Goal: Register for event/course

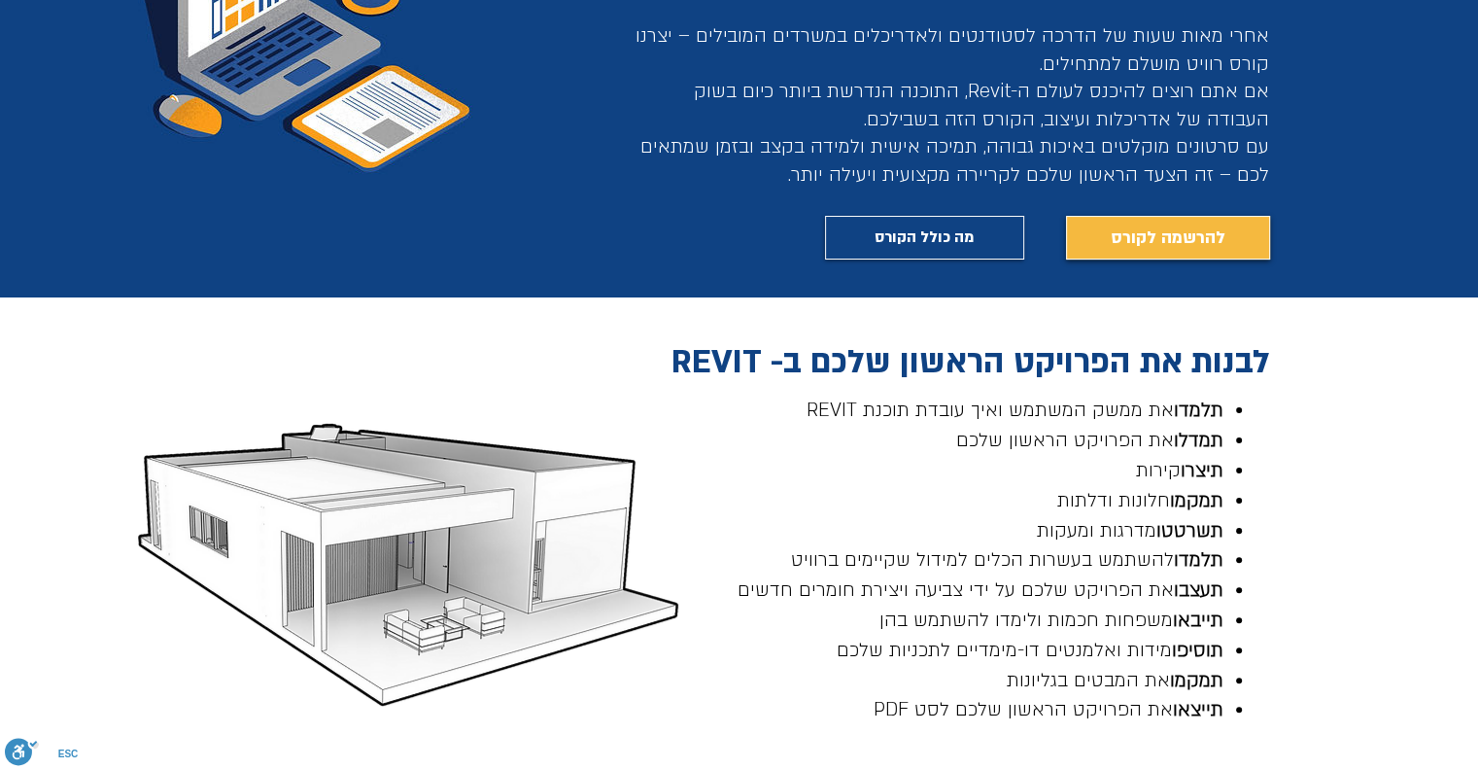
scroll to position [425, 0]
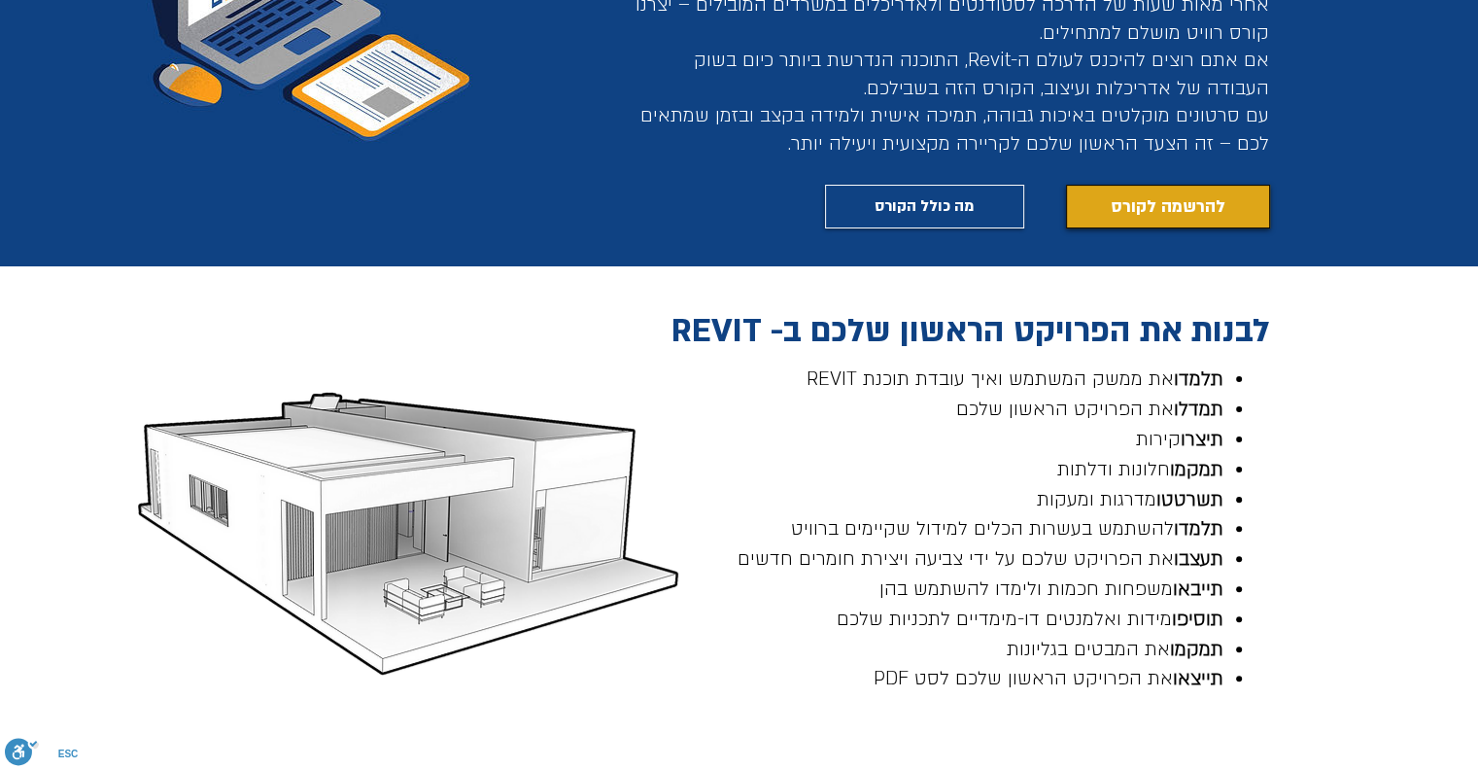
click at [1120, 214] on span "להרשמה לקורס" at bounding box center [1168, 206] width 115 height 27
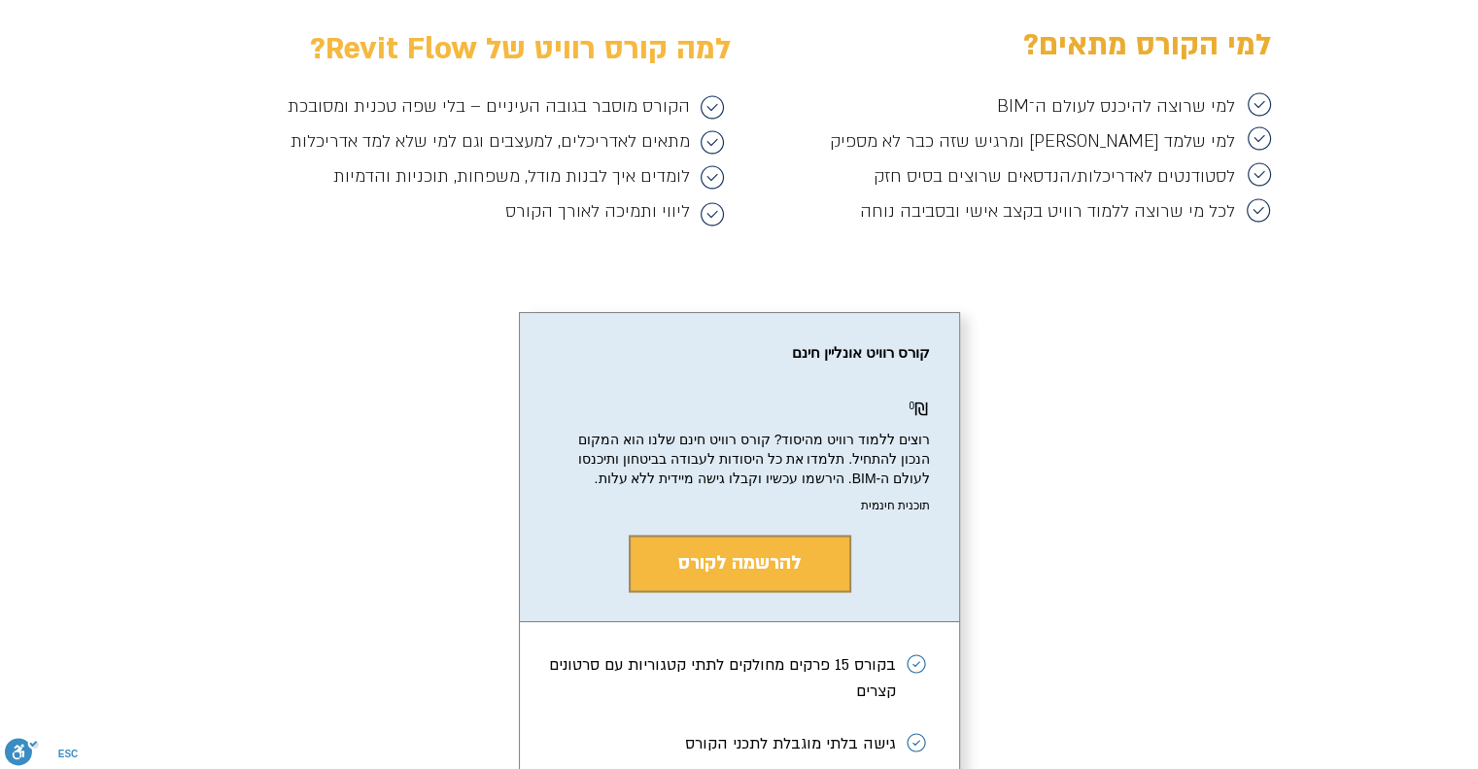
scroll to position [3096, 0]
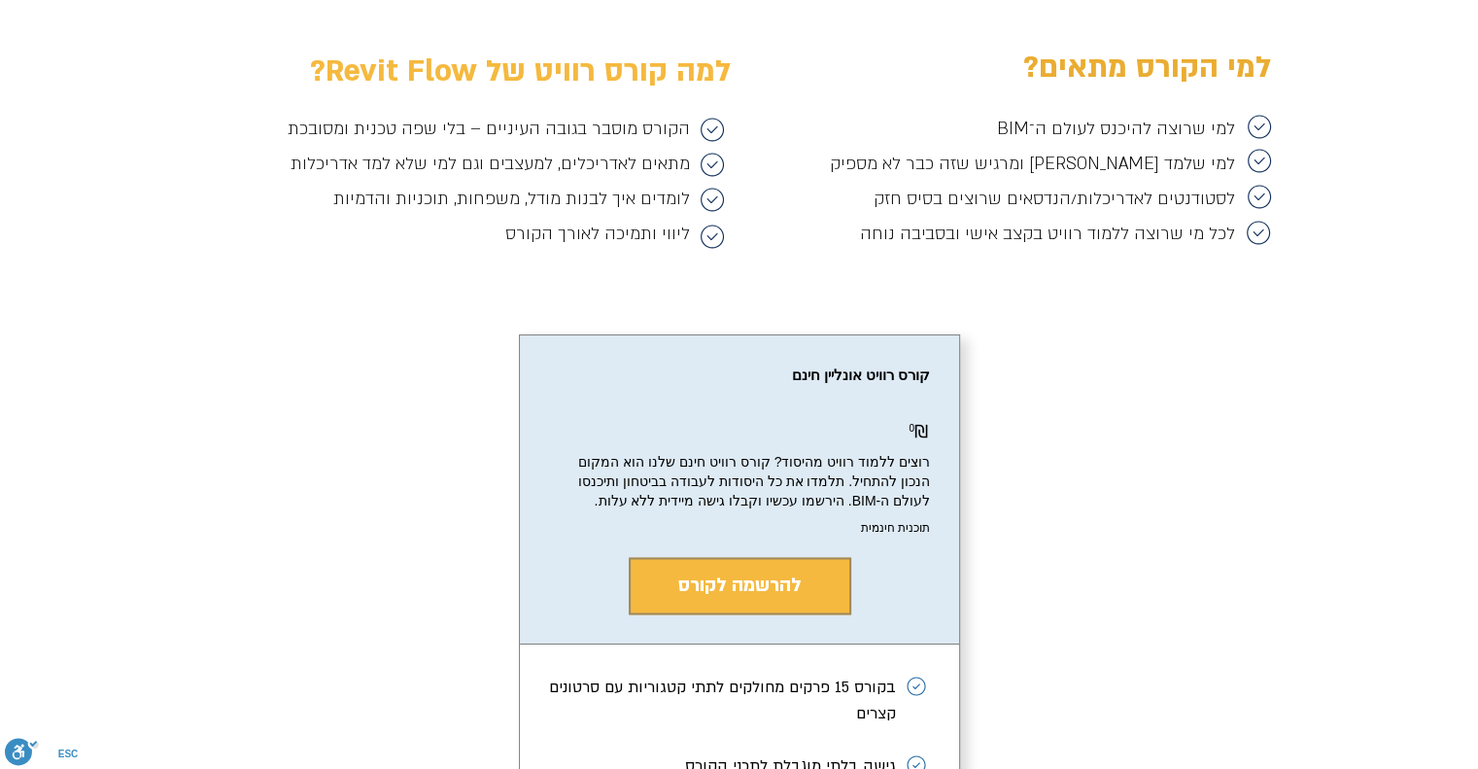
click at [894, 534] on span "תוכנית חינמית" at bounding box center [739, 528] width 381 height 12
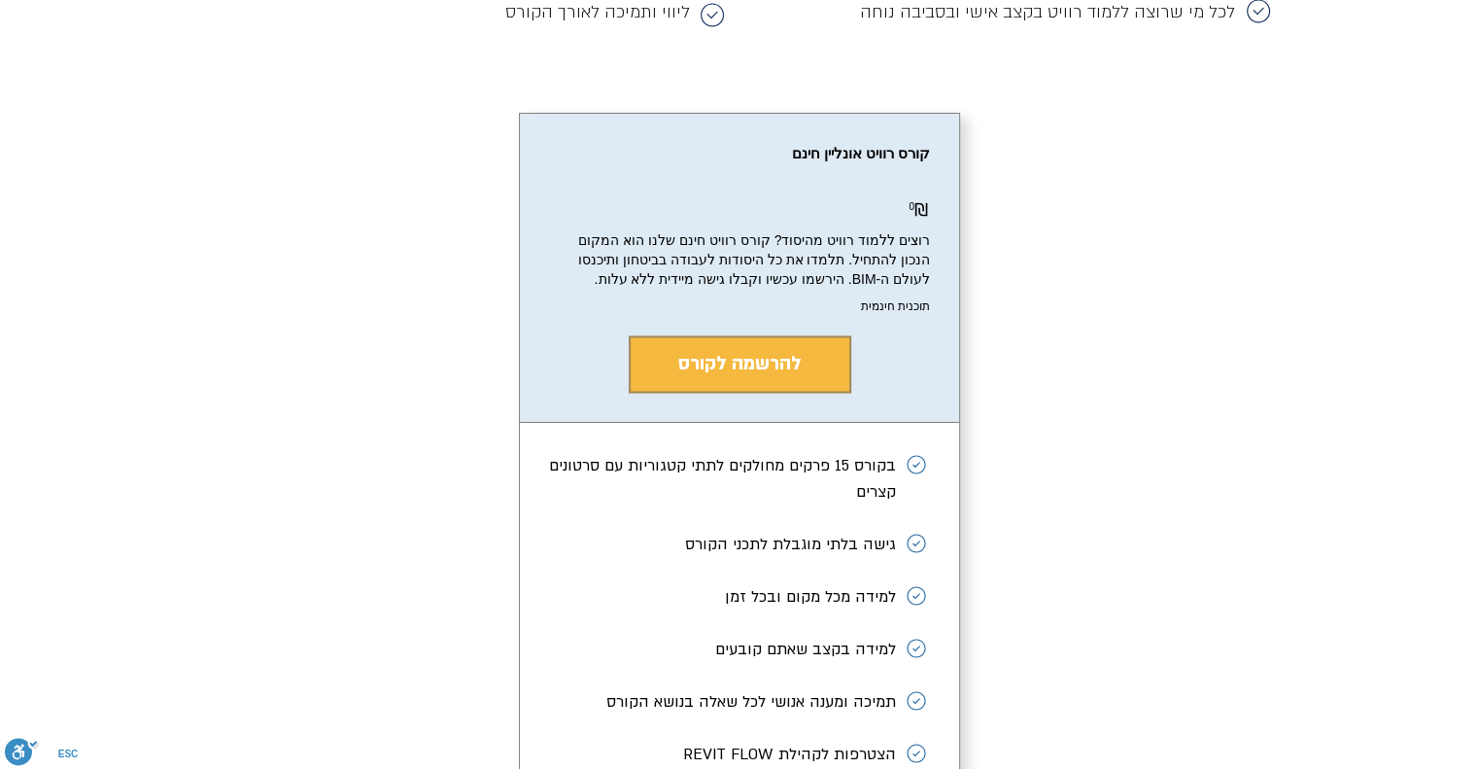
scroll to position [3388, 0]
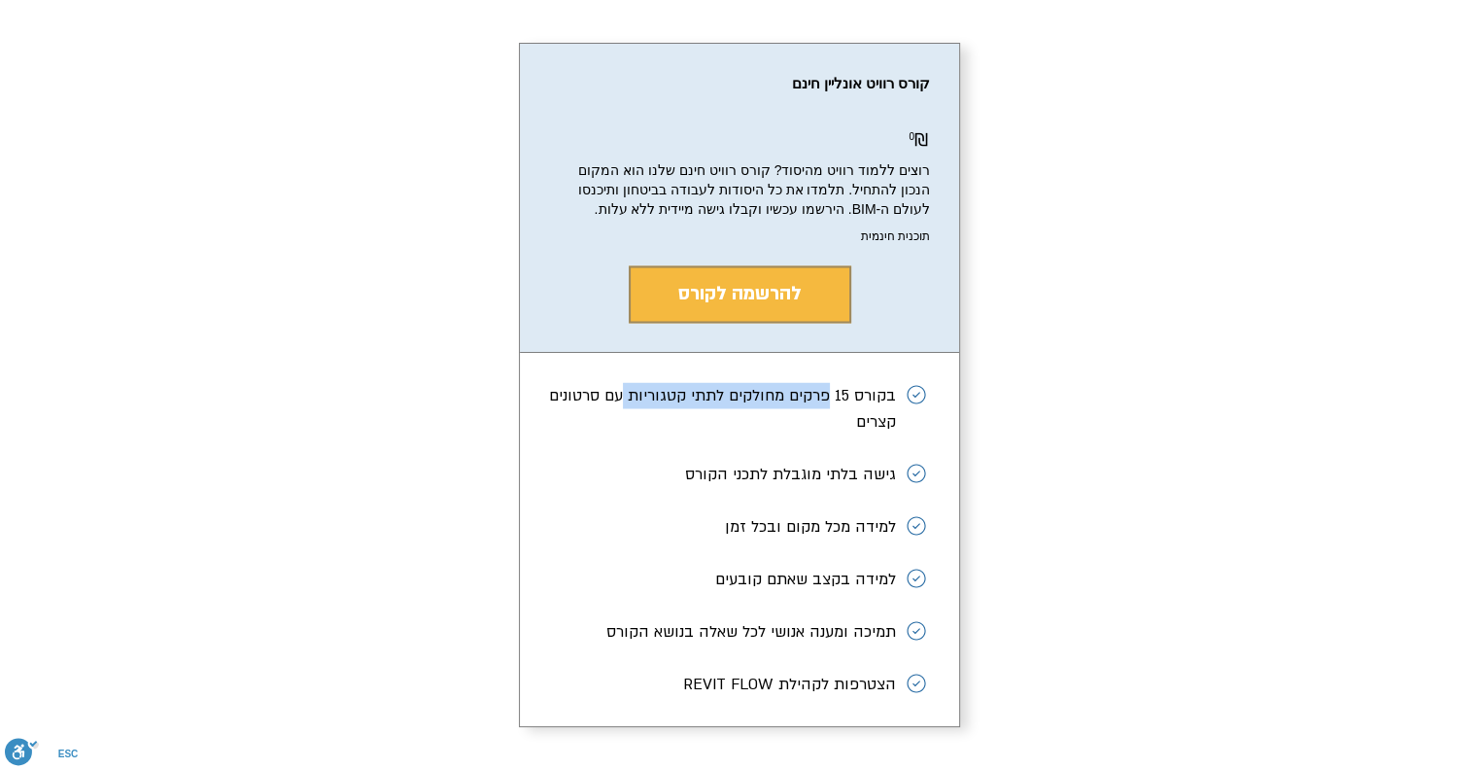
drag, startPoint x: 831, startPoint y: 433, endPoint x: 626, endPoint y: 430, distance: 205.1
click at [626, 430] on li "בקורס 15 פרקים מחולקים לתתי קטגוריות עם סרטונים קצרים" at bounding box center [739, 415] width 381 height 66
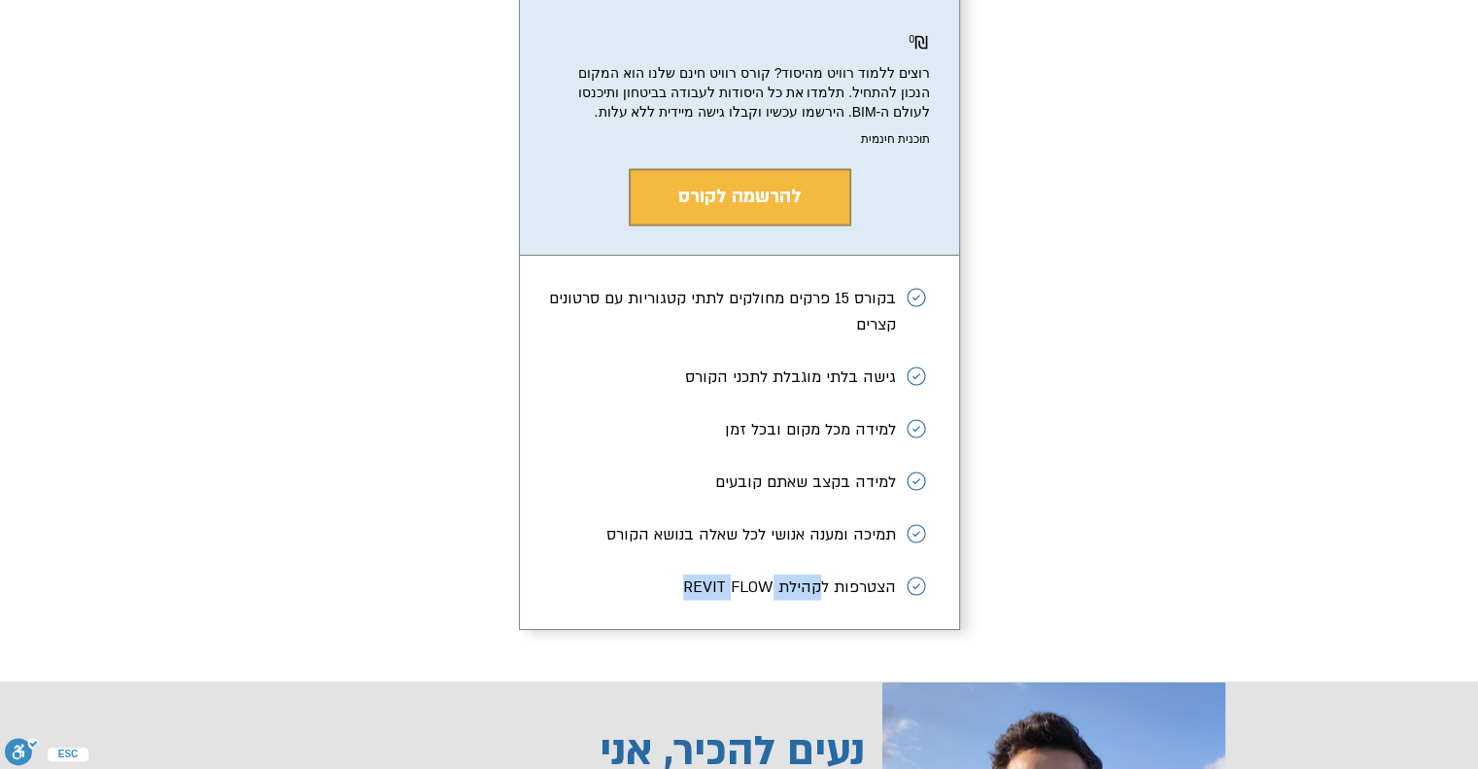
drag, startPoint x: 822, startPoint y: 628, endPoint x: 734, endPoint y: 621, distance: 88.7
click at [734, 600] on li "הצטרפות לקהילת REVIT FLOW" at bounding box center [739, 580] width 381 height 40
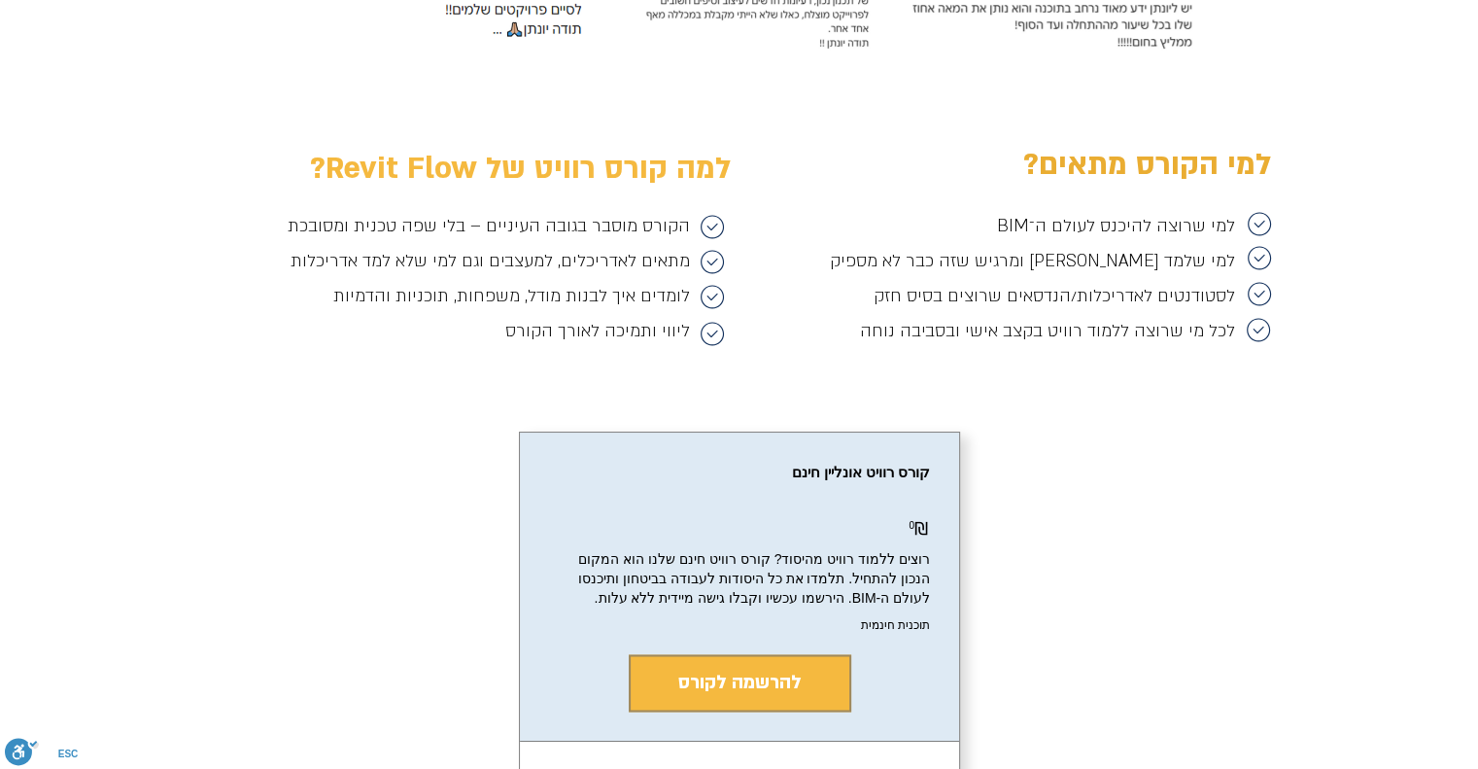
click at [1259, 223] on icon "main content" at bounding box center [1259, 223] width 23 height 23
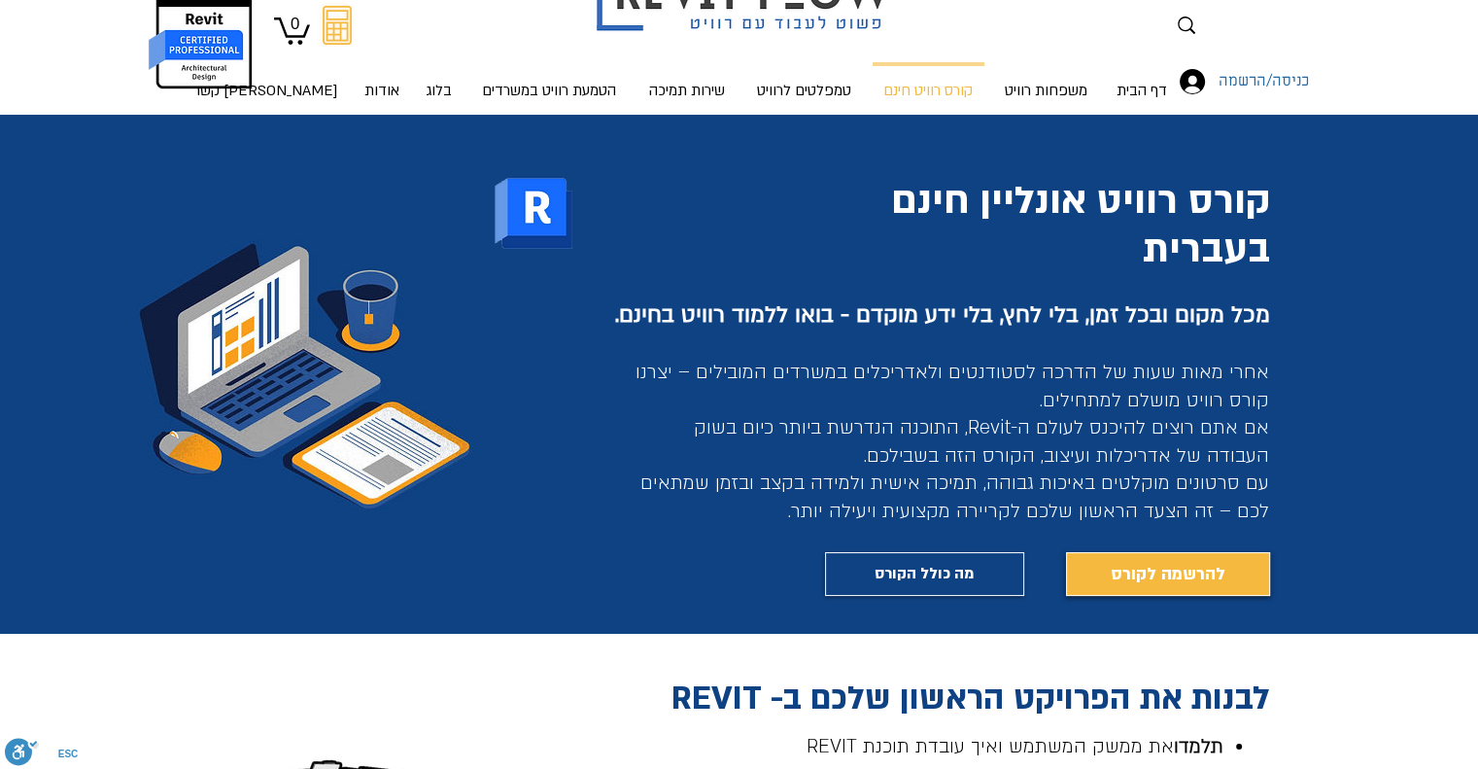
scroll to position [0, 0]
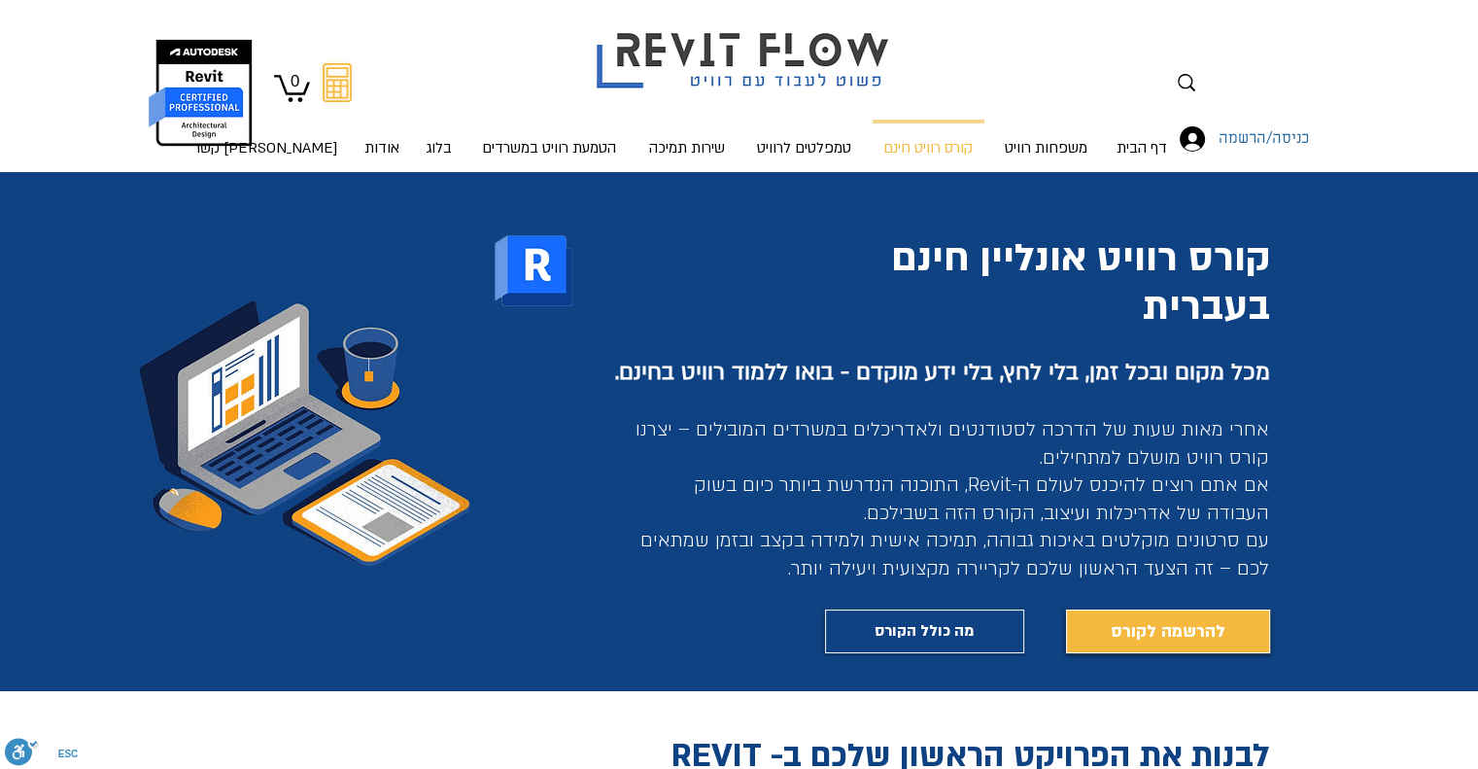
click at [782, 52] on img at bounding box center [745, 48] width 336 height 90
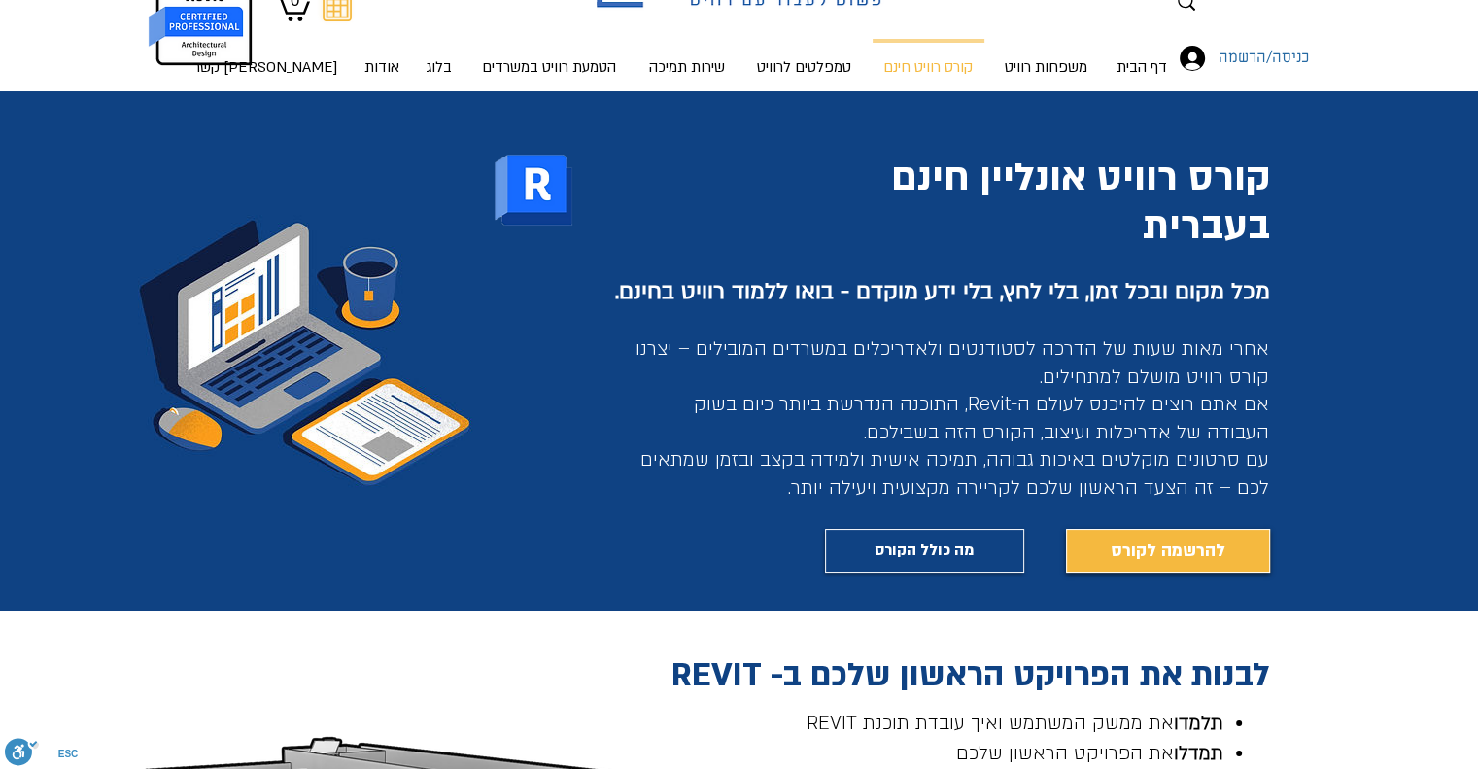
scroll to position [97, 0]
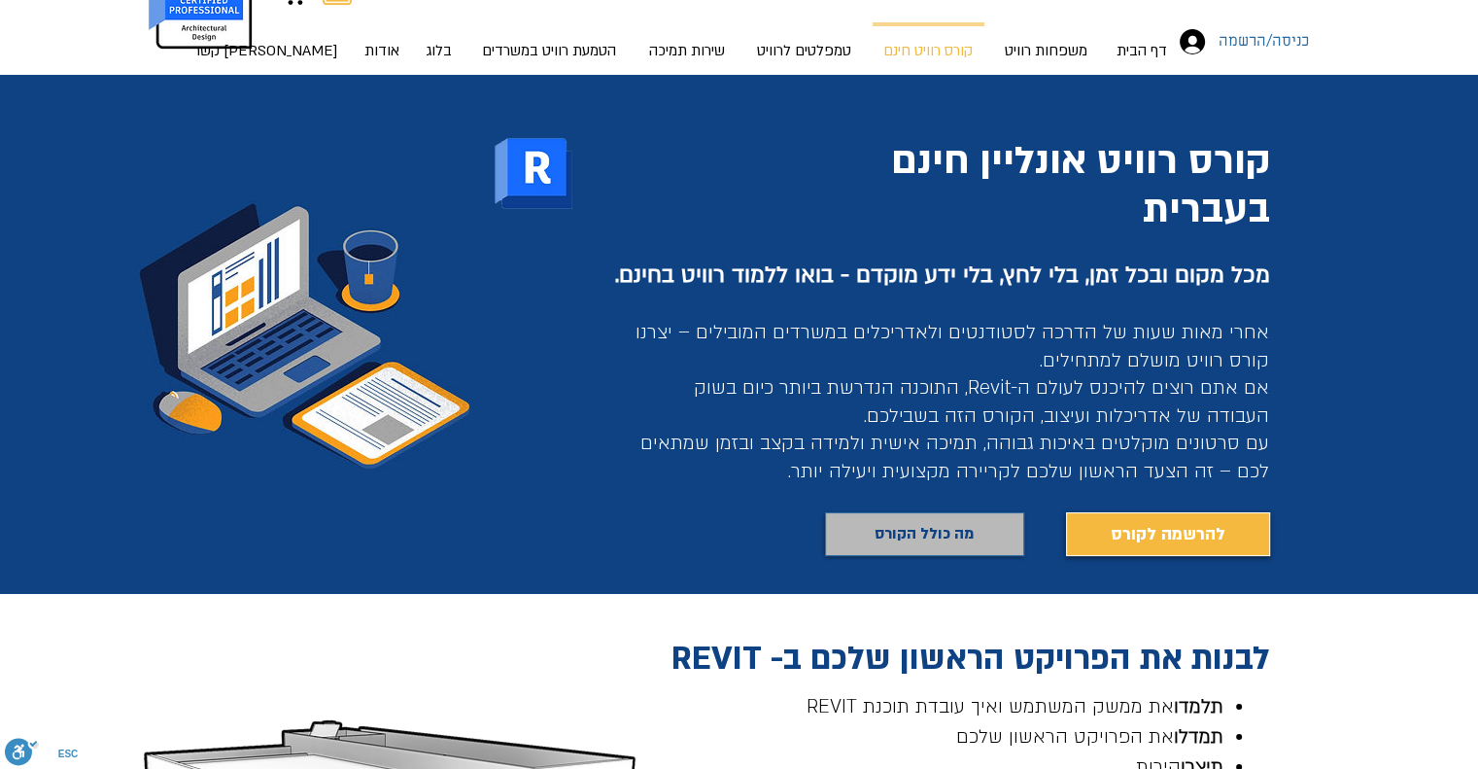
click at [959, 539] on span "מה כולל הקורס" at bounding box center [924, 534] width 99 height 28
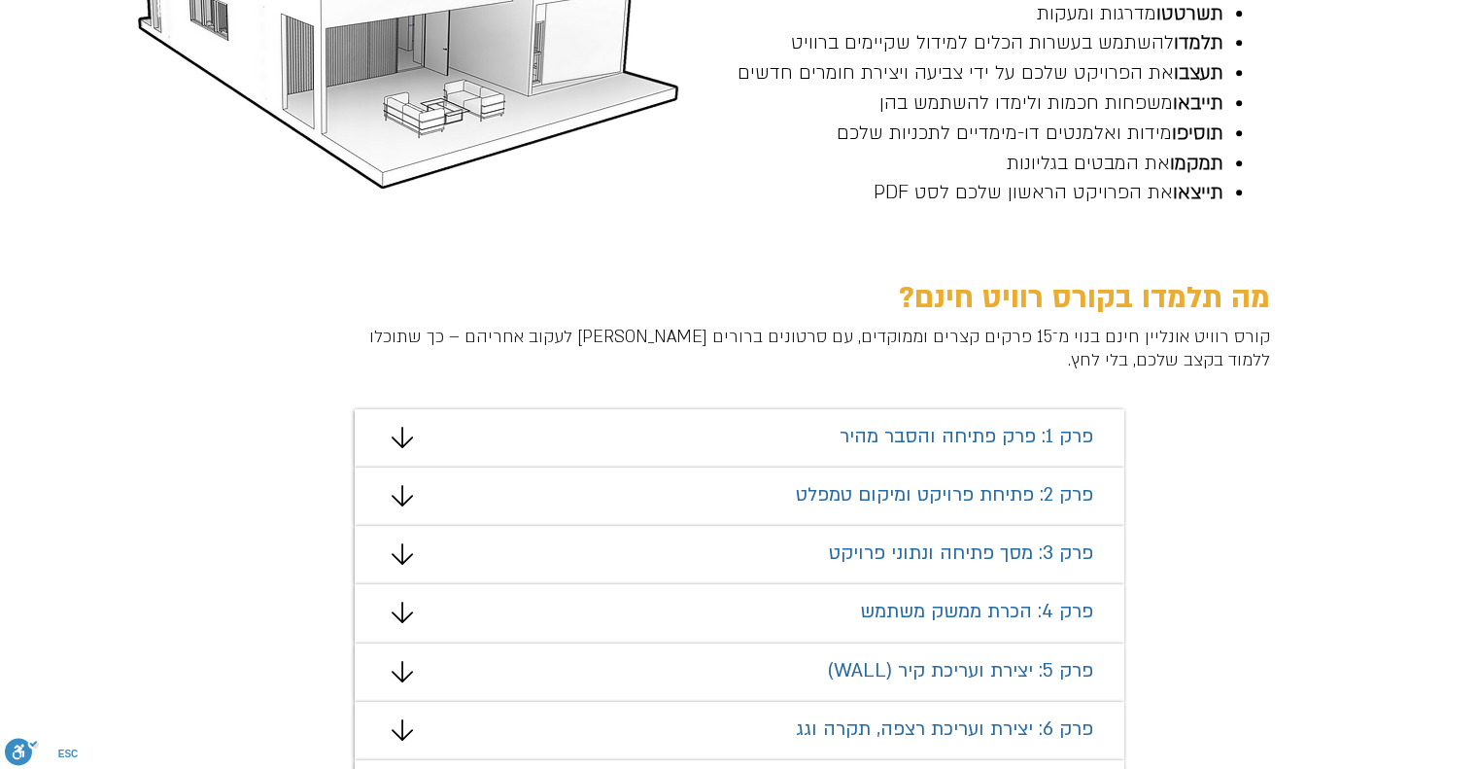
scroll to position [936, 0]
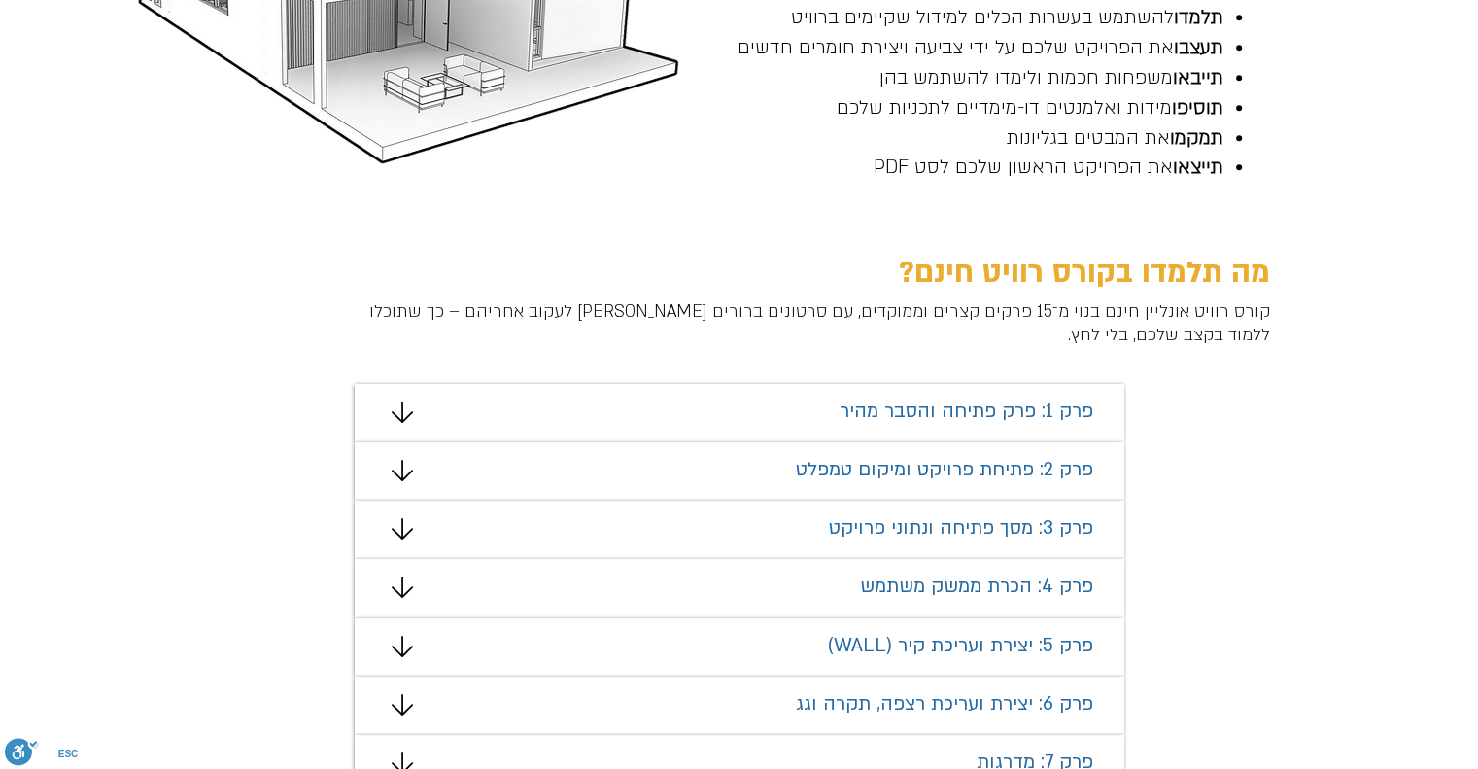
click at [403, 413] on icon "#comp-mafhkw9q2 svg [data-color="1"] {fill: #000000;}" at bounding box center [402, 411] width 21 height 21
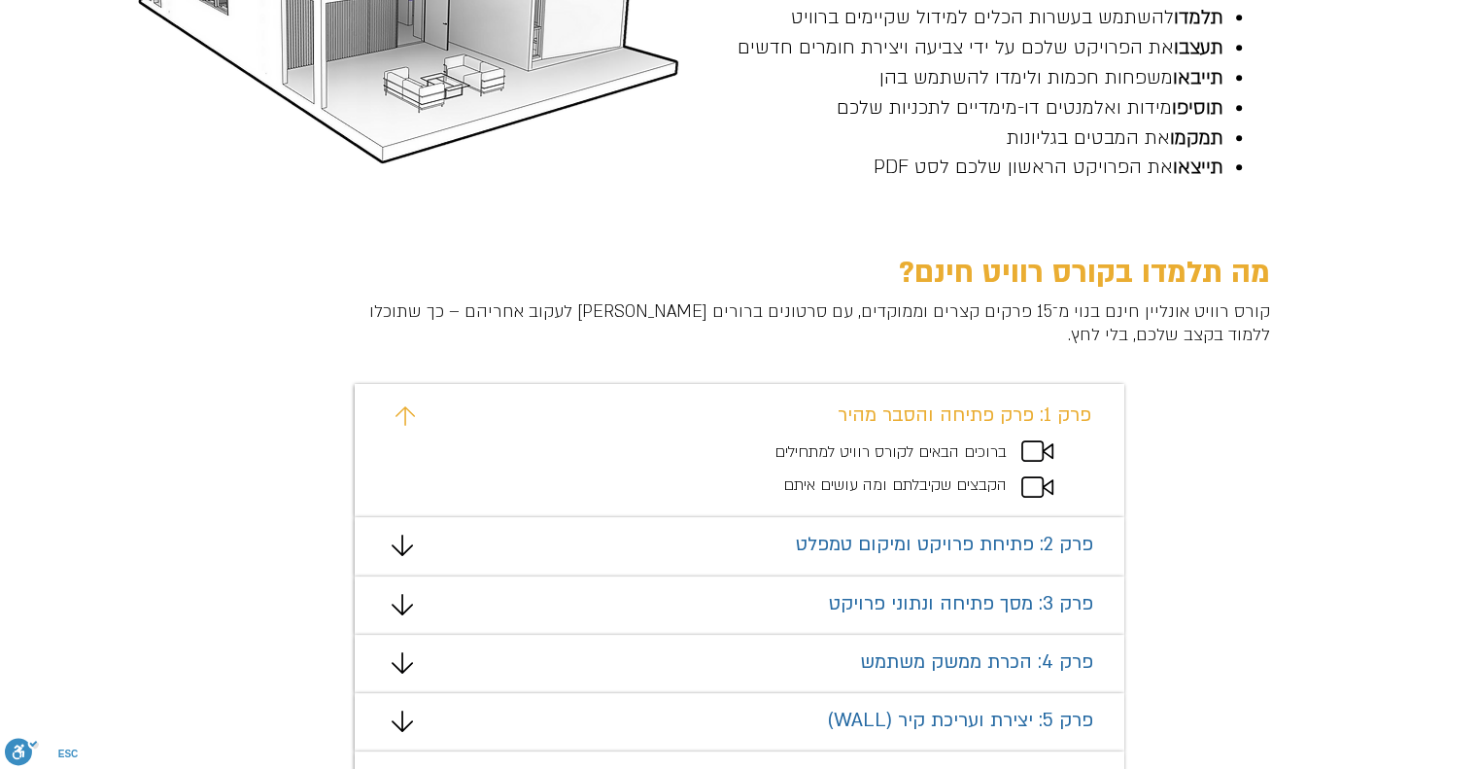
click at [407, 416] on icon "#comp-mafhkw9v svg [data-color="1"] {fill: #EAAD32;}" at bounding box center [405, 415] width 19 height 19
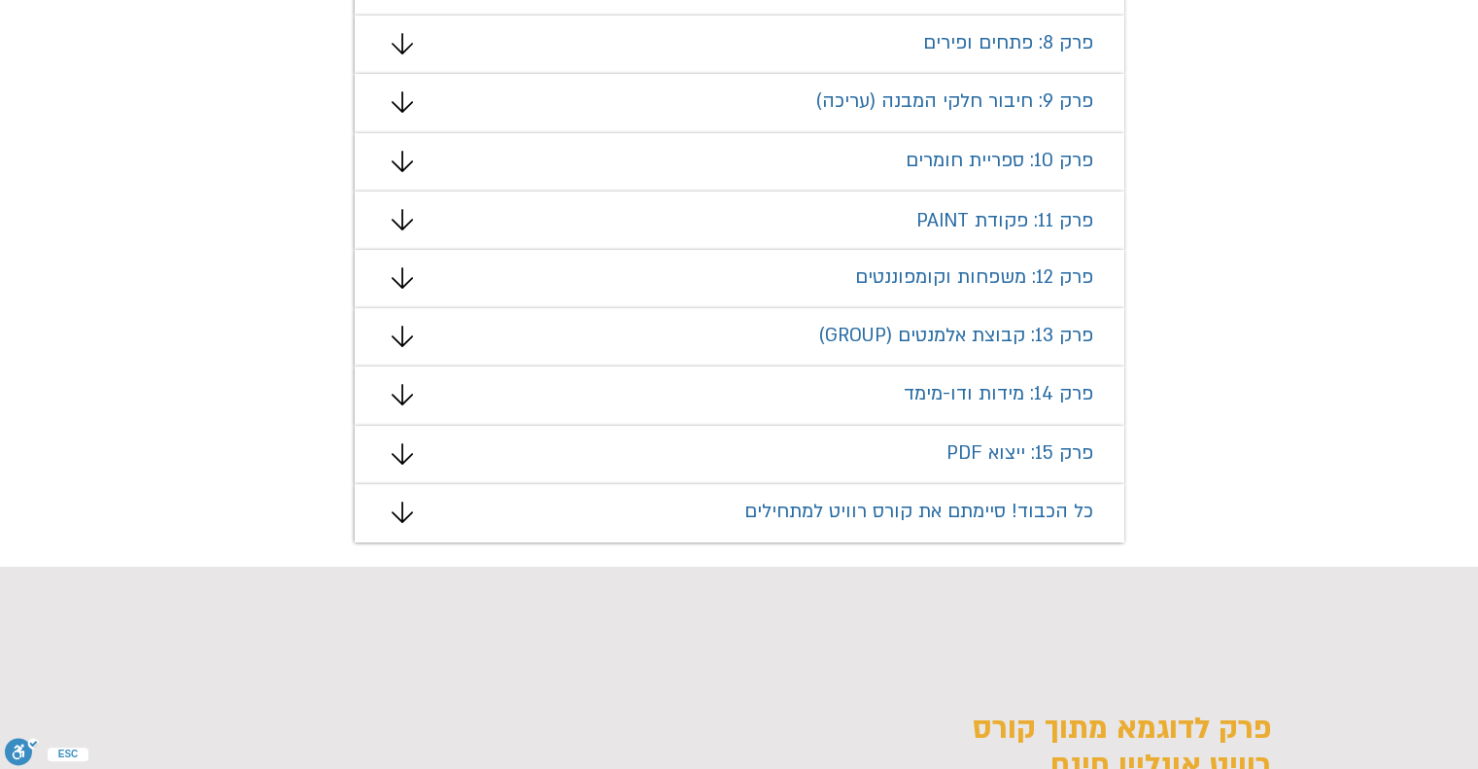
scroll to position [1810, 0]
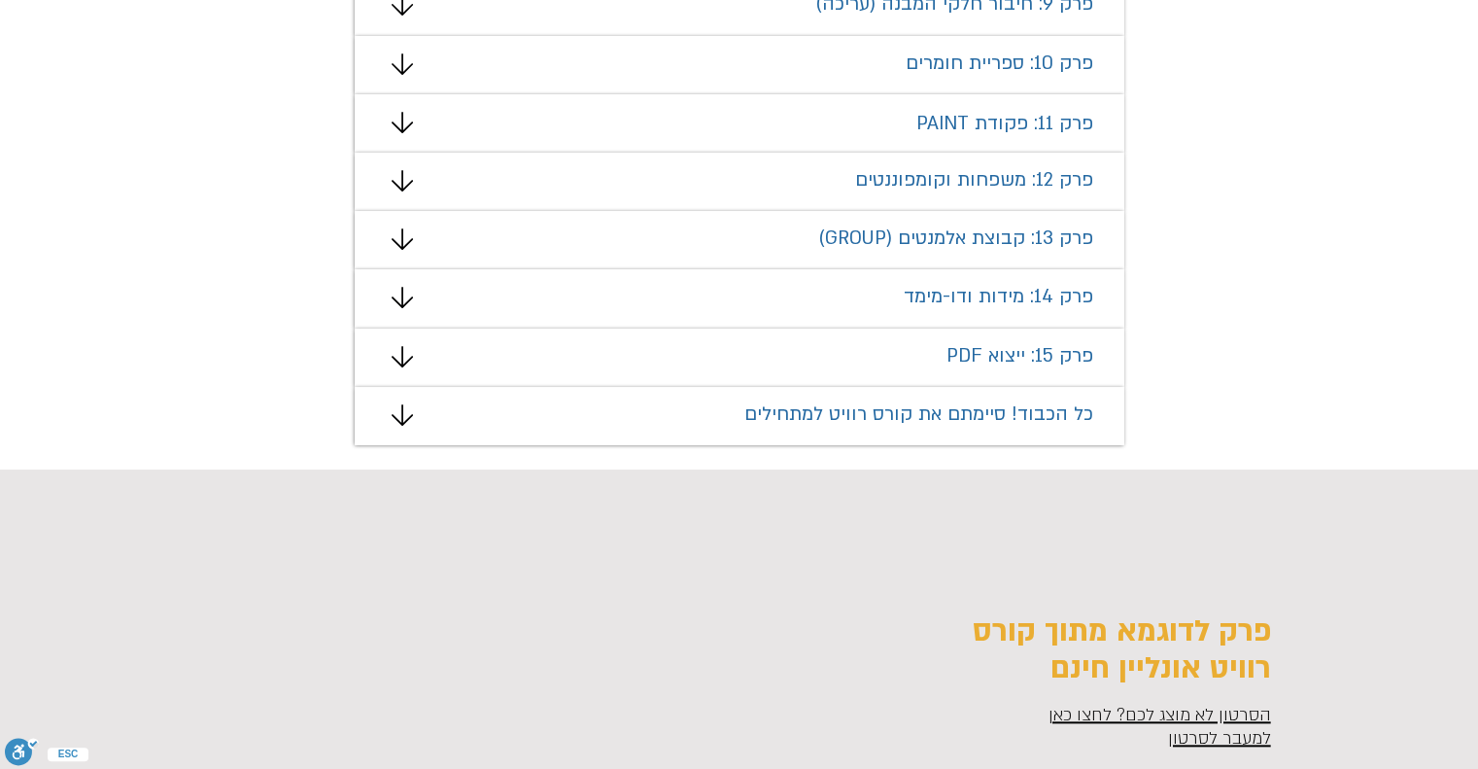
click at [407, 409] on icon "מצגת" at bounding box center [402, 414] width 21 height 21
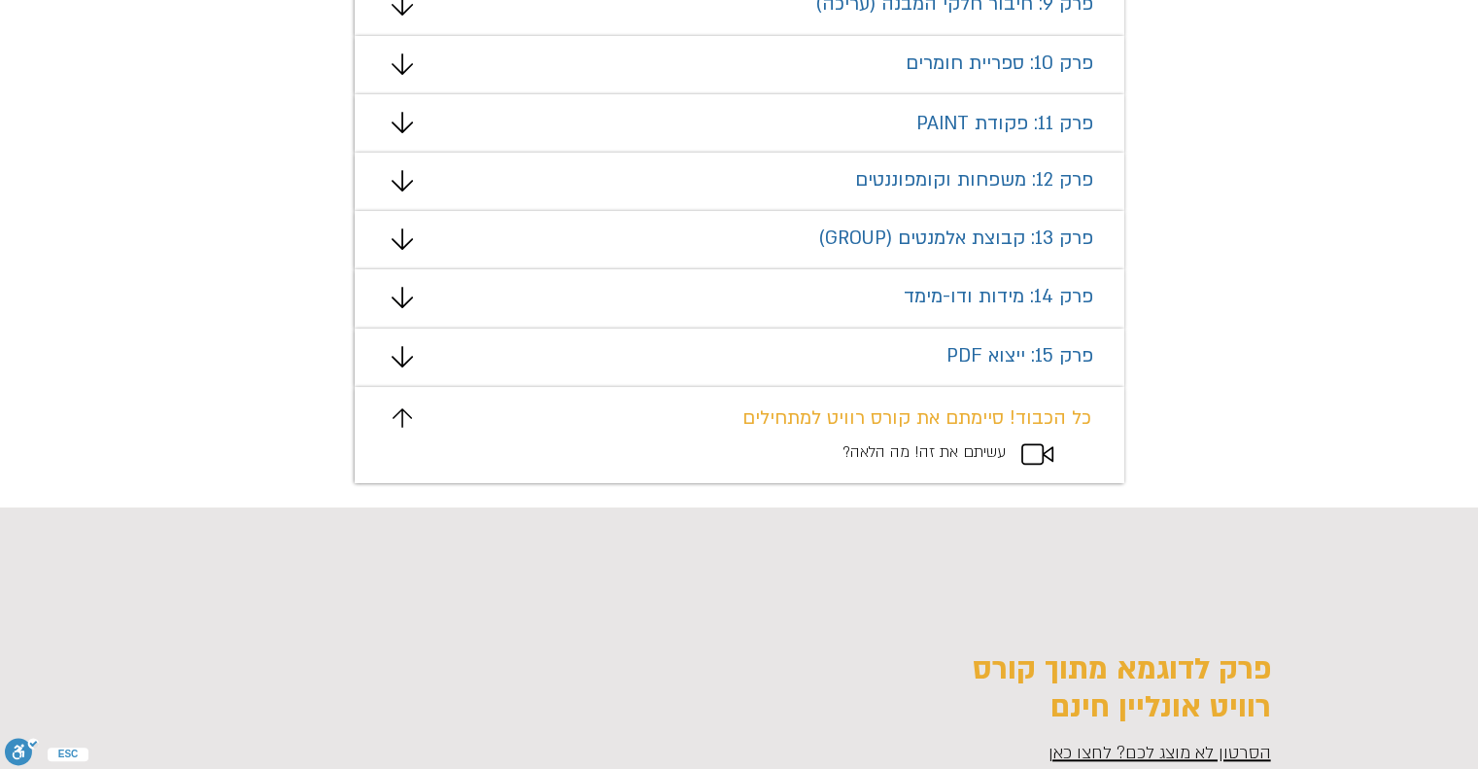
click at [407, 409] on icon "מצגת" at bounding box center [402, 417] width 19 height 19
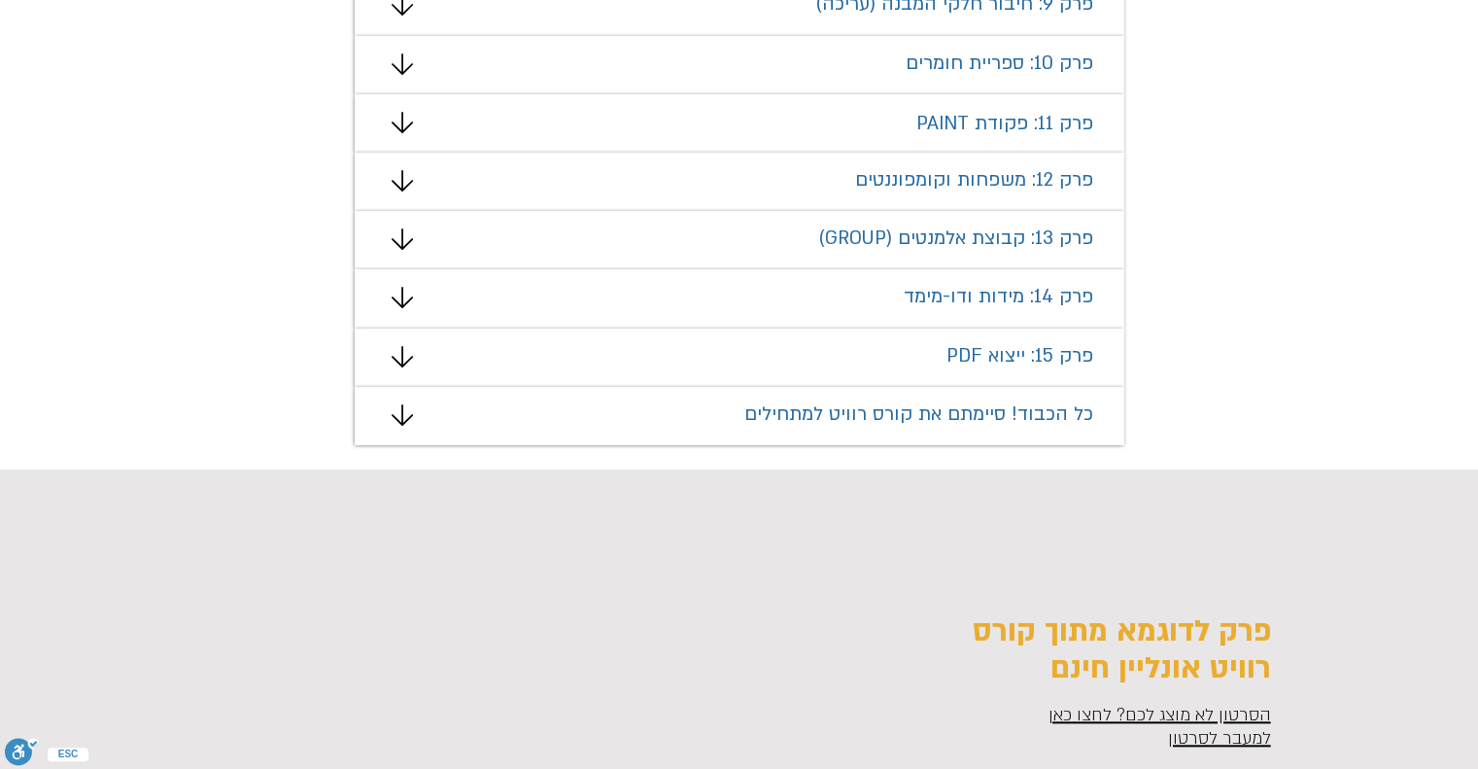
click at [497, 409] on div "מצגת" at bounding box center [740, 416] width 770 height 58
click at [406, 418] on icon "מצגת" at bounding box center [402, 414] width 21 height 21
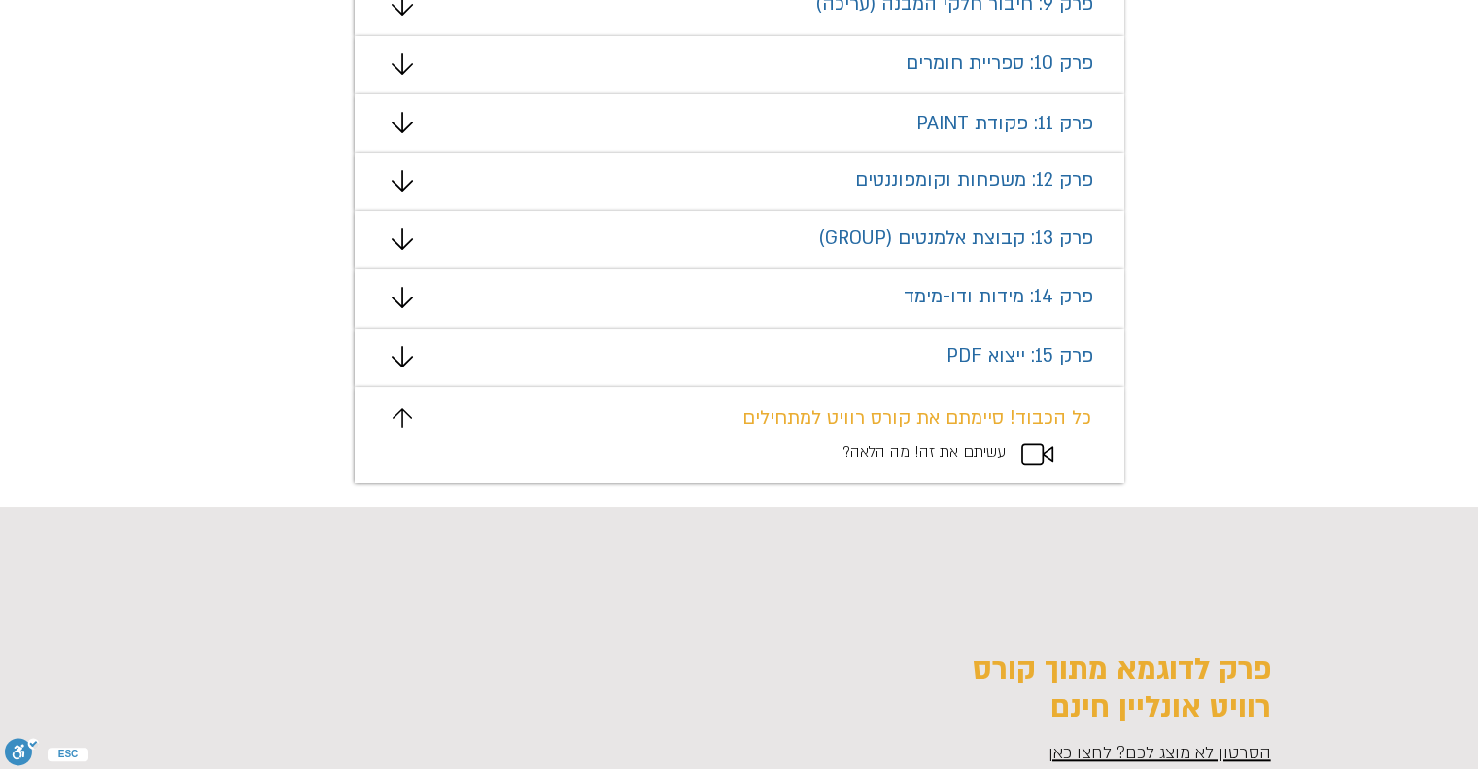
click at [890, 462] on span "עשיתם את זה! מה הלאה?" at bounding box center [924, 451] width 163 height 21
click at [891, 462] on span "עשיתם את זה! מה הלאה?" at bounding box center [924, 451] width 163 height 21
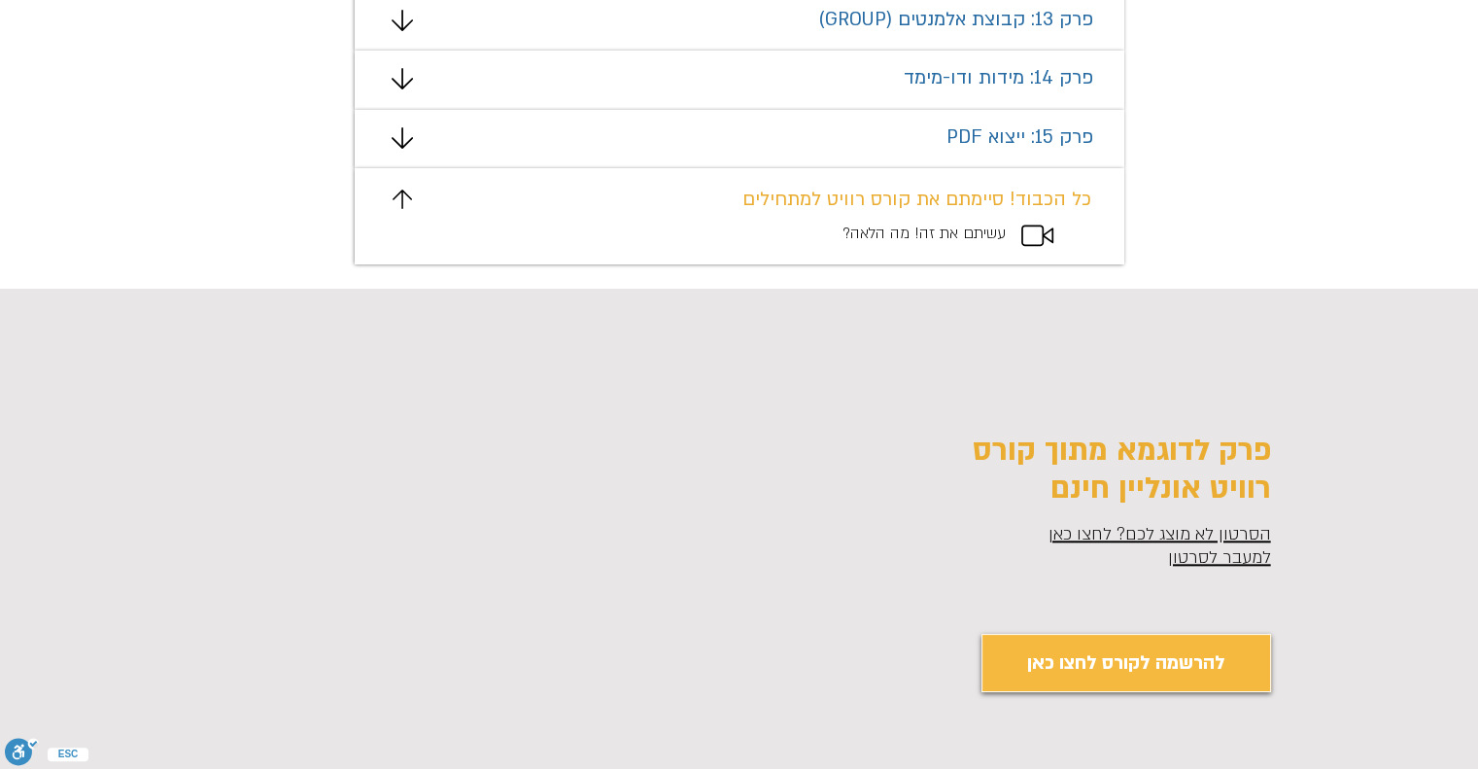
scroll to position [2102, 0]
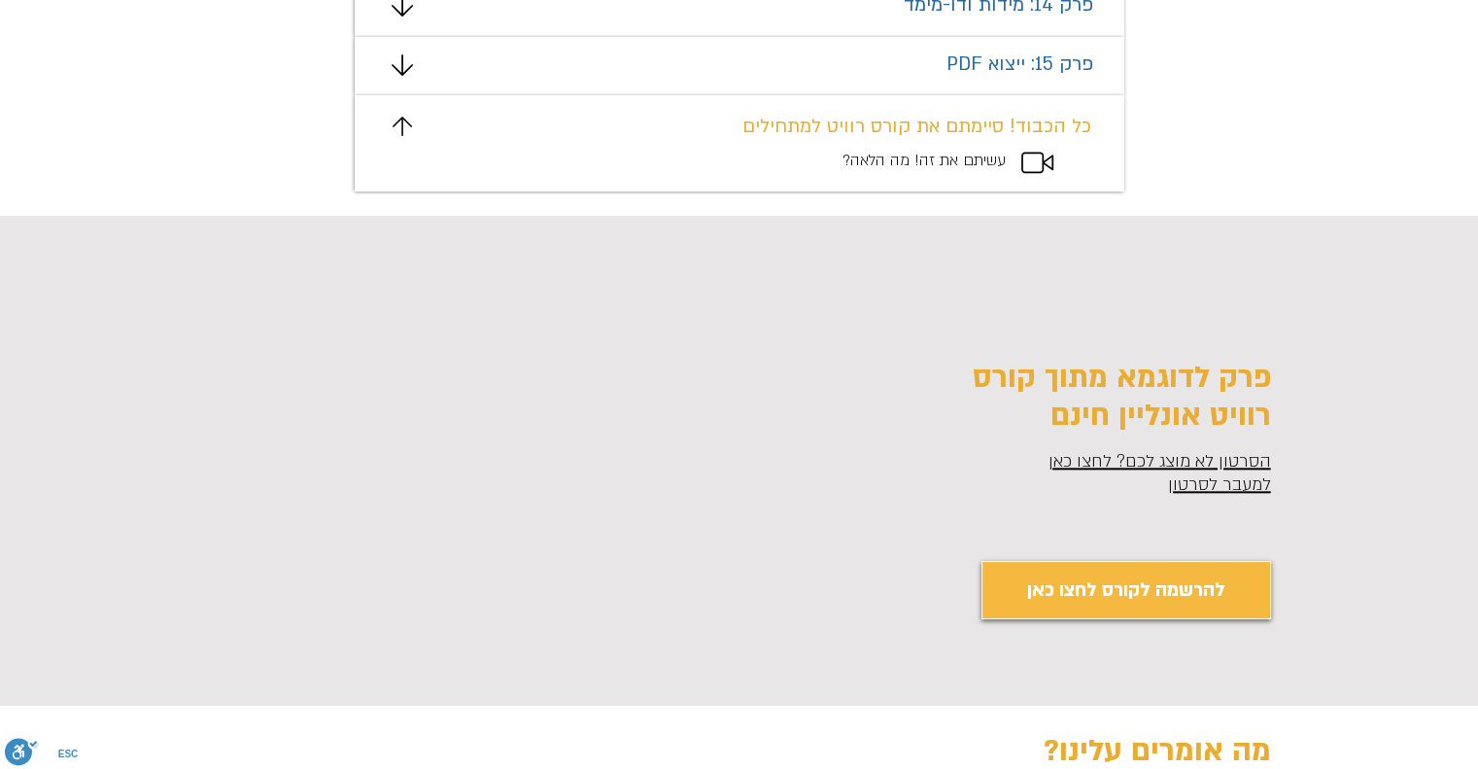
click at [1055, 352] on div "main content" at bounding box center [739, 461] width 1478 height 490
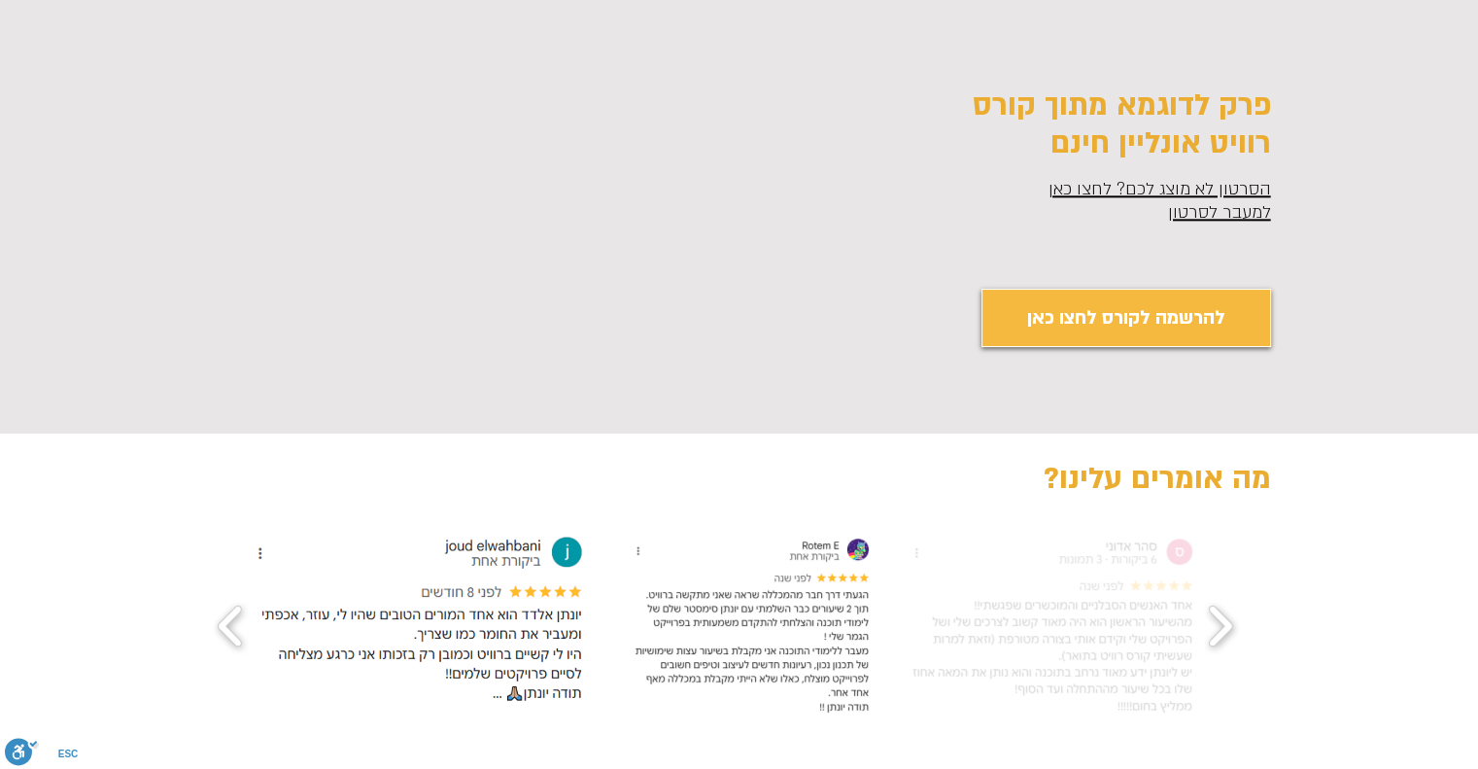
scroll to position [2394, 0]
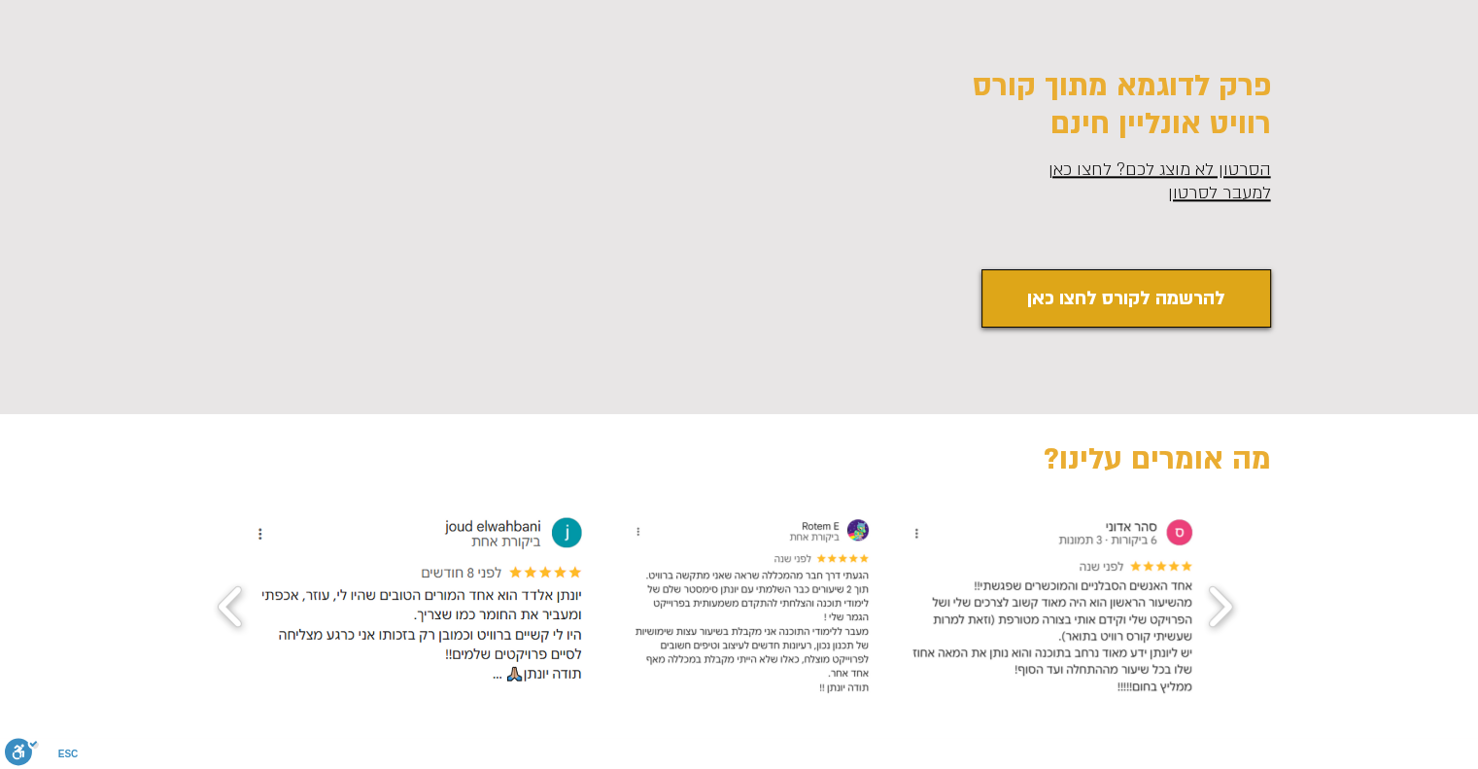
click at [1087, 299] on span "להרשמה לקורס לחצו כאן" at bounding box center [1126, 299] width 198 height 30
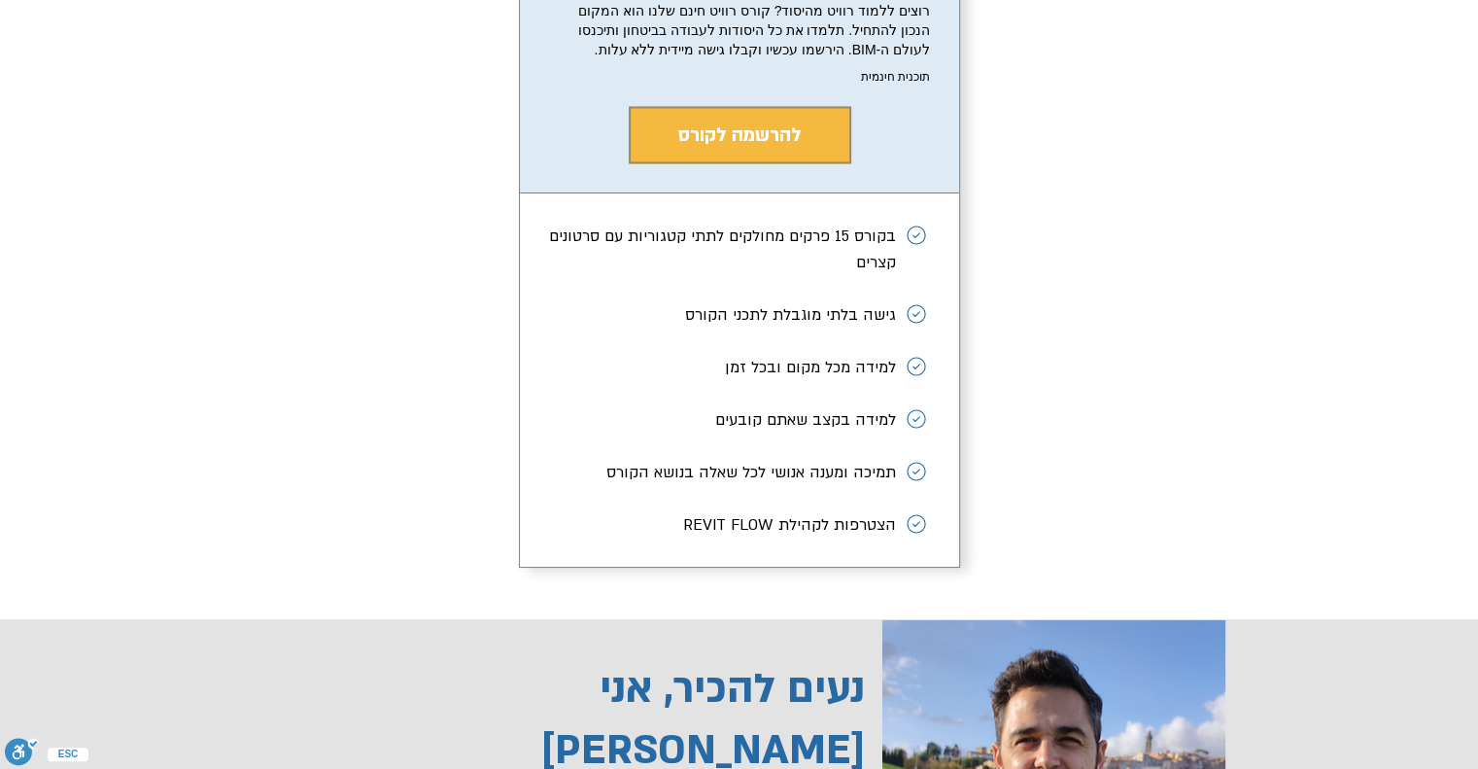
scroll to position [3427, 0]
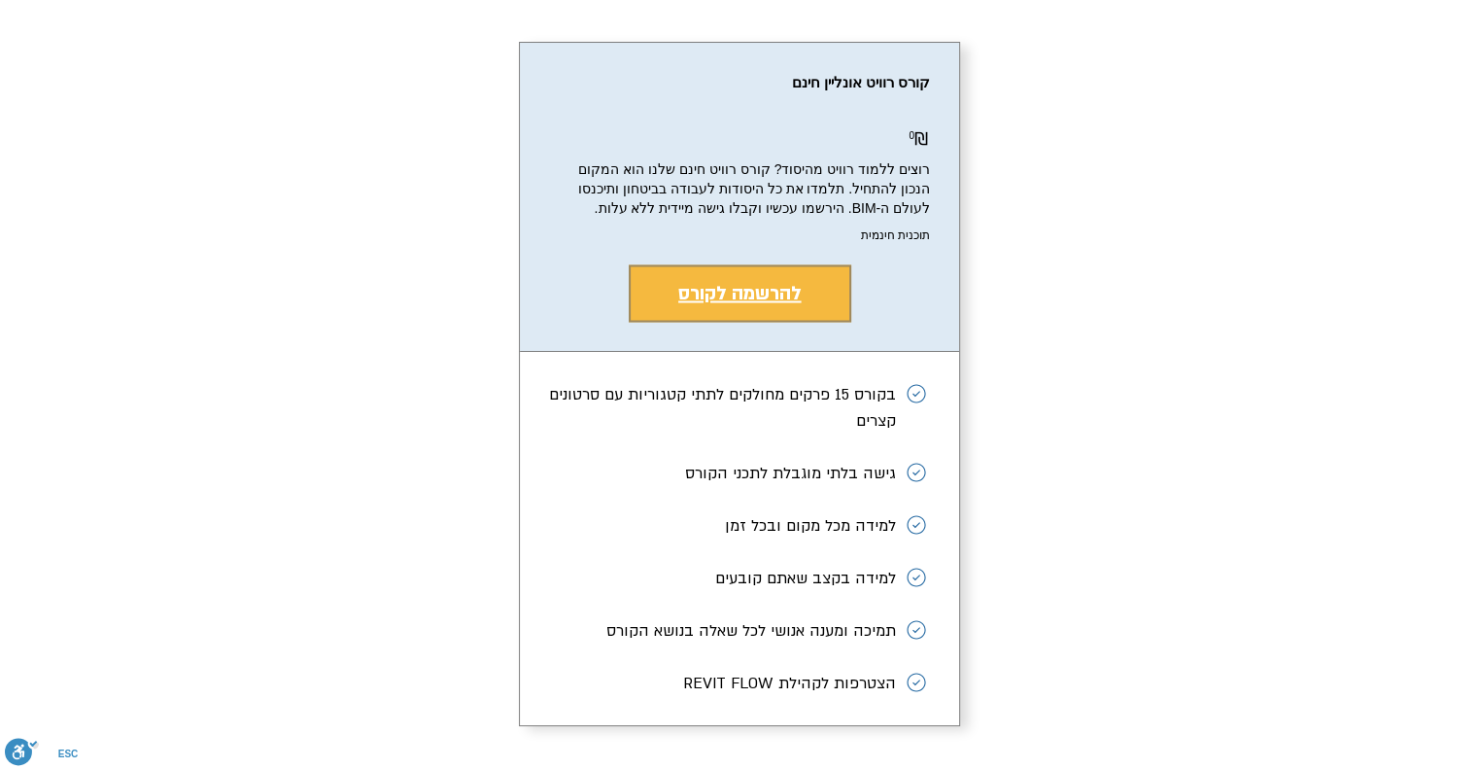
click at [731, 322] on button "להרשמה לקורס" at bounding box center [740, 292] width 223 height 57
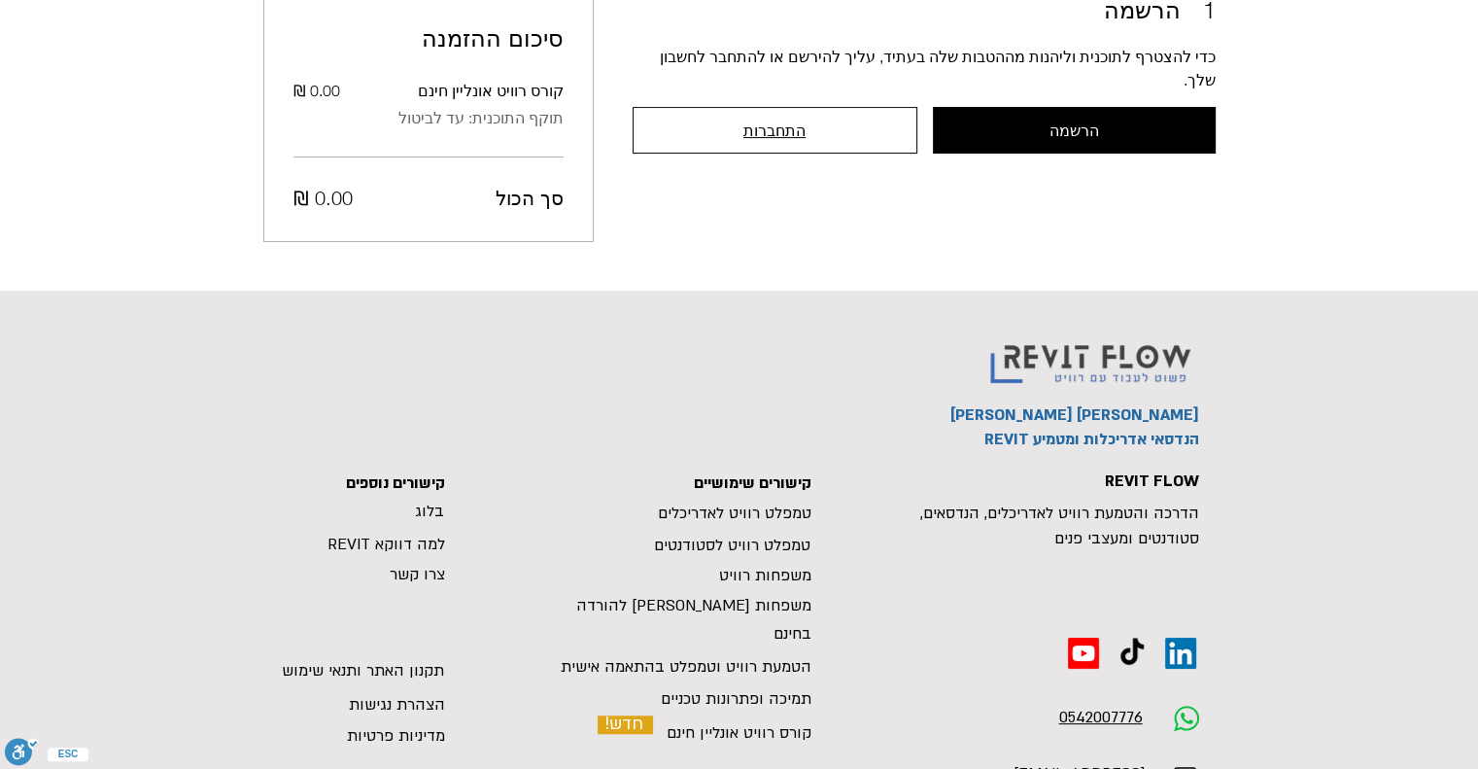
scroll to position [177, 0]
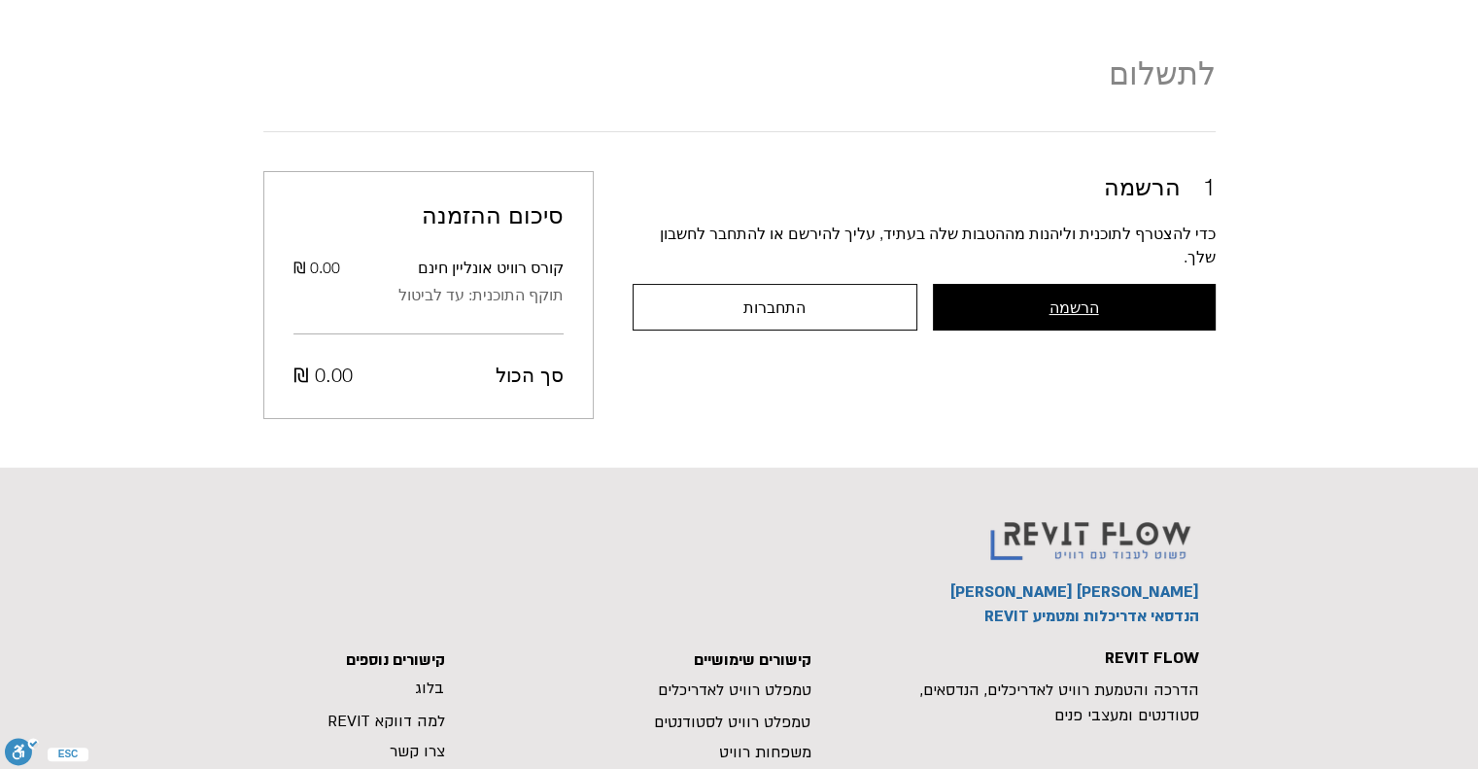
click at [1059, 295] on button "הרשמה" at bounding box center [1074, 307] width 283 height 47
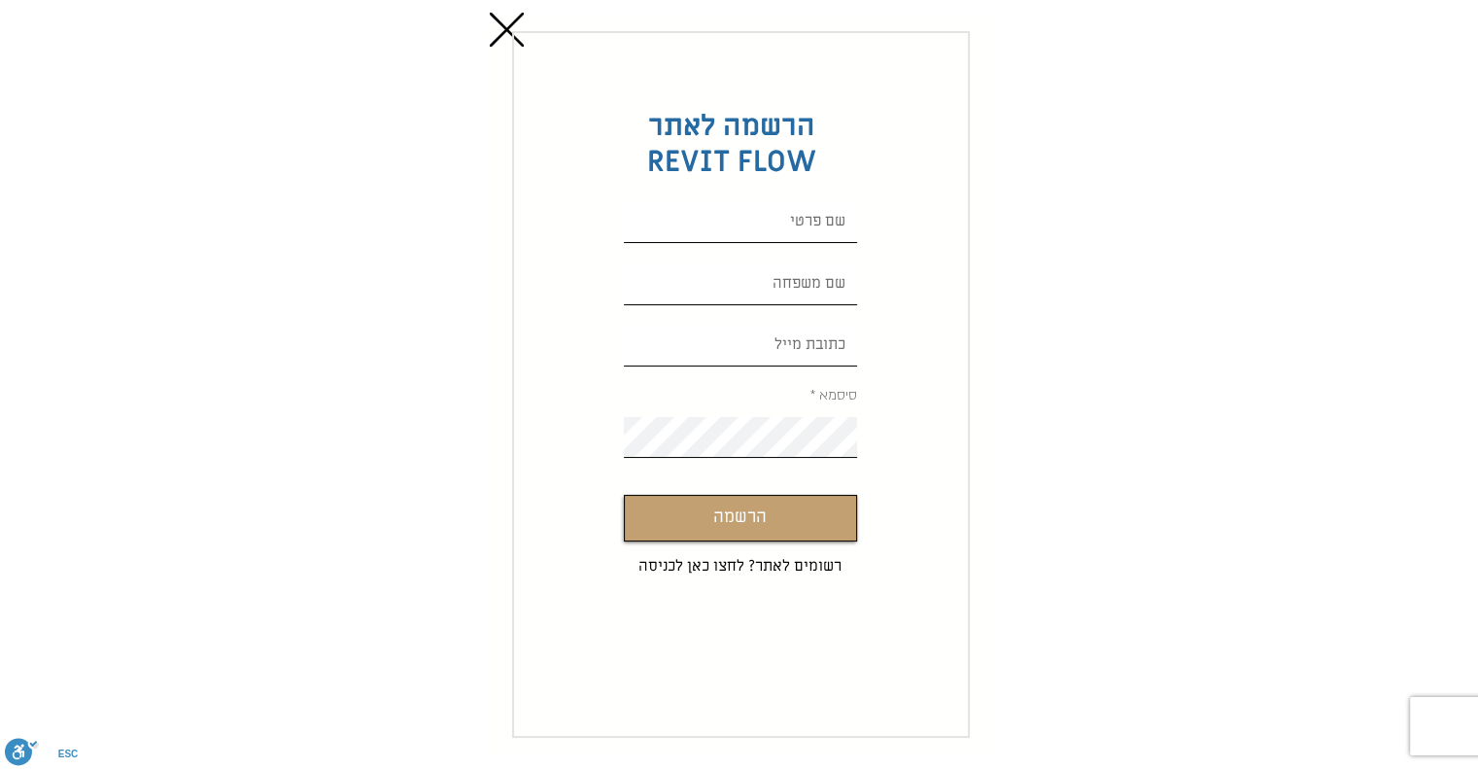
scroll to position [0, 0]
click at [777, 227] on input "Custom Signup" at bounding box center [740, 222] width 233 height 41
type input "דפנה"
click at [825, 291] on input "Custom Signup" at bounding box center [740, 284] width 233 height 41
type input "וידר"
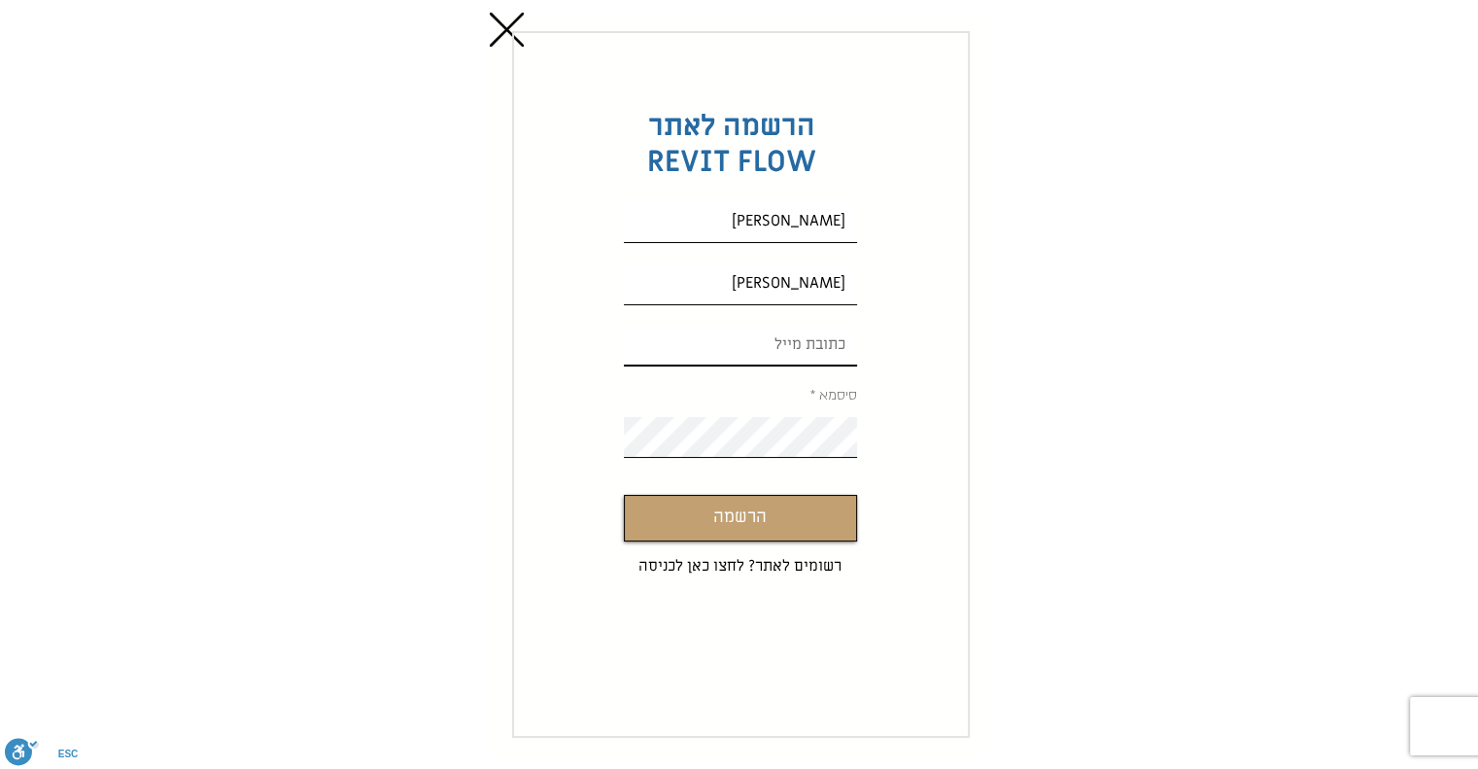
click at [834, 331] on input "Custom Signup" at bounding box center [740, 346] width 233 height 41
type input "dafnaw4@gmail.com"
click at [992, 425] on div "הרשמה לאתר REVIT FLOW דפנה וידר dafnaw4@gmail.com סיסמא הרשמה רשומים לאתר? לחצו…" at bounding box center [739, 384] width 1478 height 769
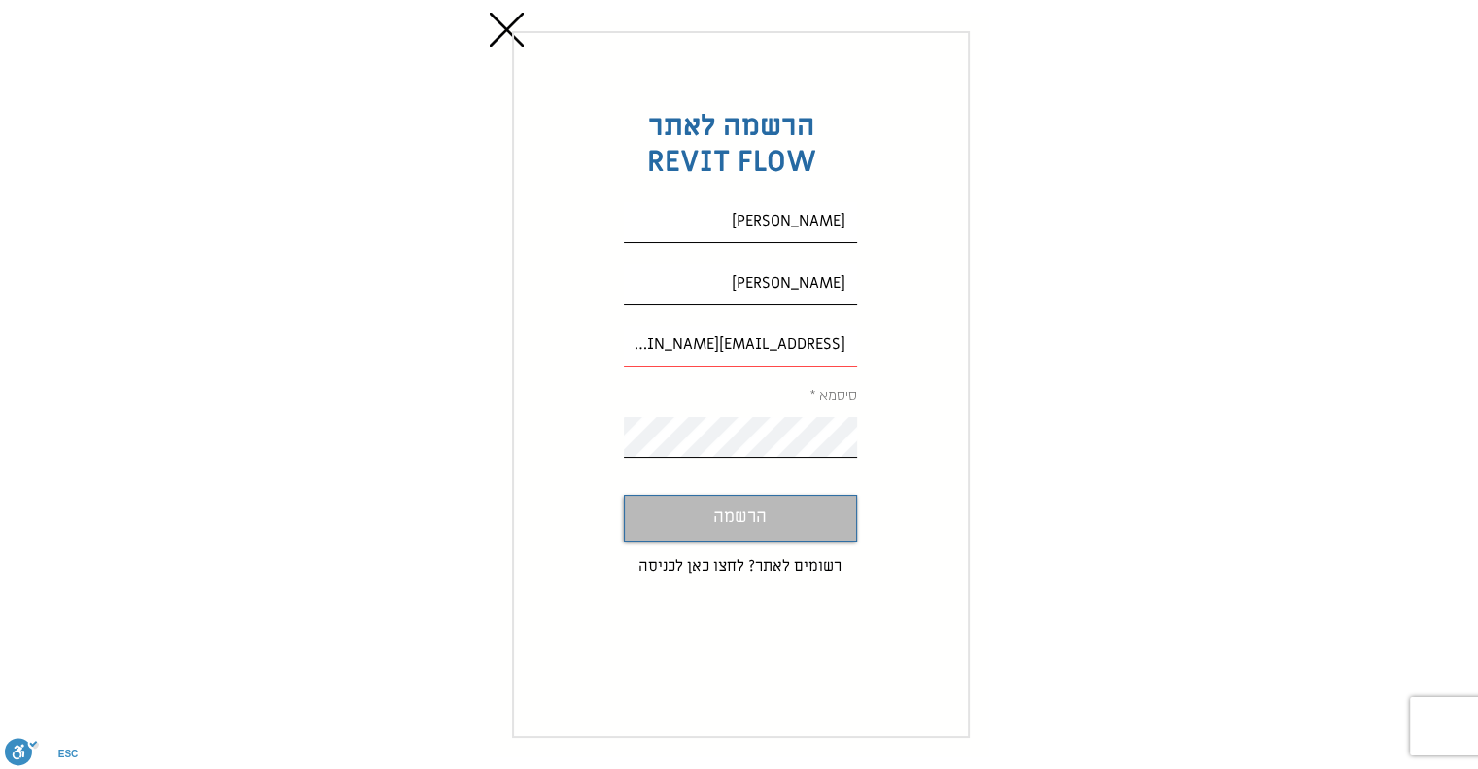
click at [818, 519] on button "הרשמה" at bounding box center [740, 518] width 233 height 47
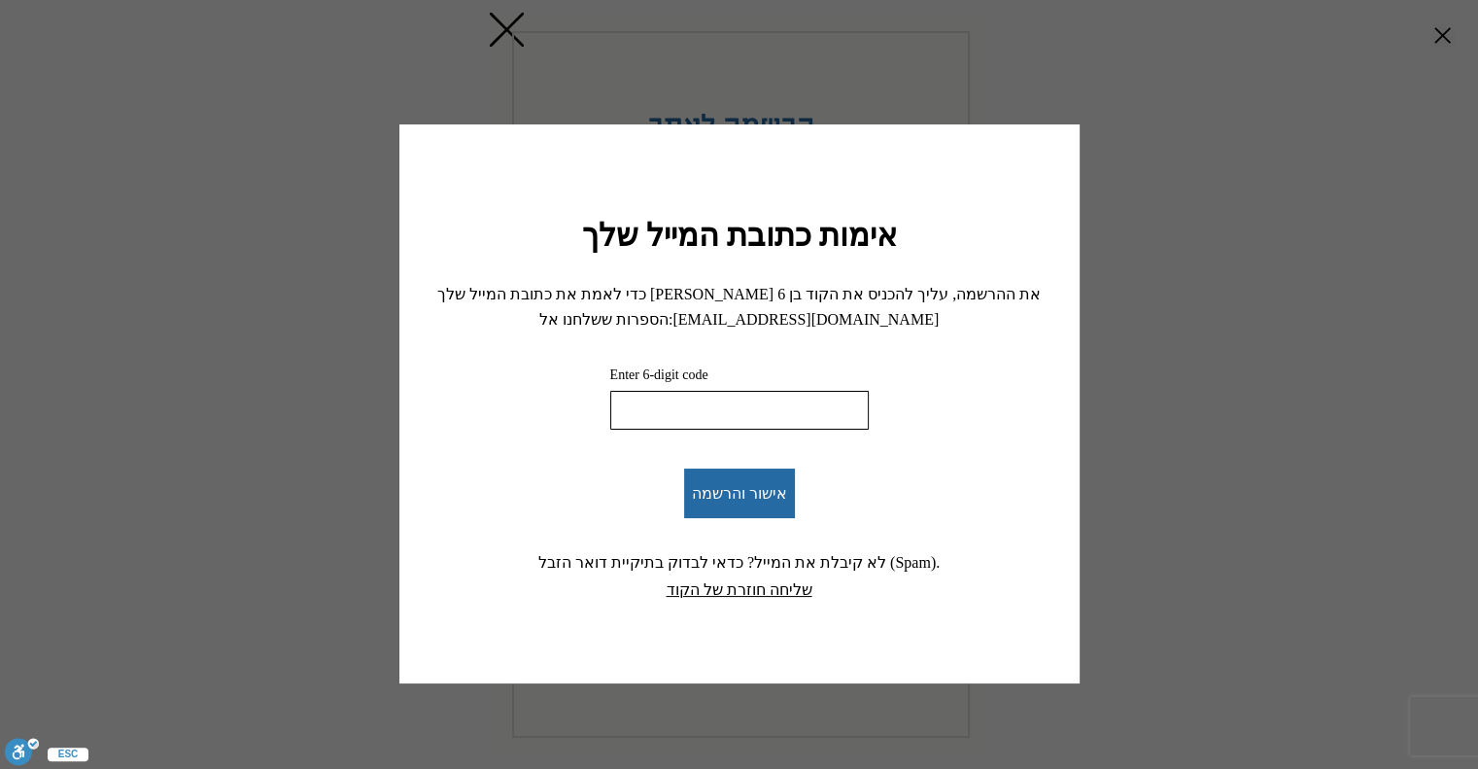
click at [735, 409] on input "Enter 6-digit code" at bounding box center [739, 410] width 259 height 39
paste input "691168"
type input "691168"
click button "אישור והרשמה" at bounding box center [739, 493] width 111 height 50
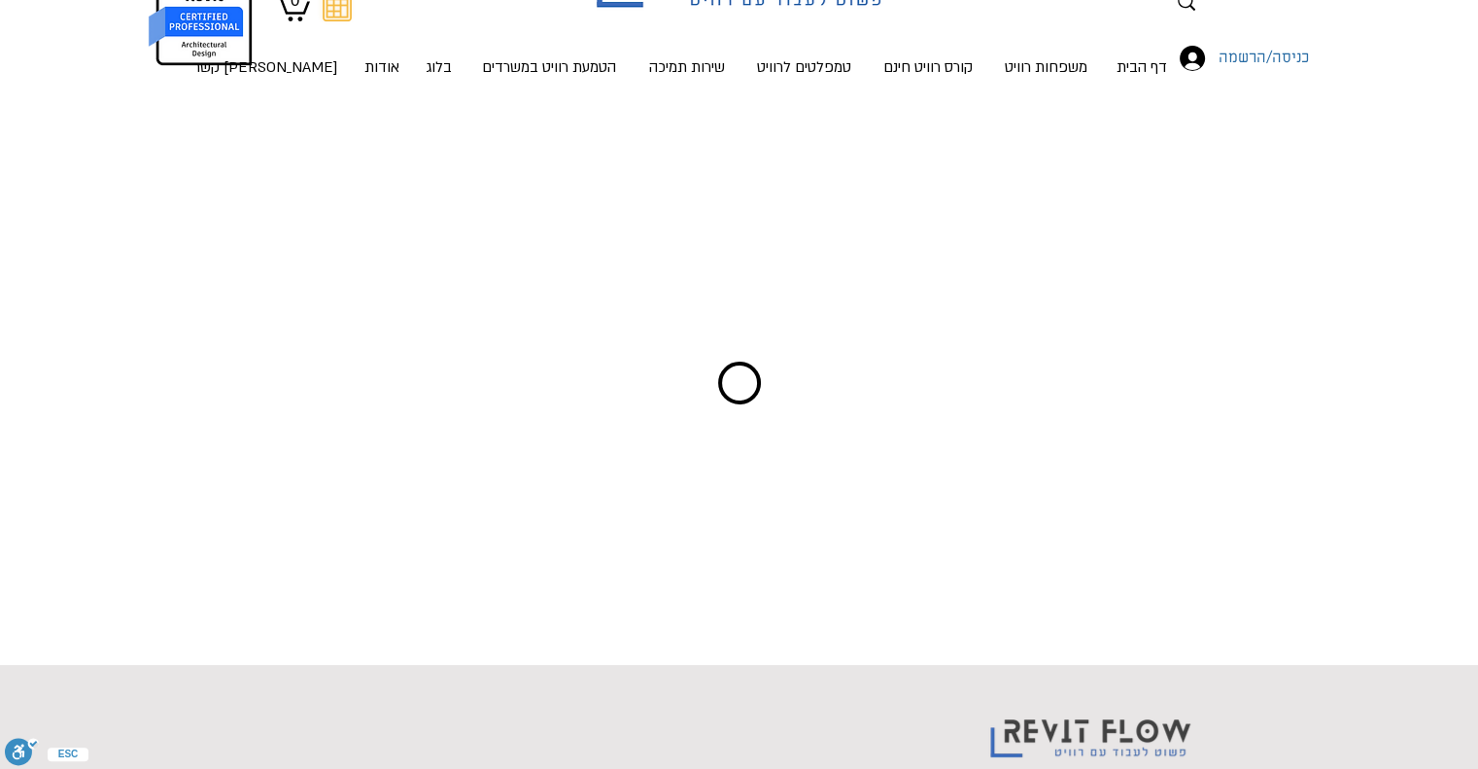
scroll to position [80, 0]
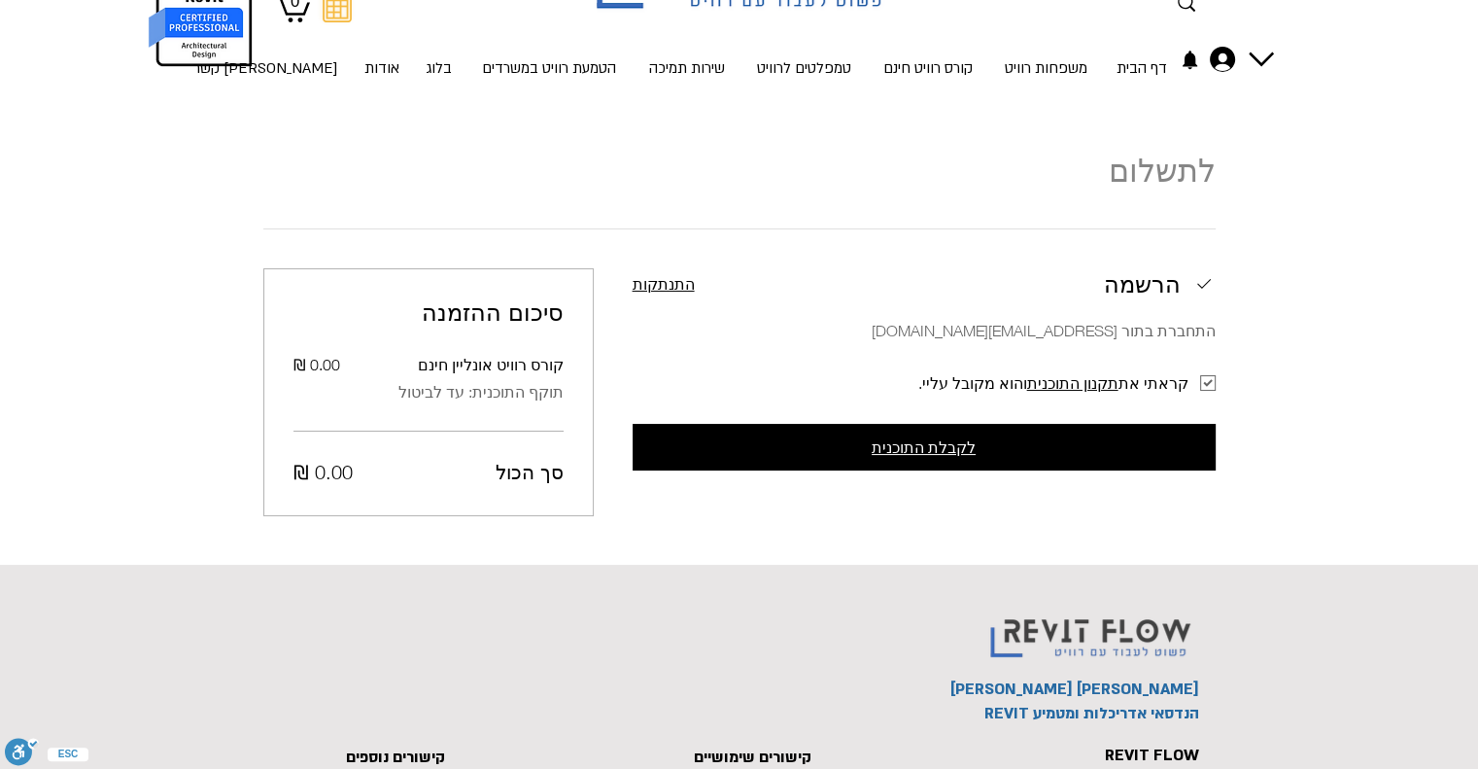
click at [977, 434] on button "לקבלת התוכנית" at bounding box center [924, 447] width 583 height 47
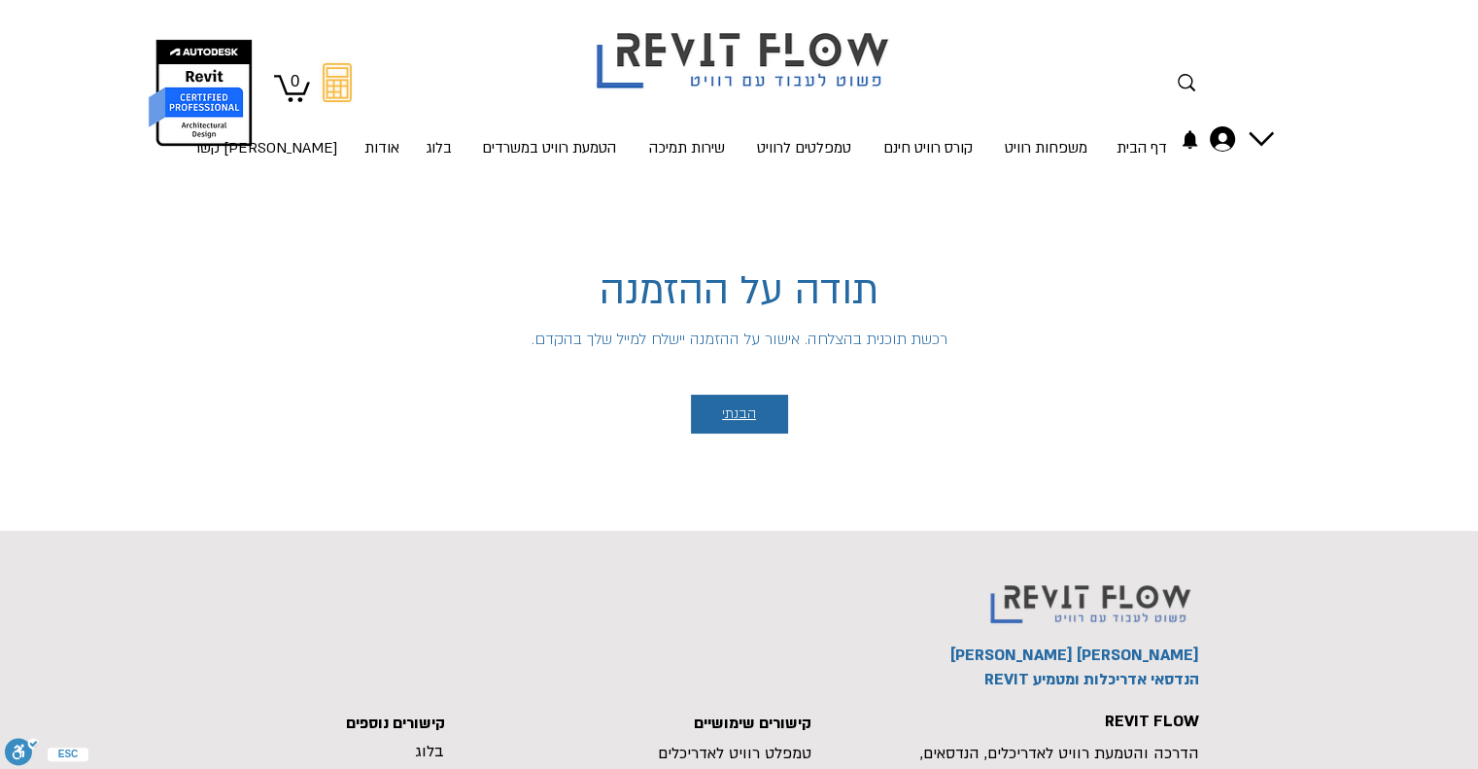
click at [757, 410] on button "הבנתי" at bounding box center [739, 414] width 97 height 39
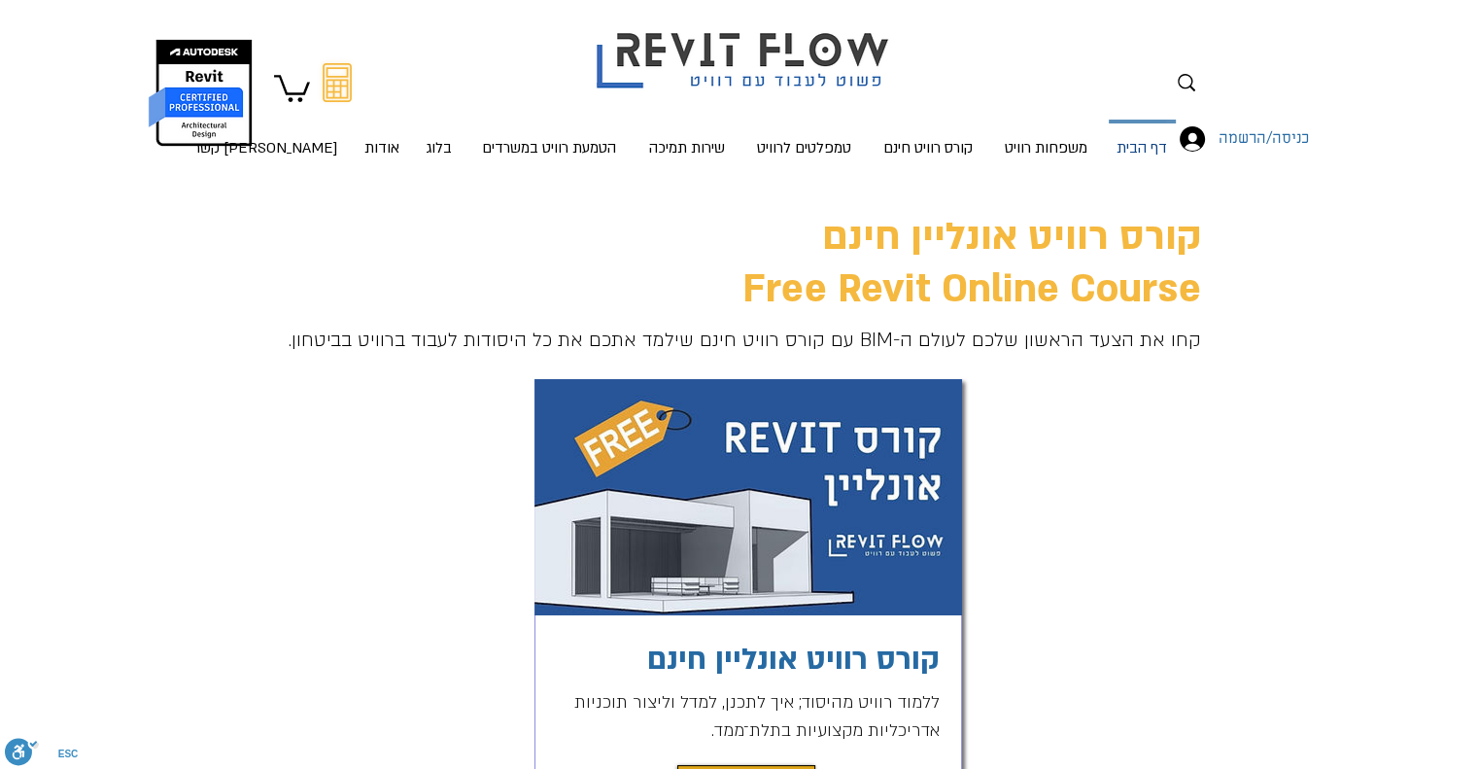
drag, startPoint x: 1153, startPoint y: 141, endPoint x: 969, endPoint y: 331, distance: 264.6
click at [1152, 141] on p "דף הבית" at bounding box center [1142, 149] width 66 height 52
click at [1149, 149] on p "דף הבית" at bounding box center [1142, 149] width 66 height 52
click at [538, 150] on p "הטמעת רוויט במשרדים" at bounding box center [549, 149] width 150 height 52
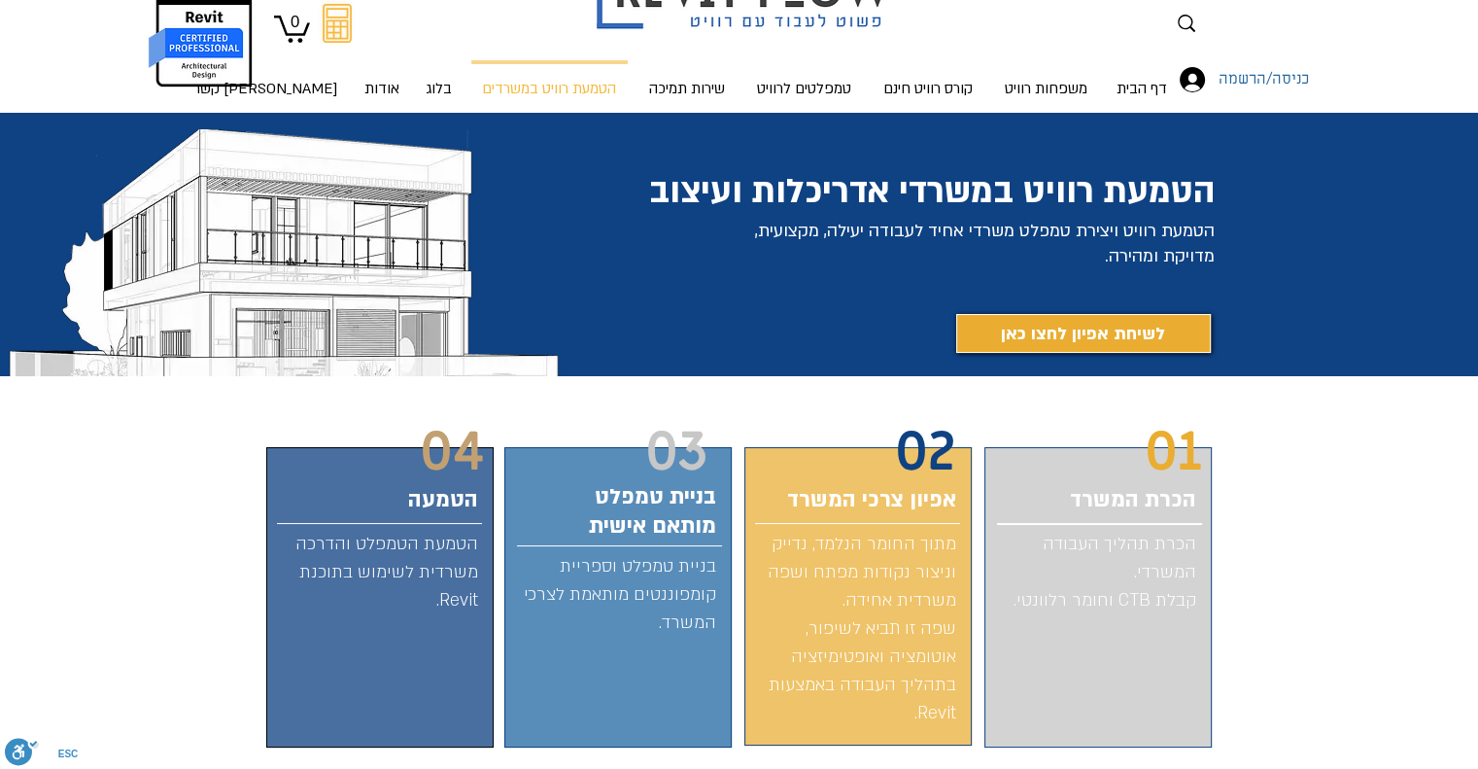
scroll to position [60, 0]
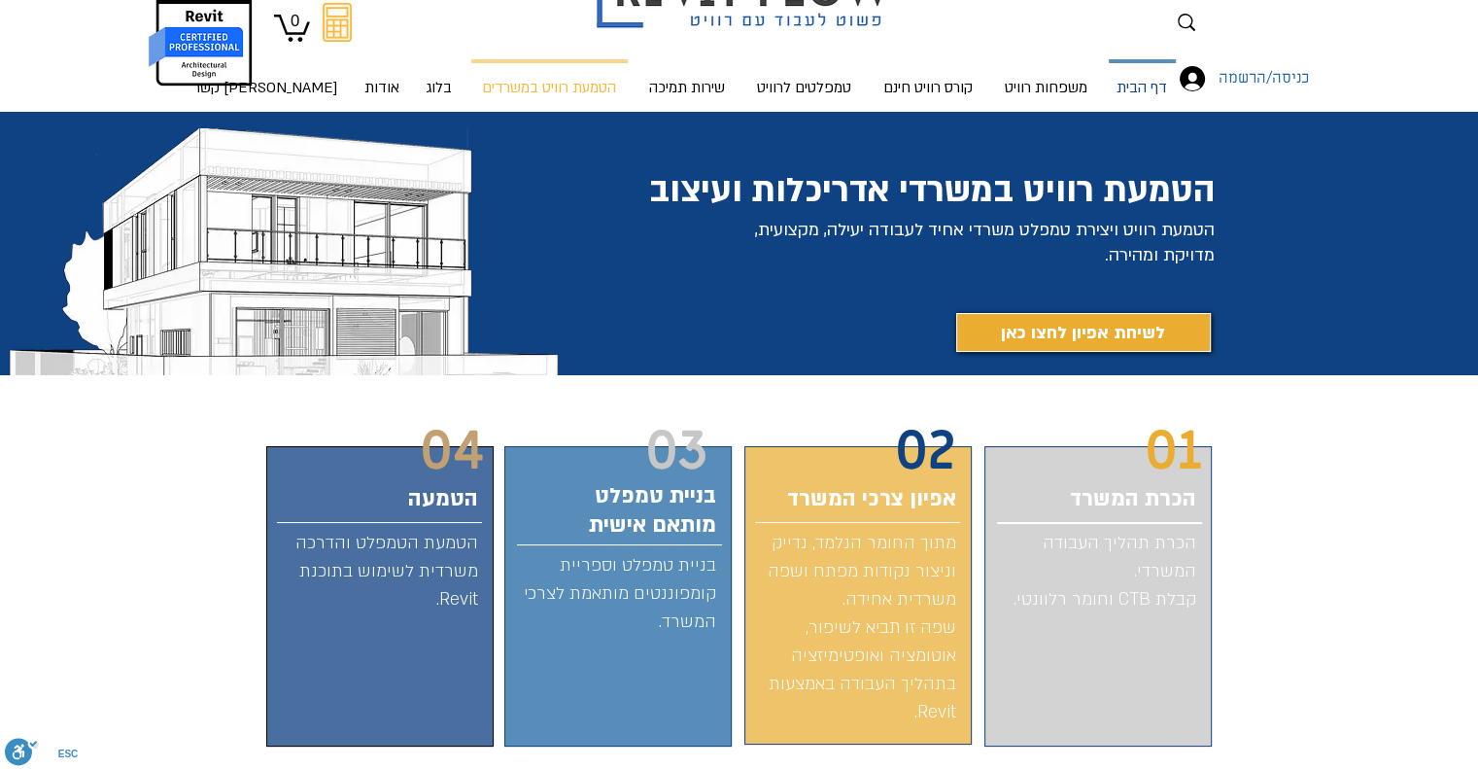
click at [1124, 83] on p "דף הבית" at bounding box center [1142, 89] width 66 height 52
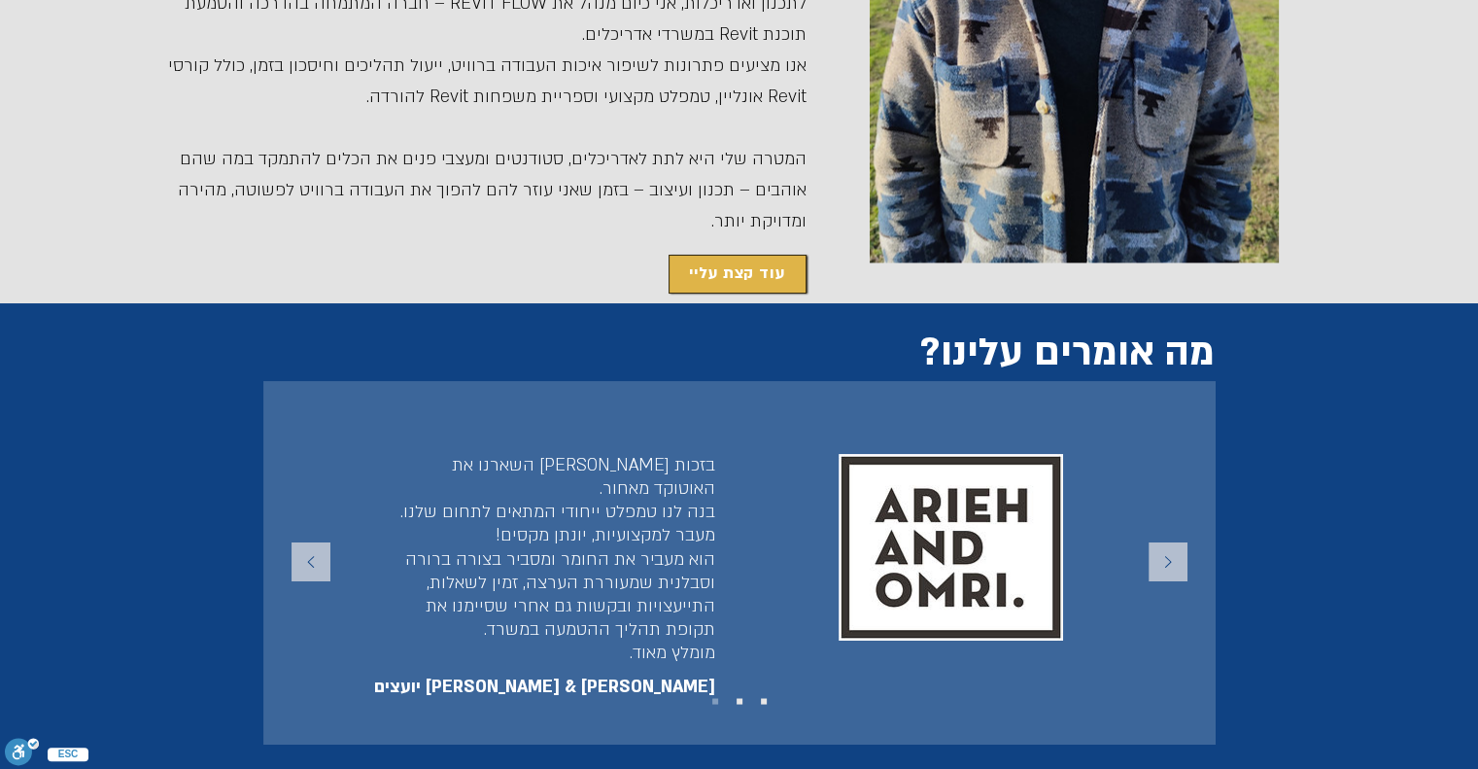
scroll to position [3207, 0]
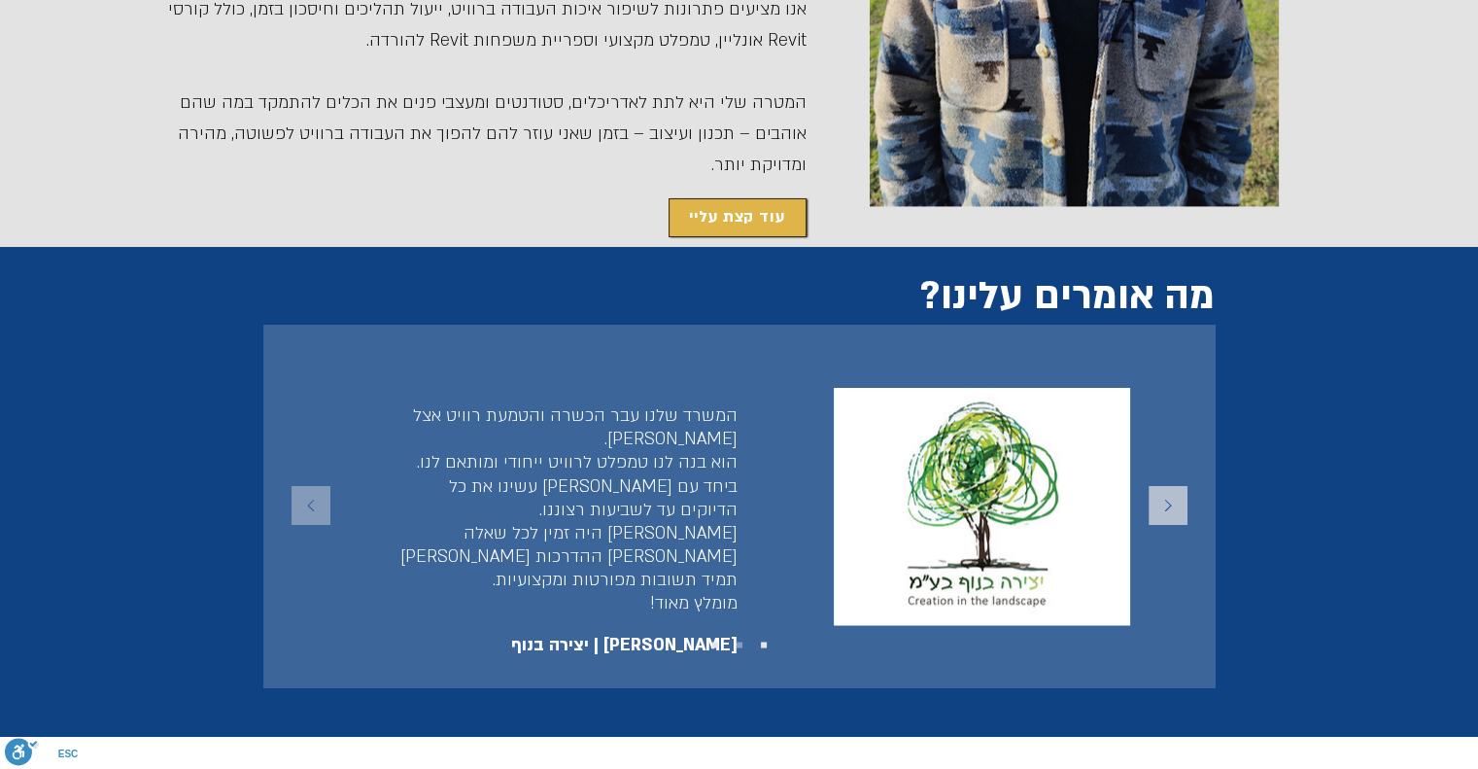
click at [309, 500] on icon "הקודם" at bounding box center [310, 506] width 7 height 12
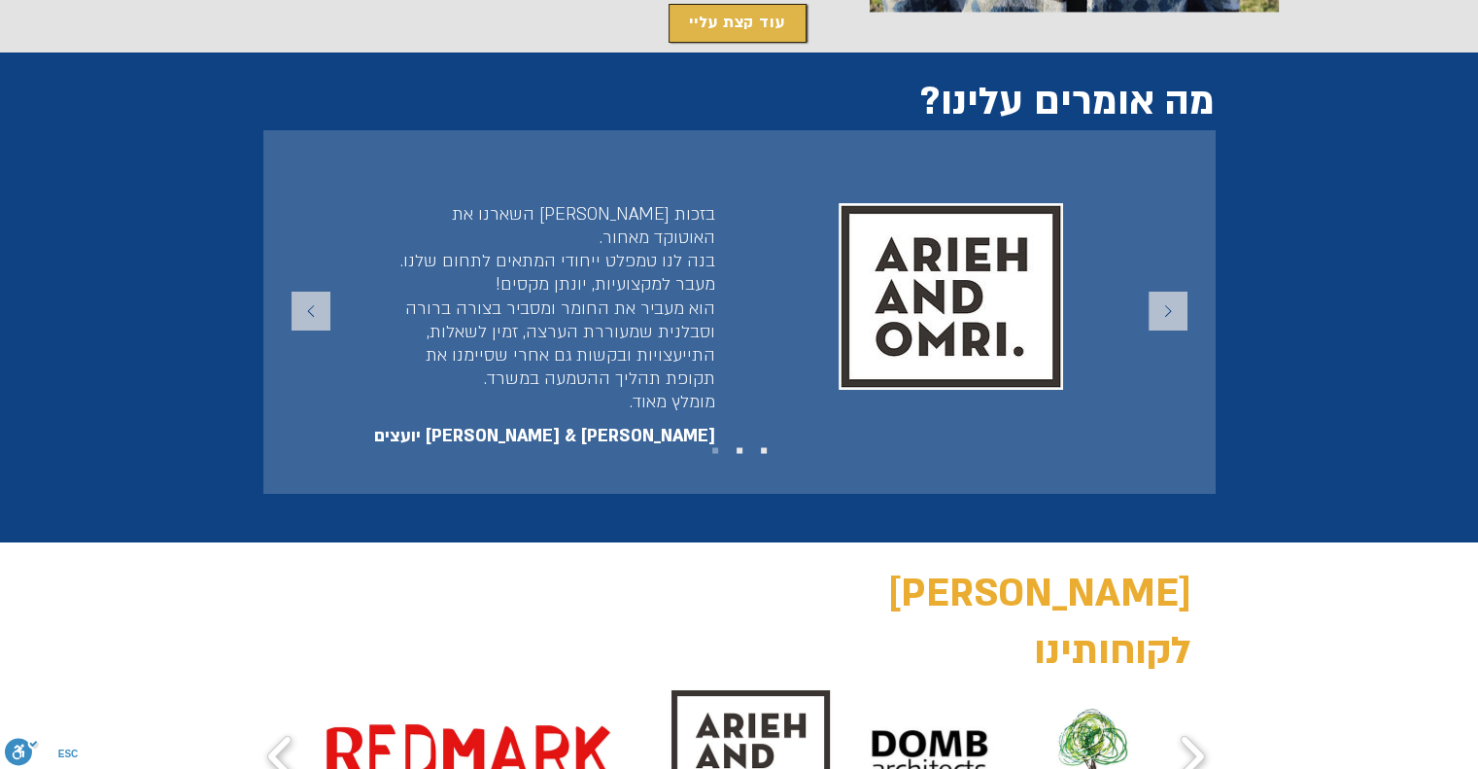
scroll to position [3304, 0]
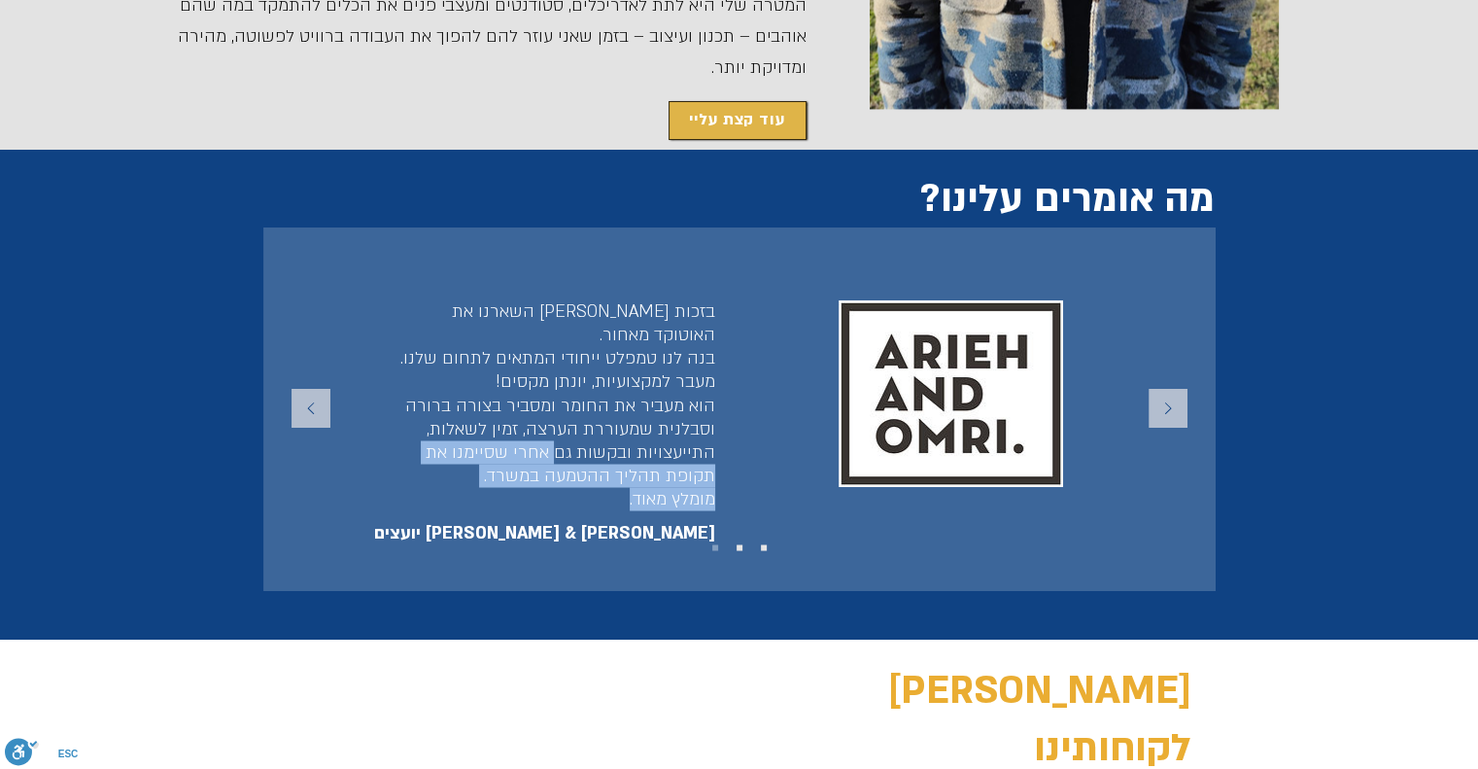
drag, startPoint x: 562, startPoint y: 319, endPoint x: 574, endPoint y: 374, distance: 56.8
click at [574, 374] on div "בזכות יונתן השארנו את האוטוקד מאחור. בנה לנו טמפלט ייחודי המתאים לתחום שלנו. מע…" at bounding box center [553, 405] width 326 height 210
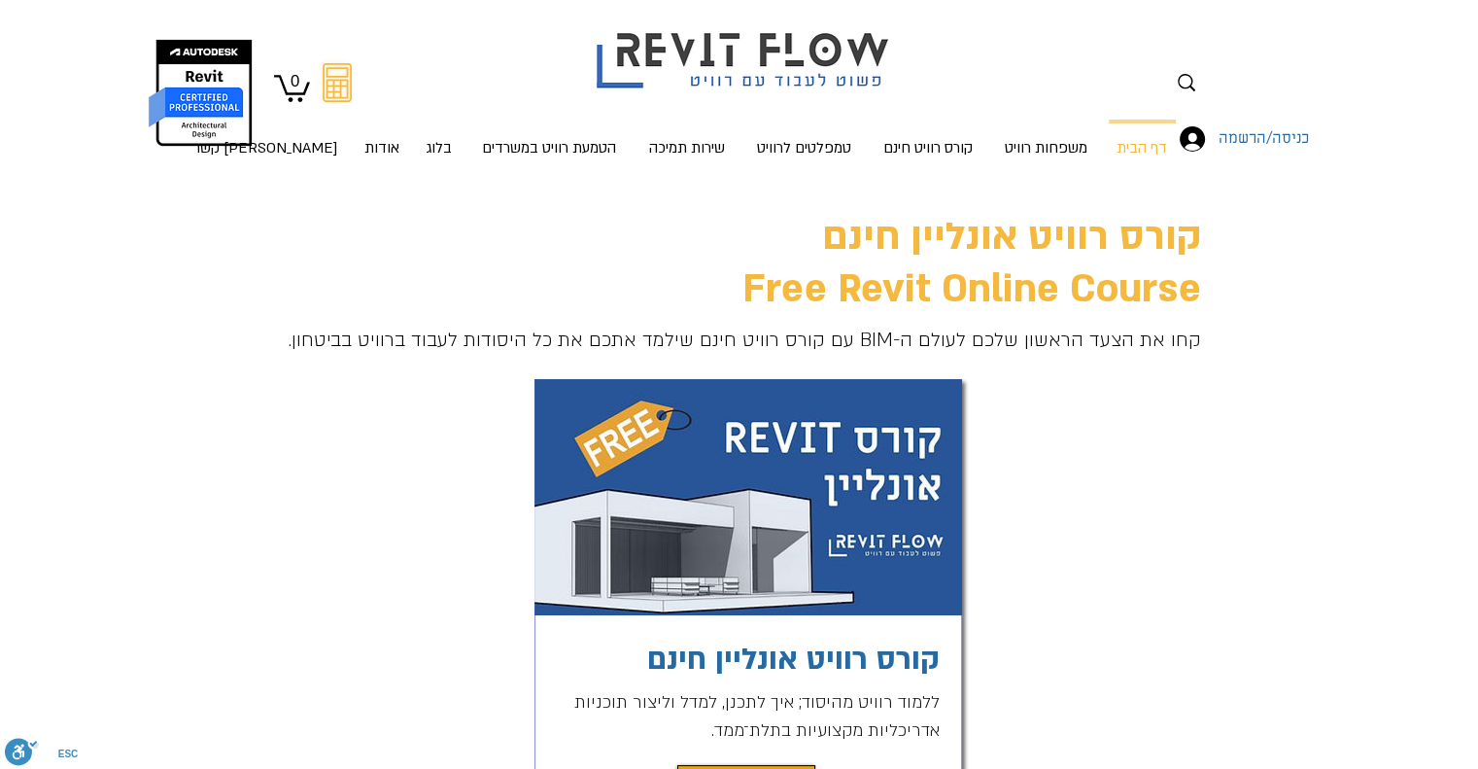
scroll to position [292, 0]
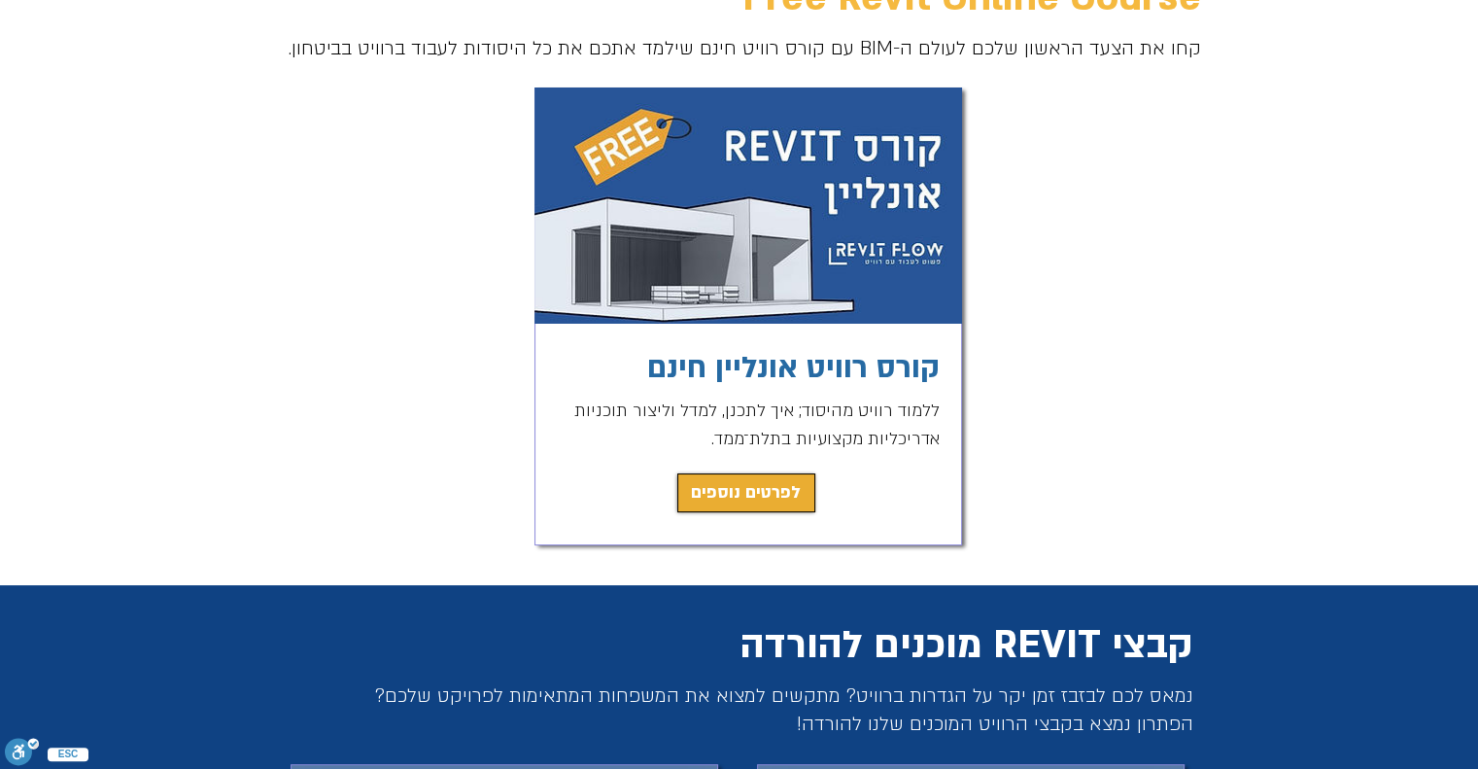
click at [773, 500] on span "לפרטים נוספים" at bounding box center [746, 492] width 110 height 27
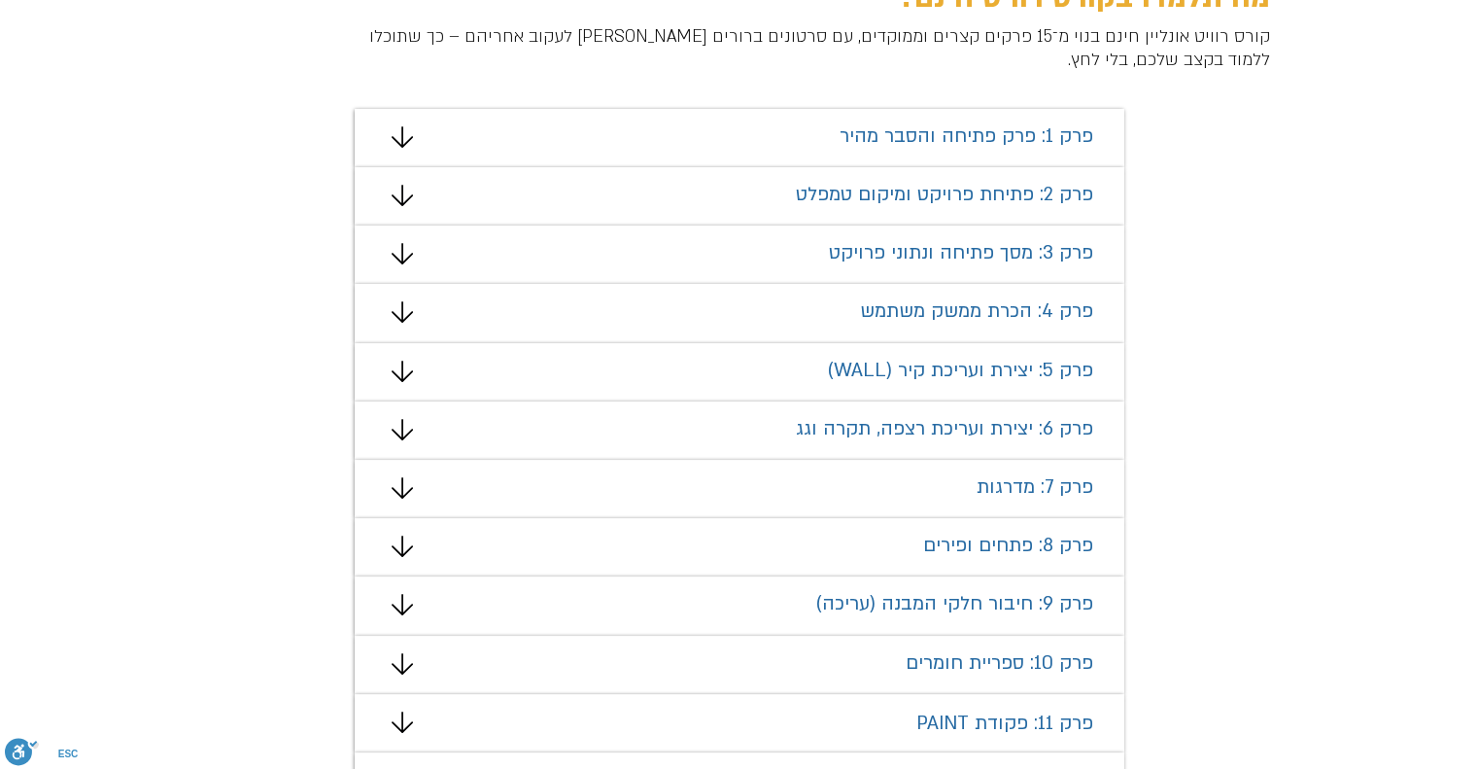
scroll to position [1246, 0]
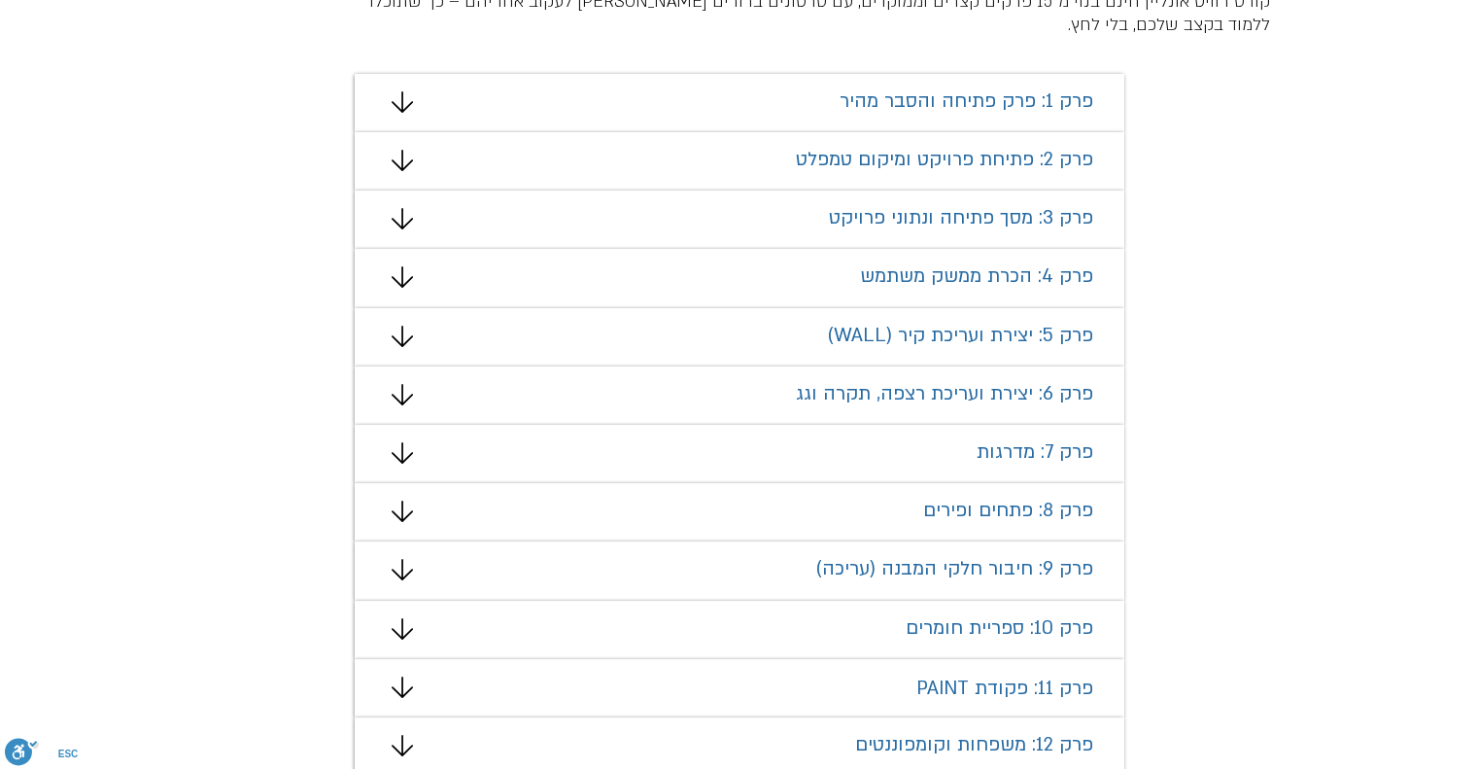
click at [400, 157] on icon "מצגת" at bounding box center [401, 160] width 21 height 21
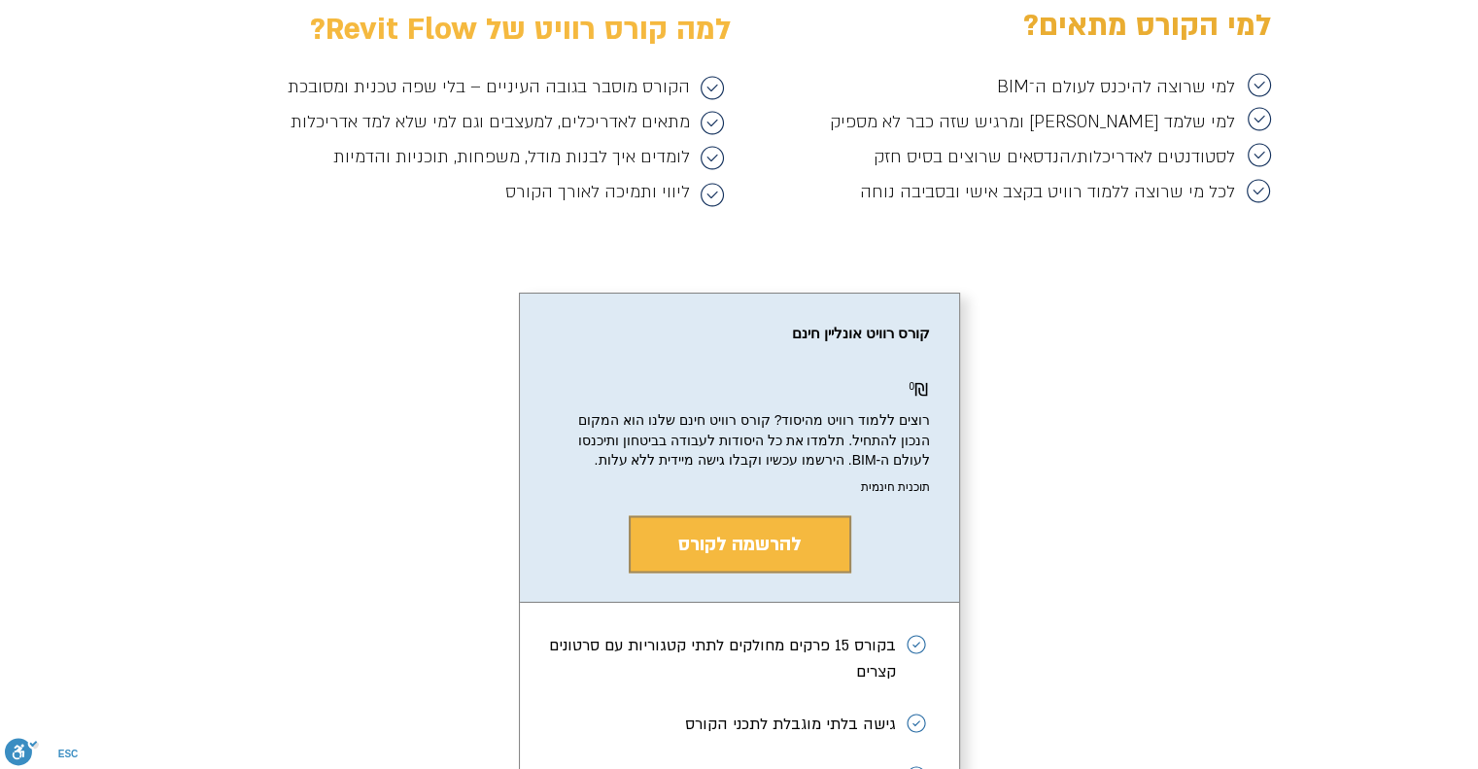
scroll to position [3297, 0]
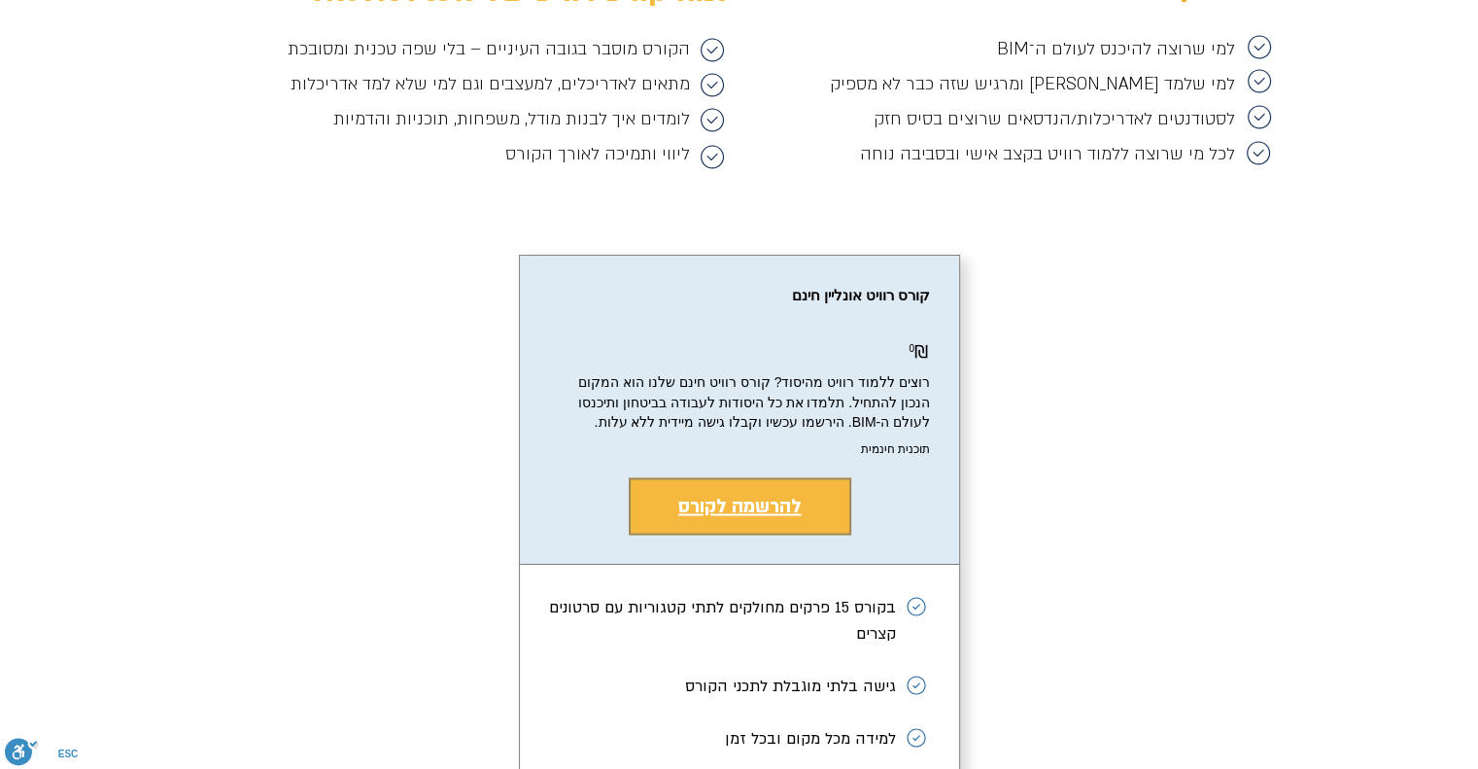
click at [785, 529] on button "להרשמה לקורס" at bounding box center [740, 505] width 223 height 57
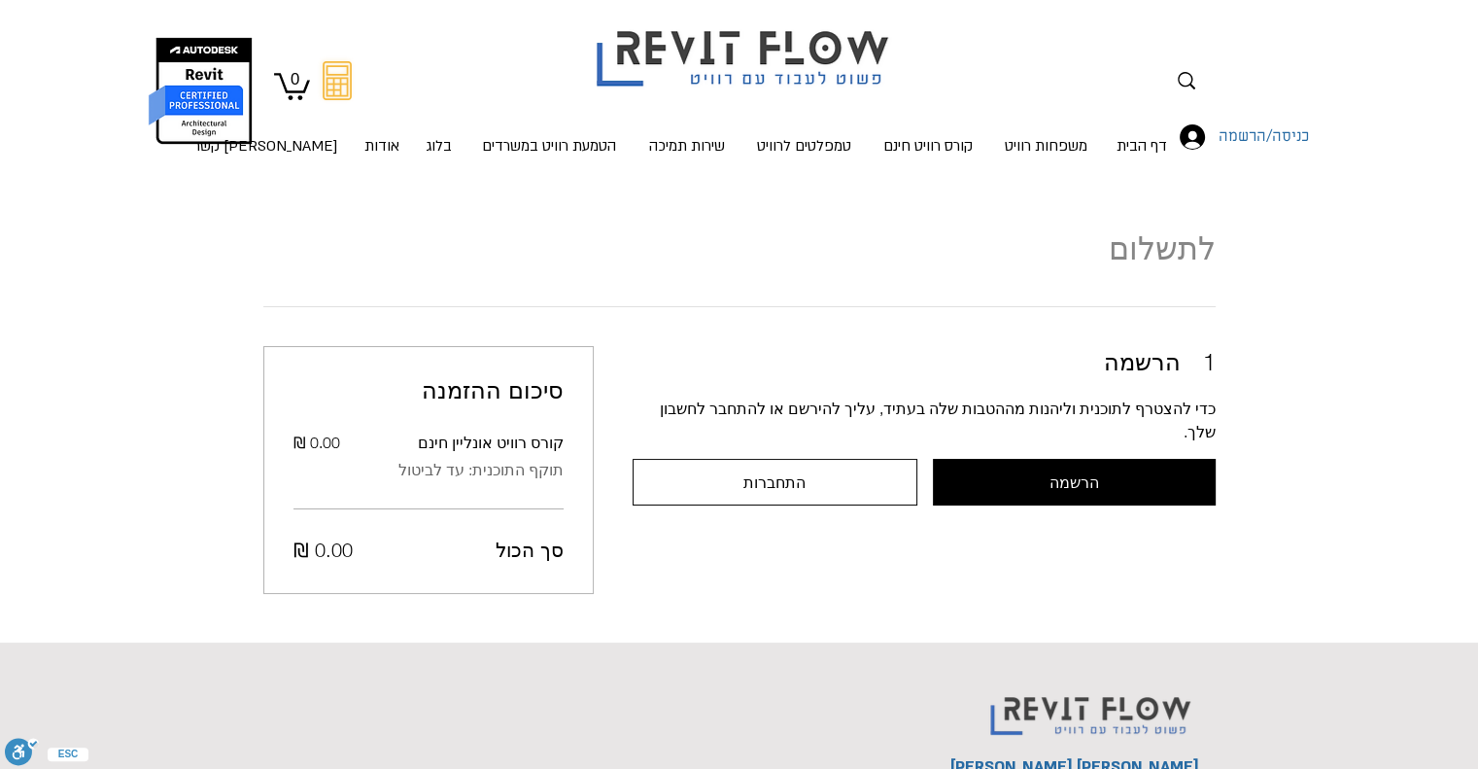
scroll to position [80, 0]
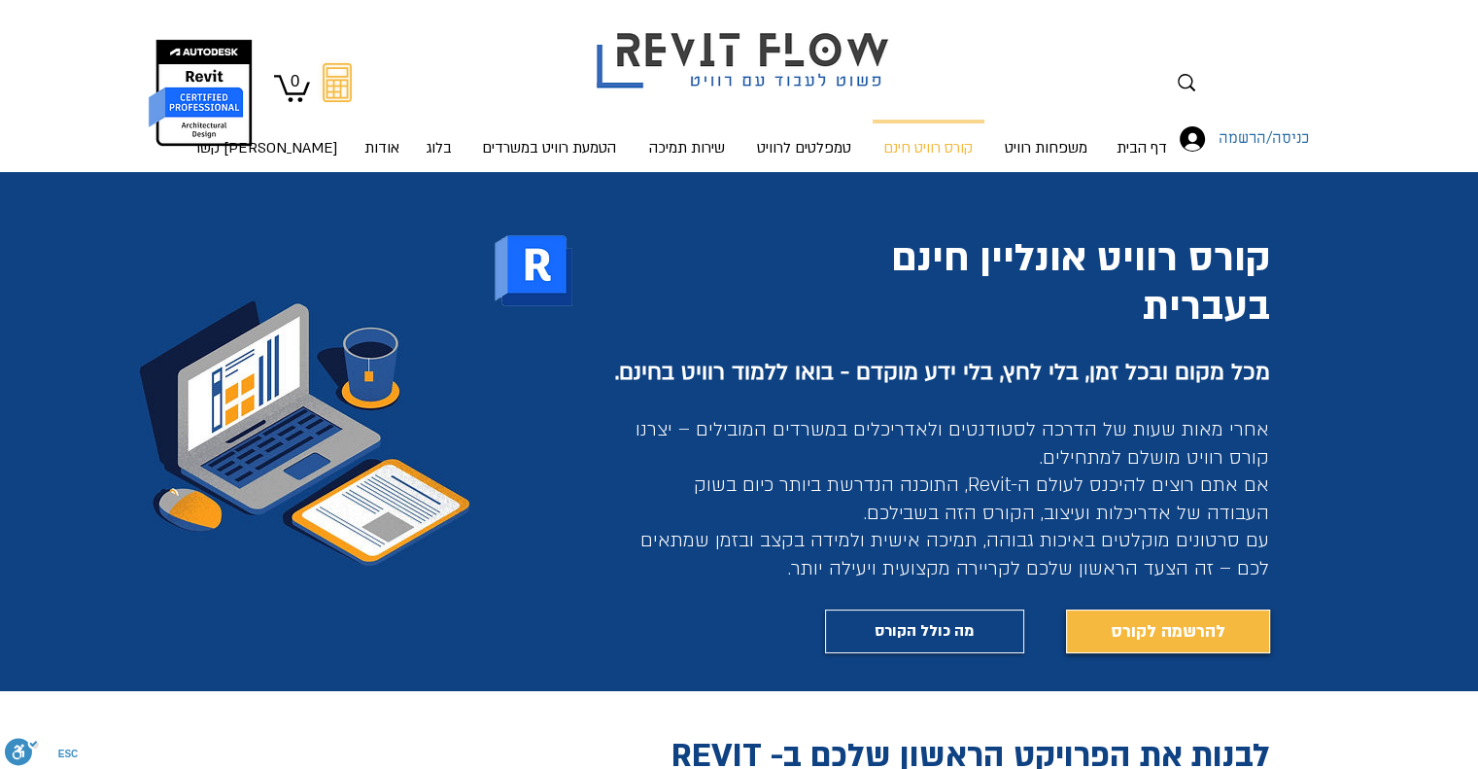
click at [824, 65] on img at bounding box center [745, 48] width 336 height 90
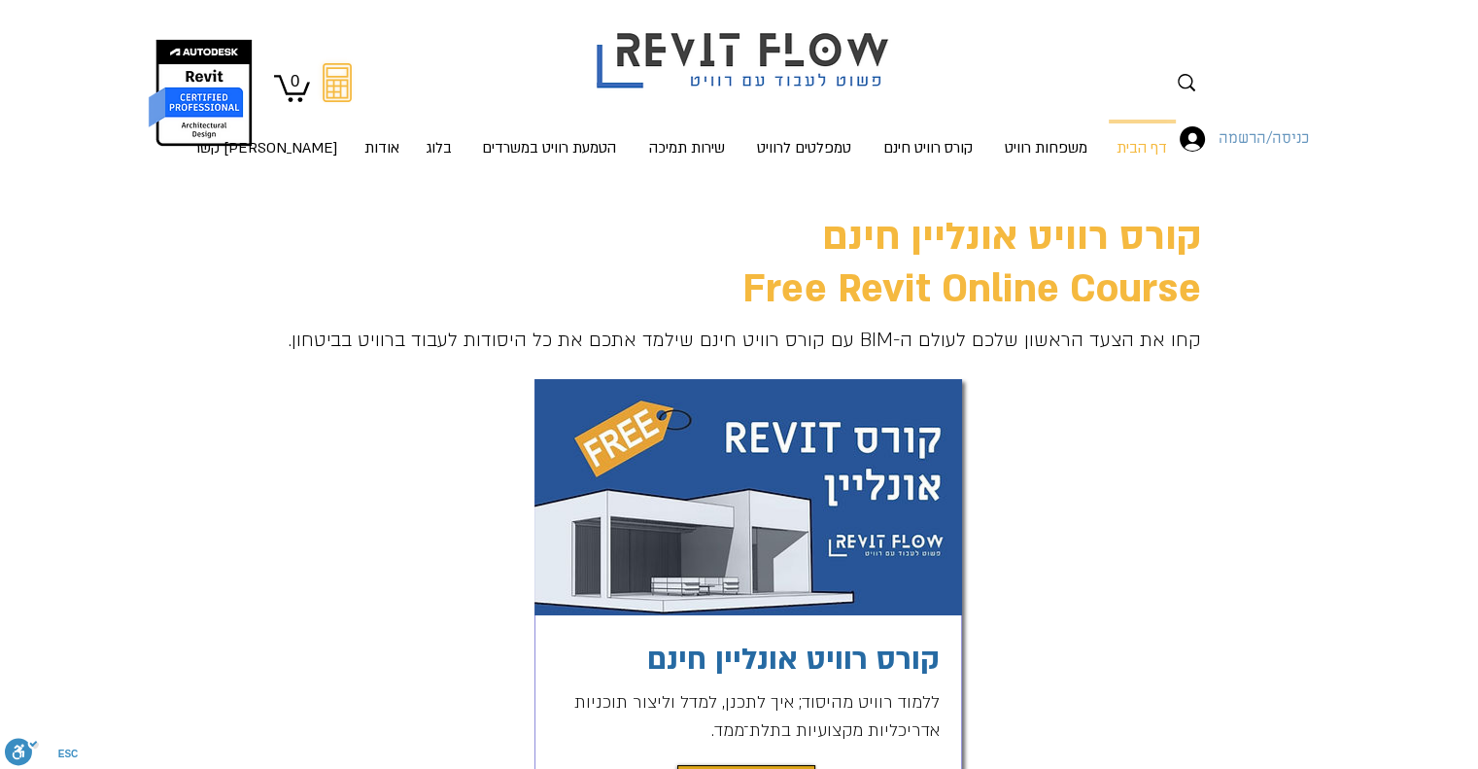
click at [1256, 145] on span "כניסה/הרשמה" at bounding box center [1264, 138] width 104 height 25
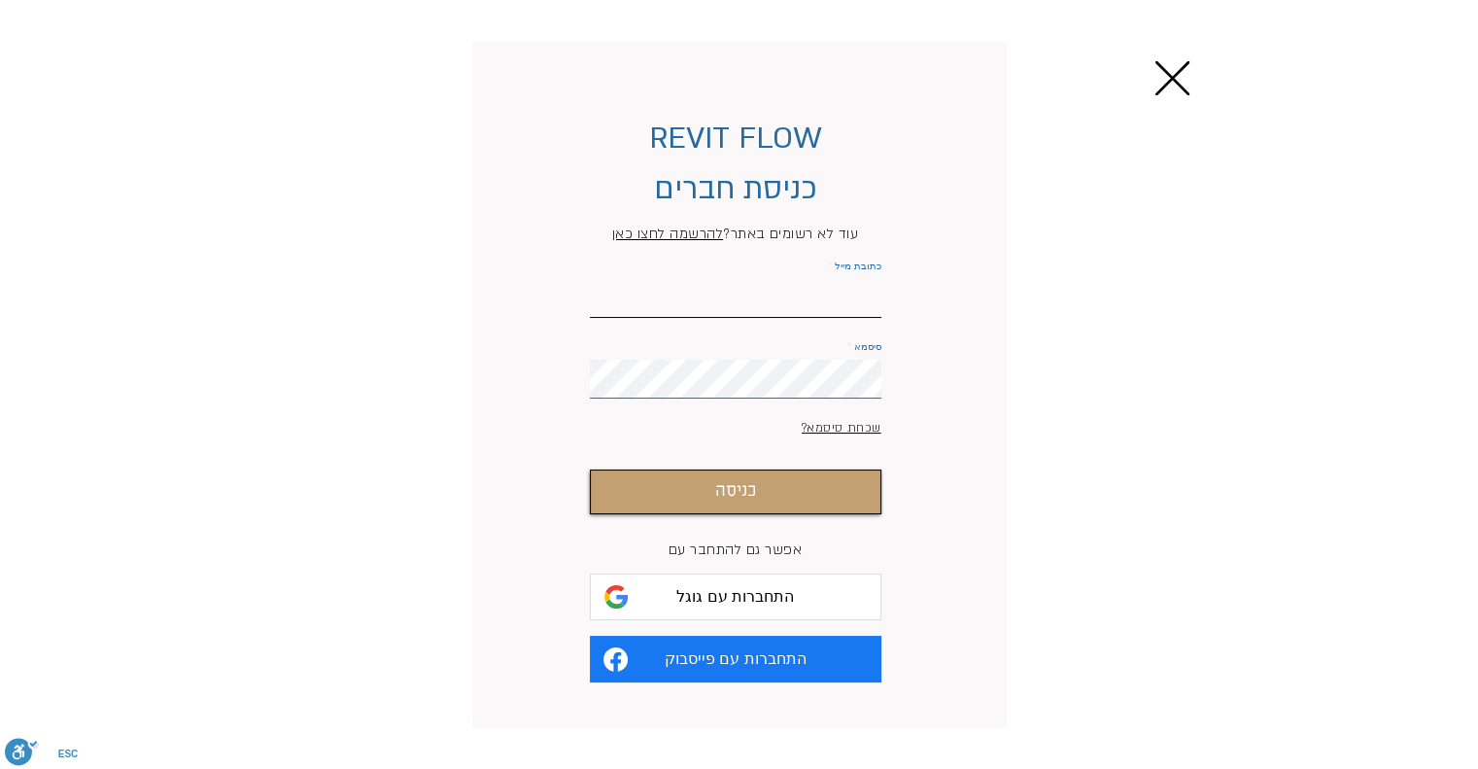
type input "dafnaw4@gmail.com"
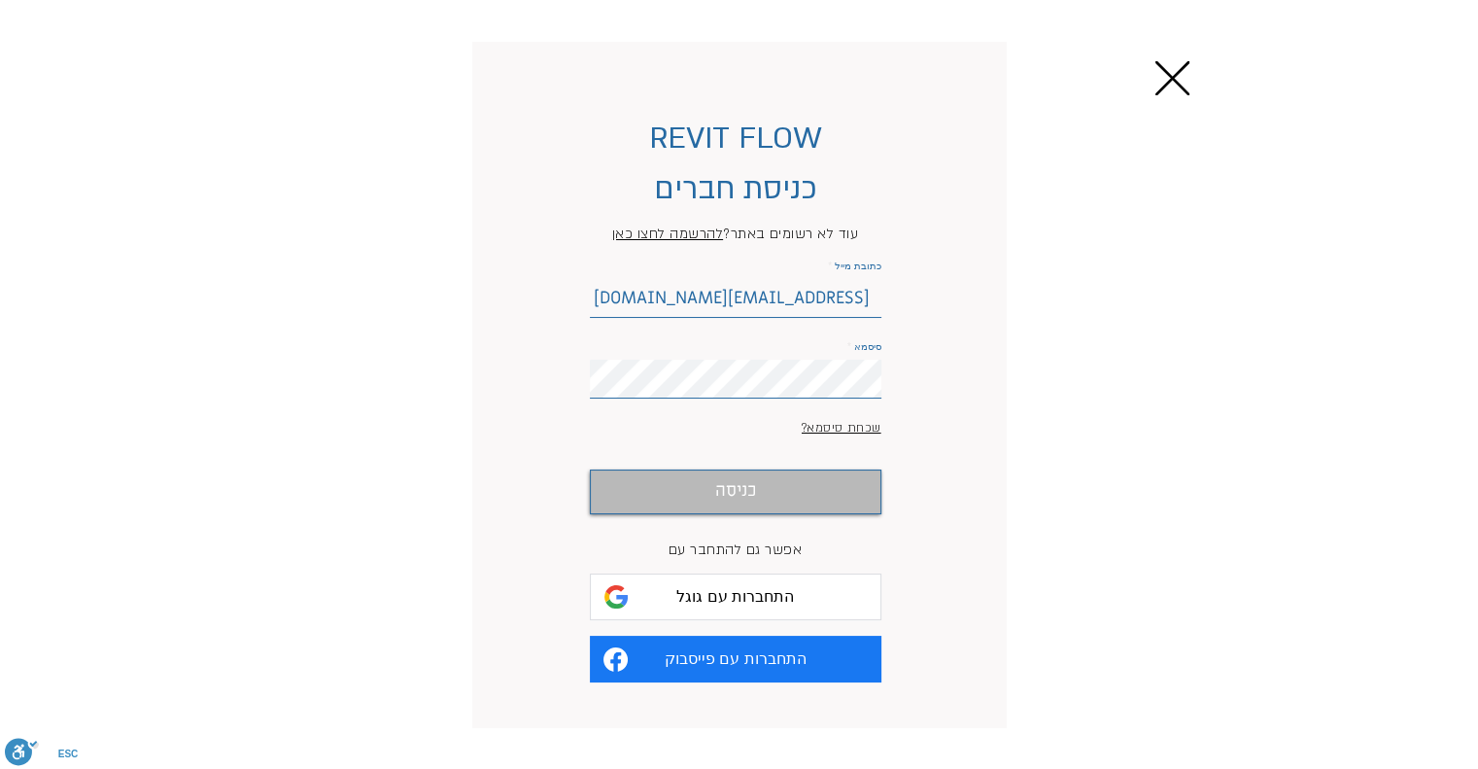
click at [721, 505] on span "כניסה" at bounding box center [735, 491] width 41 height 28
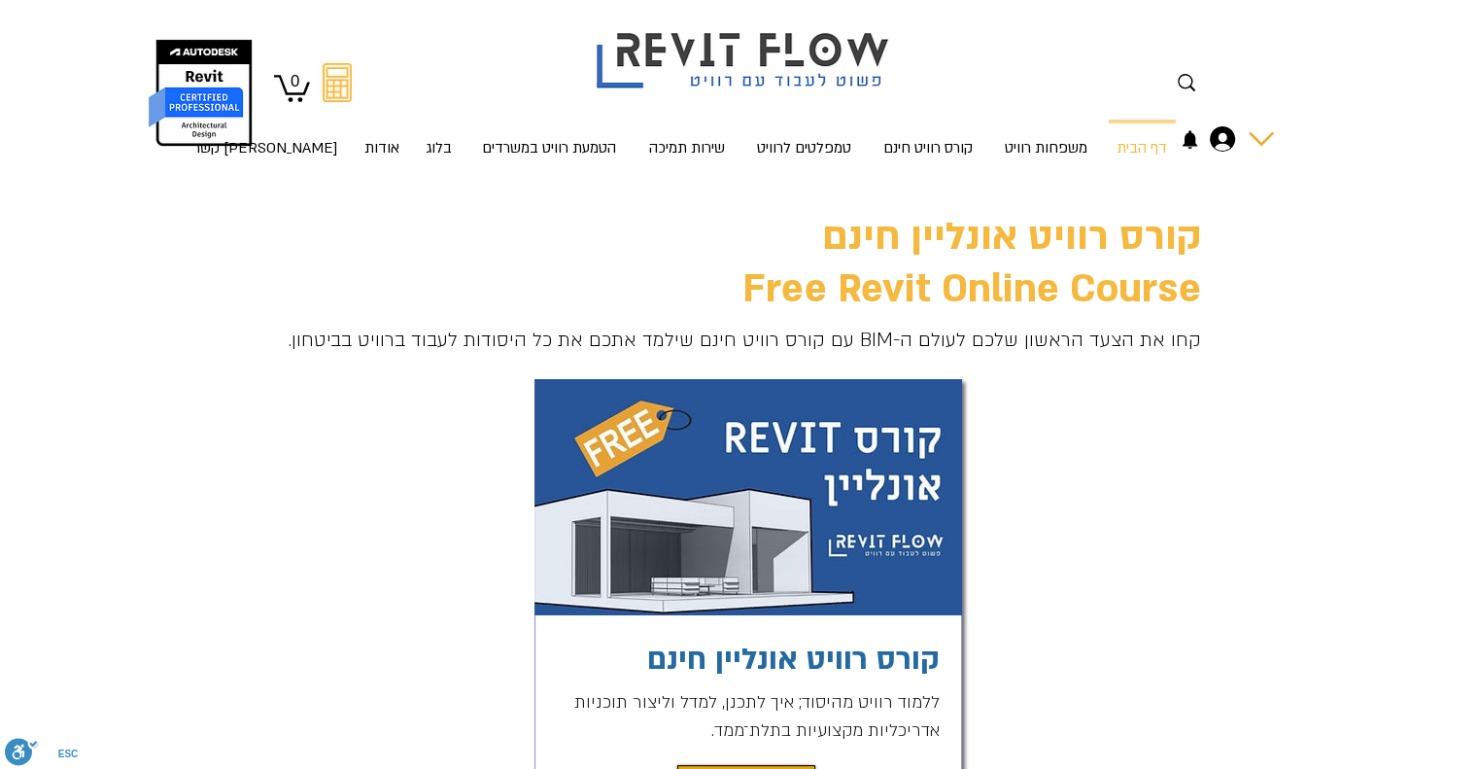
click at [1267, 131] on div "החשבון של דפנה וידר" at bounding box center [1261, 138] width 25 height 25
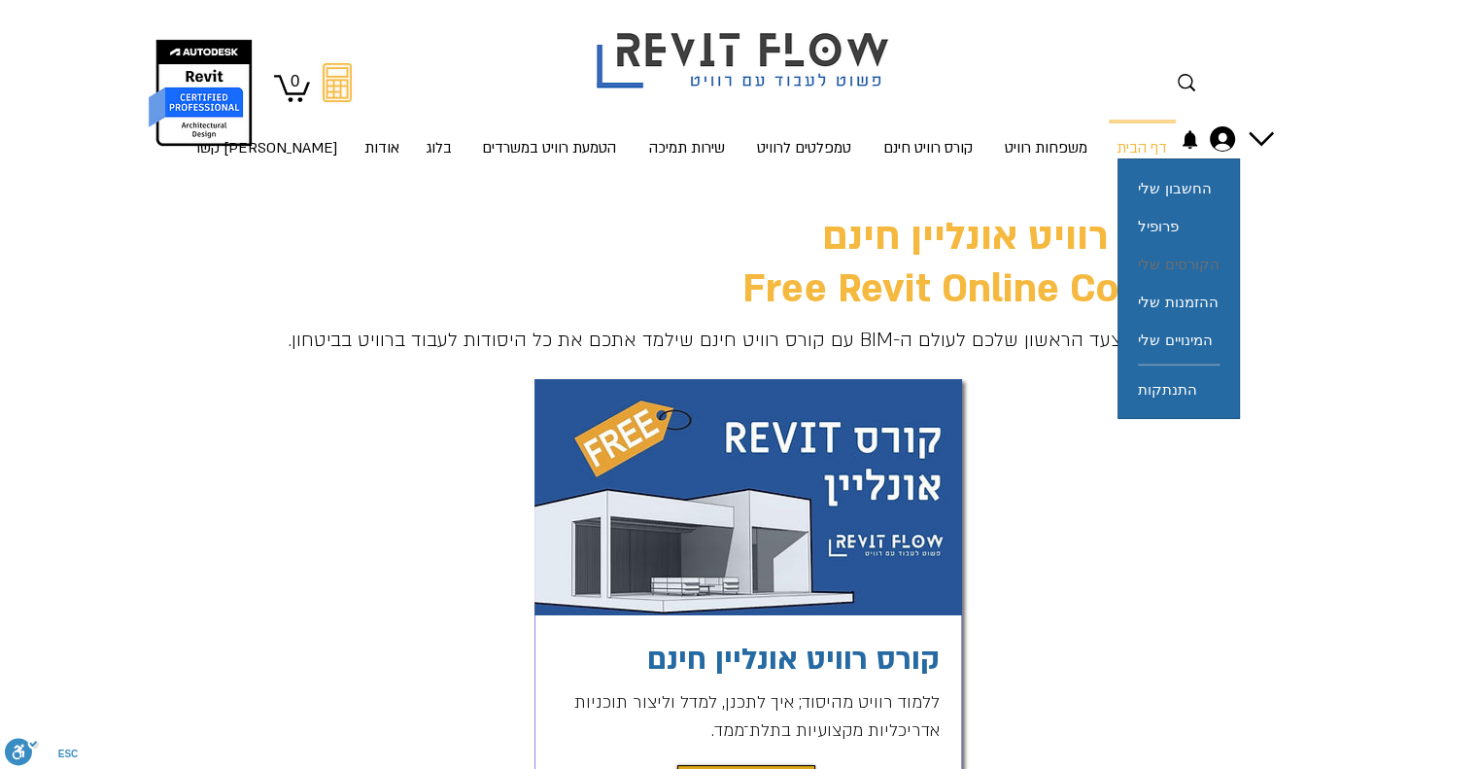
click at [1172, 271] on span "הקורסים שלי" at bounding box center [1178, 264] width 81 height 38
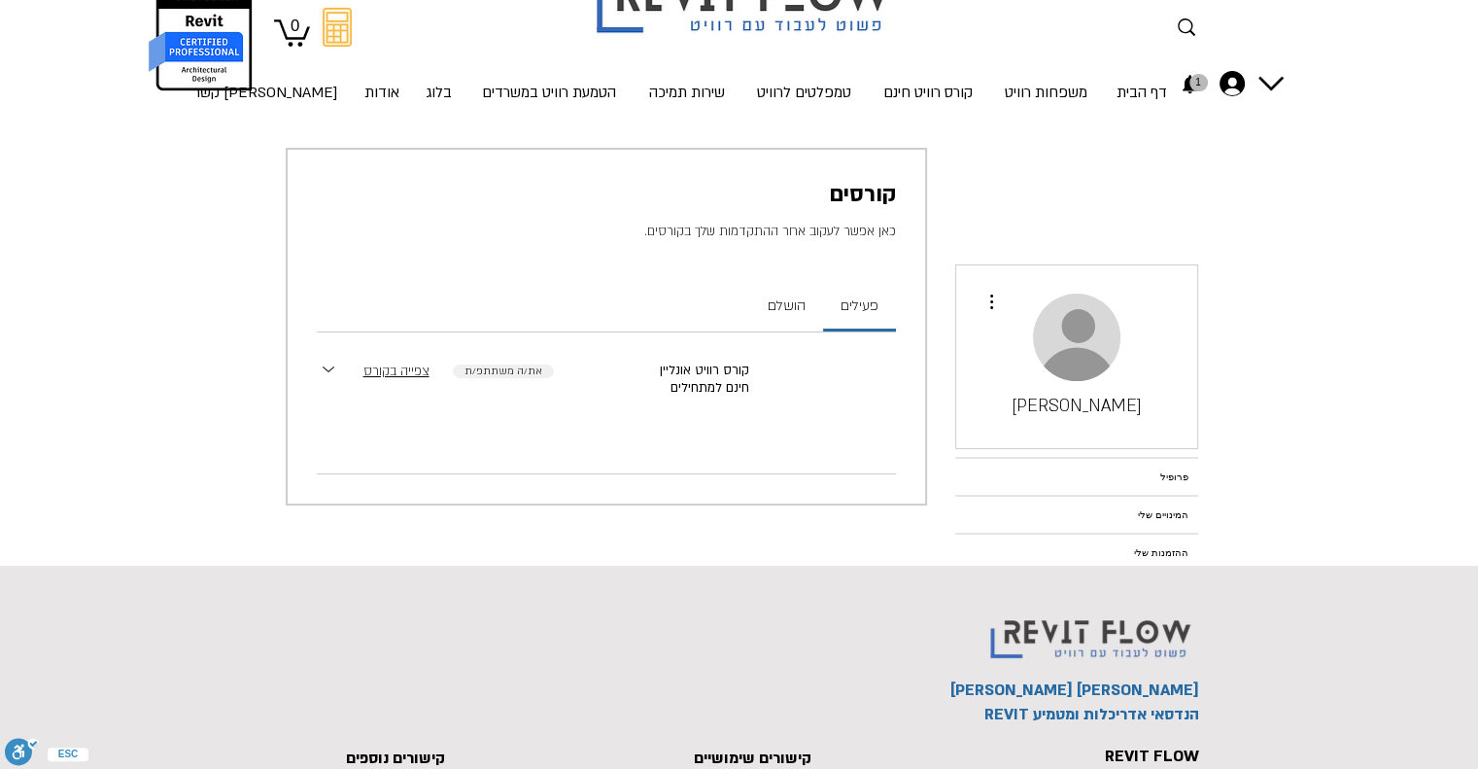
scroll to position [21, 0]
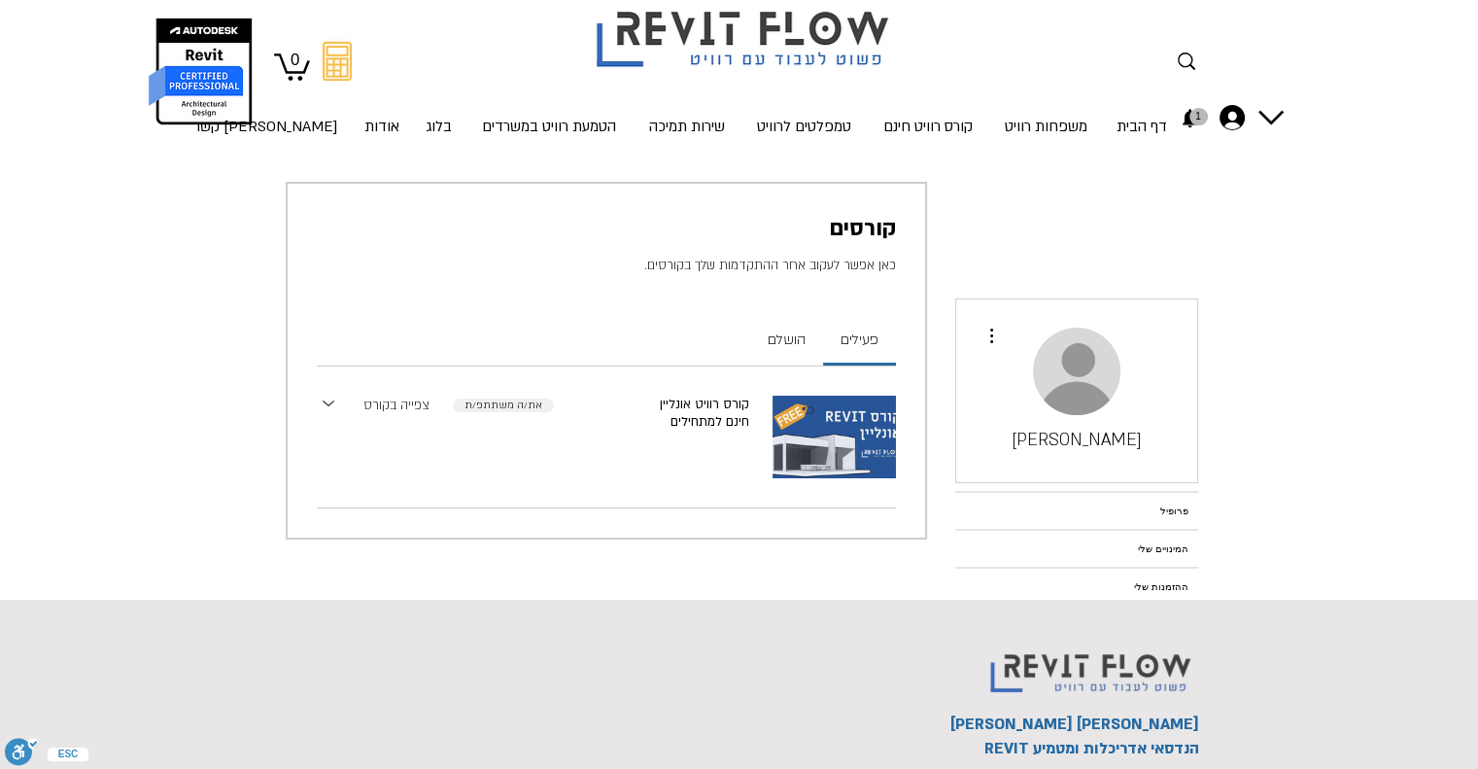
click at [396, 404] on link "צפייה בקורס" at bounding box center [396, 406] width 66 height 20
click at [329, 403] on use "Expand section" at bounding box center [329, 403] width 12 height 6
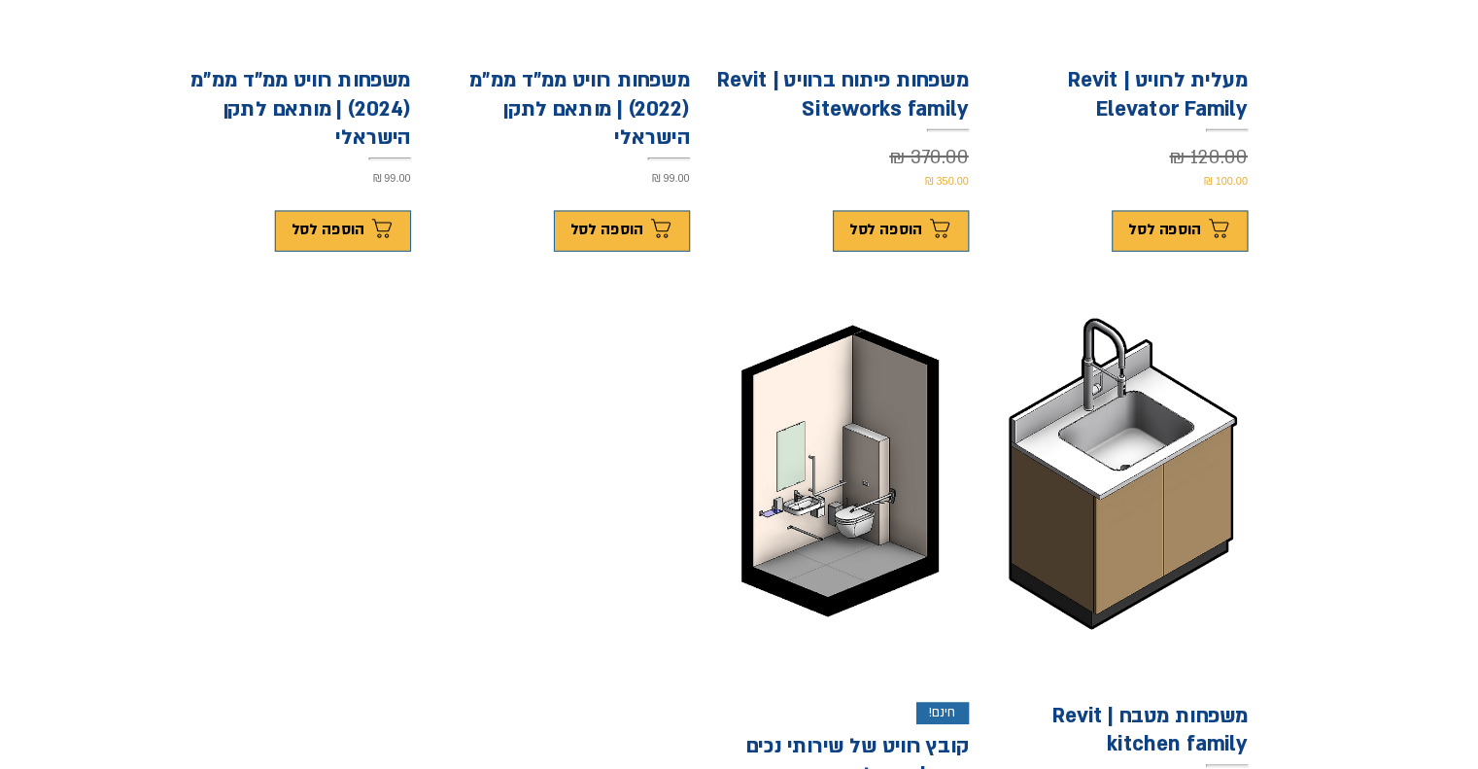
scroll to position [860, 0]
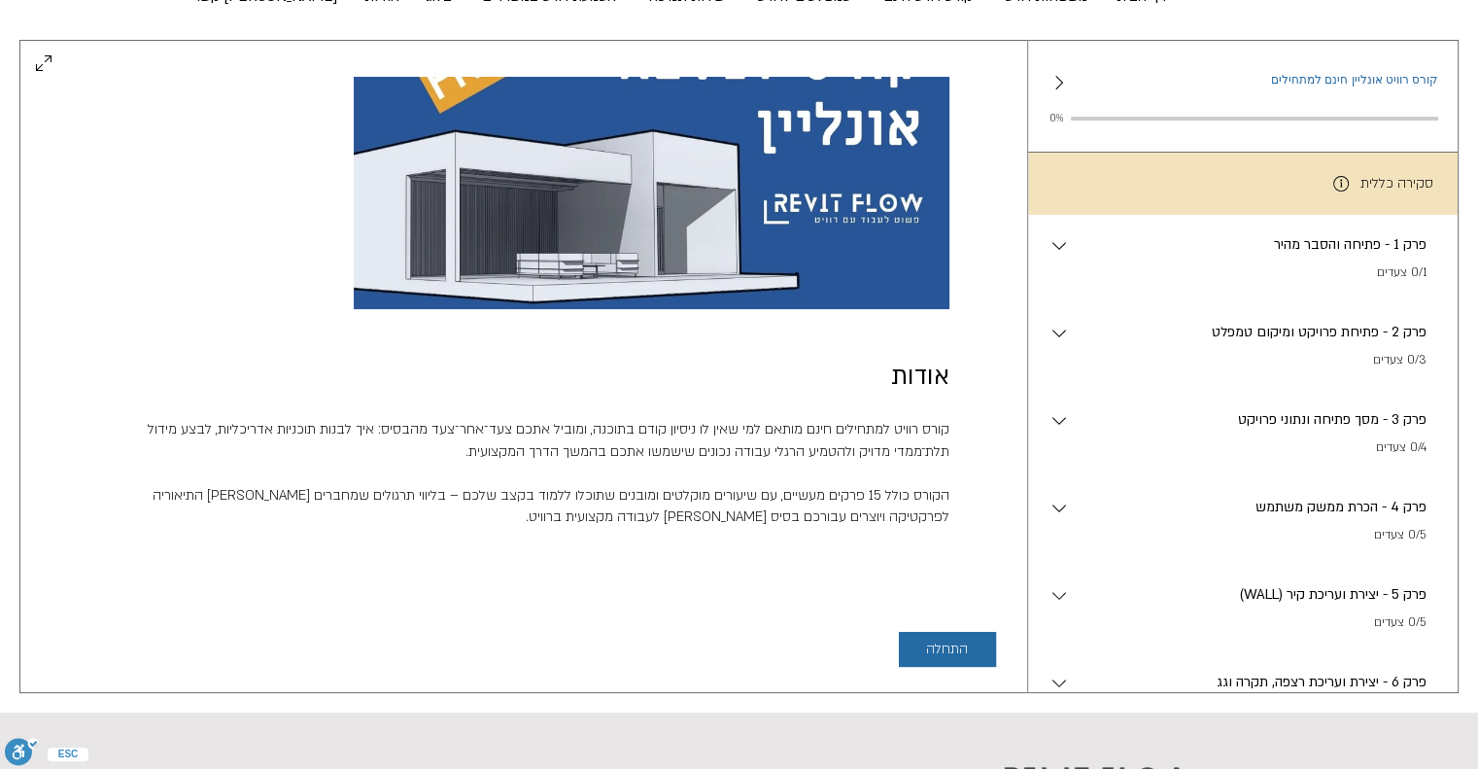
scroll to position [197, 0]
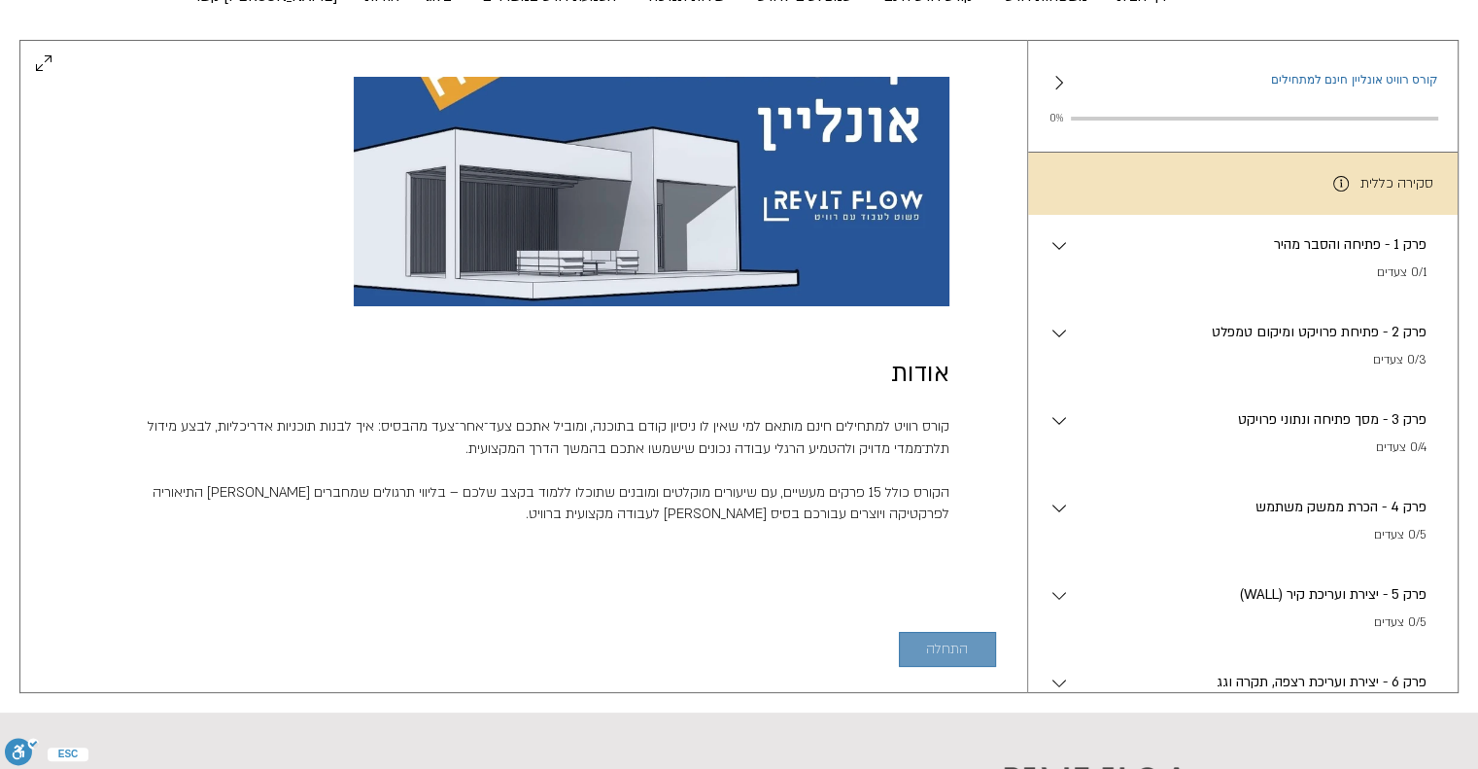
click at [944, 646] on span "התחלה" at bounding box center [947, 649] width 42 height 16
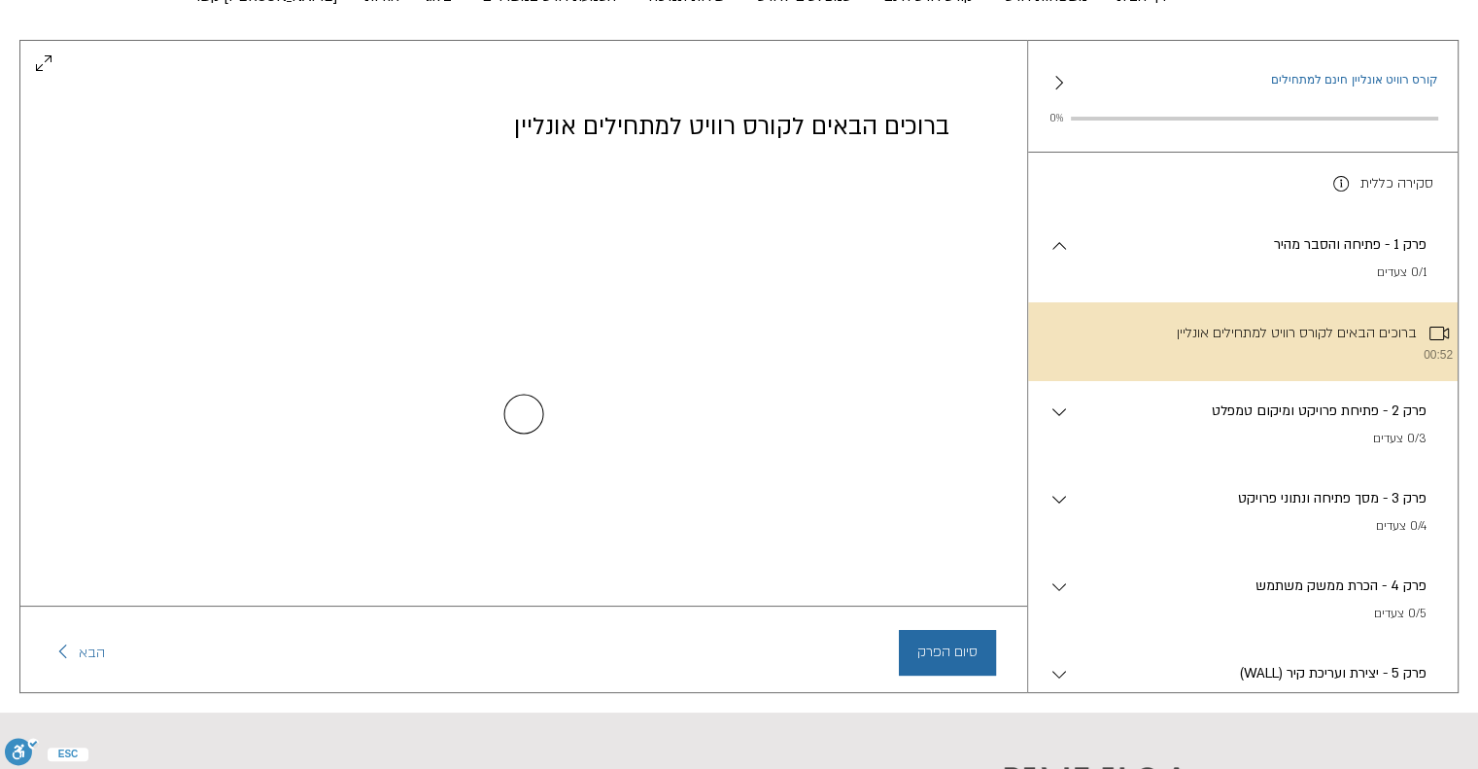
scroll to position [0, 0]
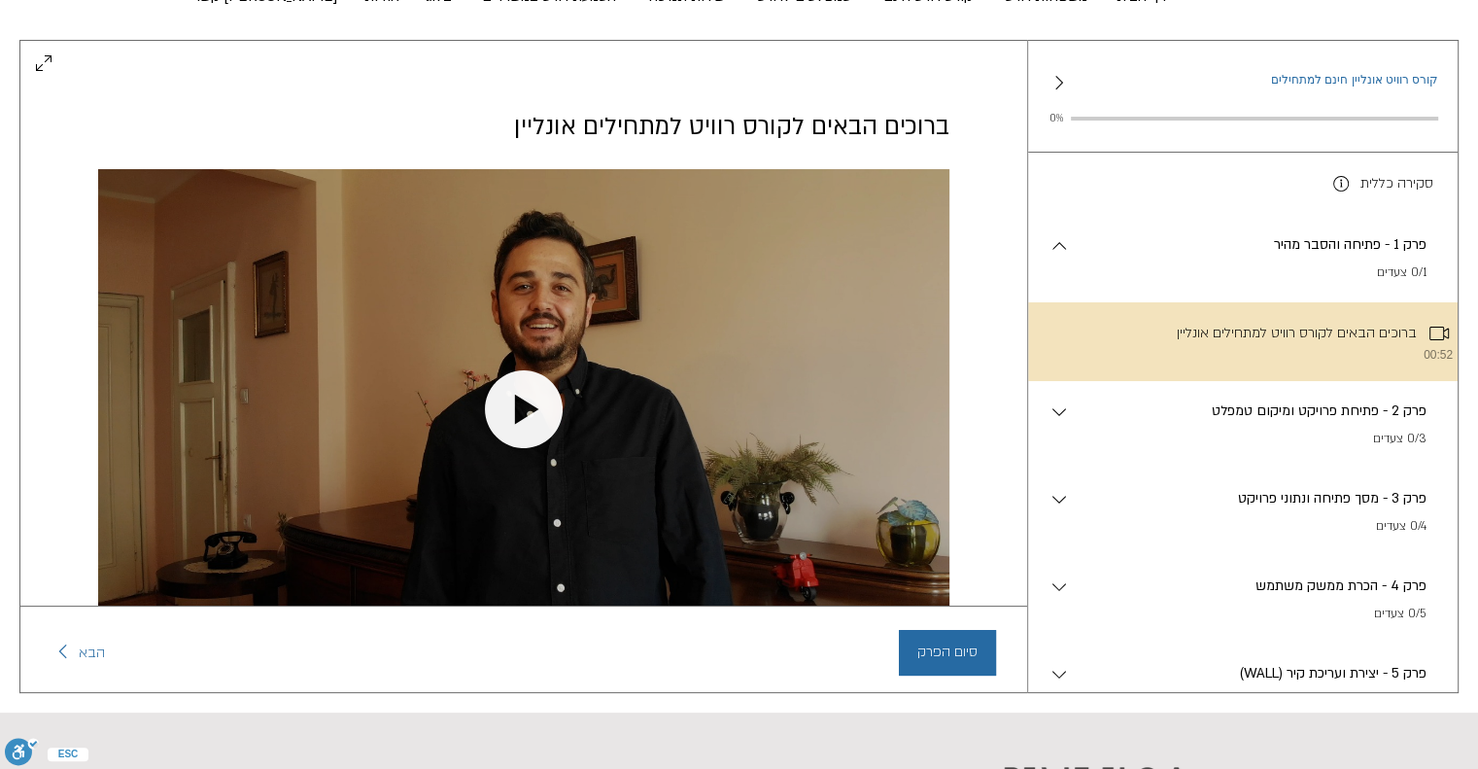
click at [1104, 256] on p "פרק 1 - פתיחה והסבר מהיר" at bounding box center [1249, 244] width 356 height 21
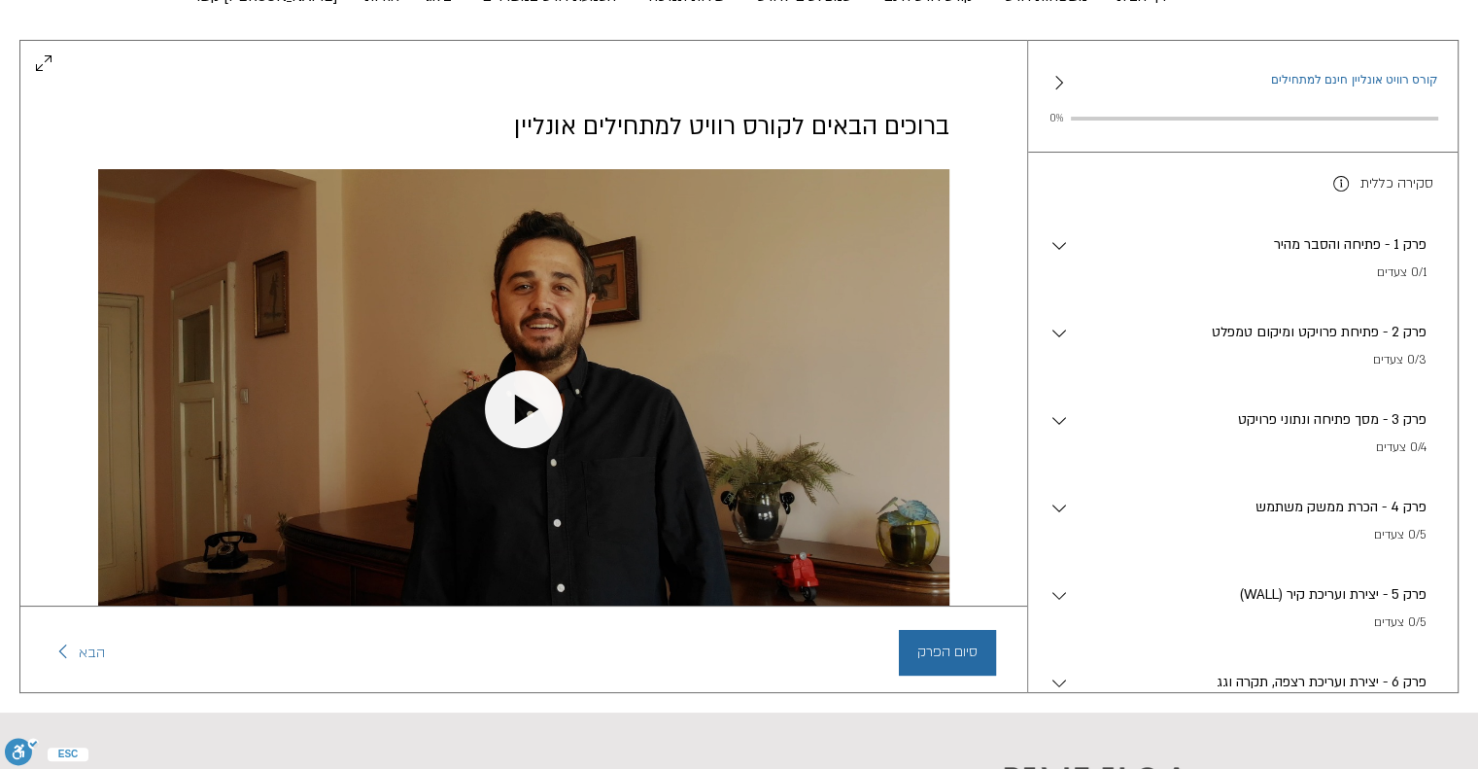
click at [1295, 255] on p "פרק 1 - פתיחה והסבר מהיר" at bounding box center [1249, 244] width 356 height 21
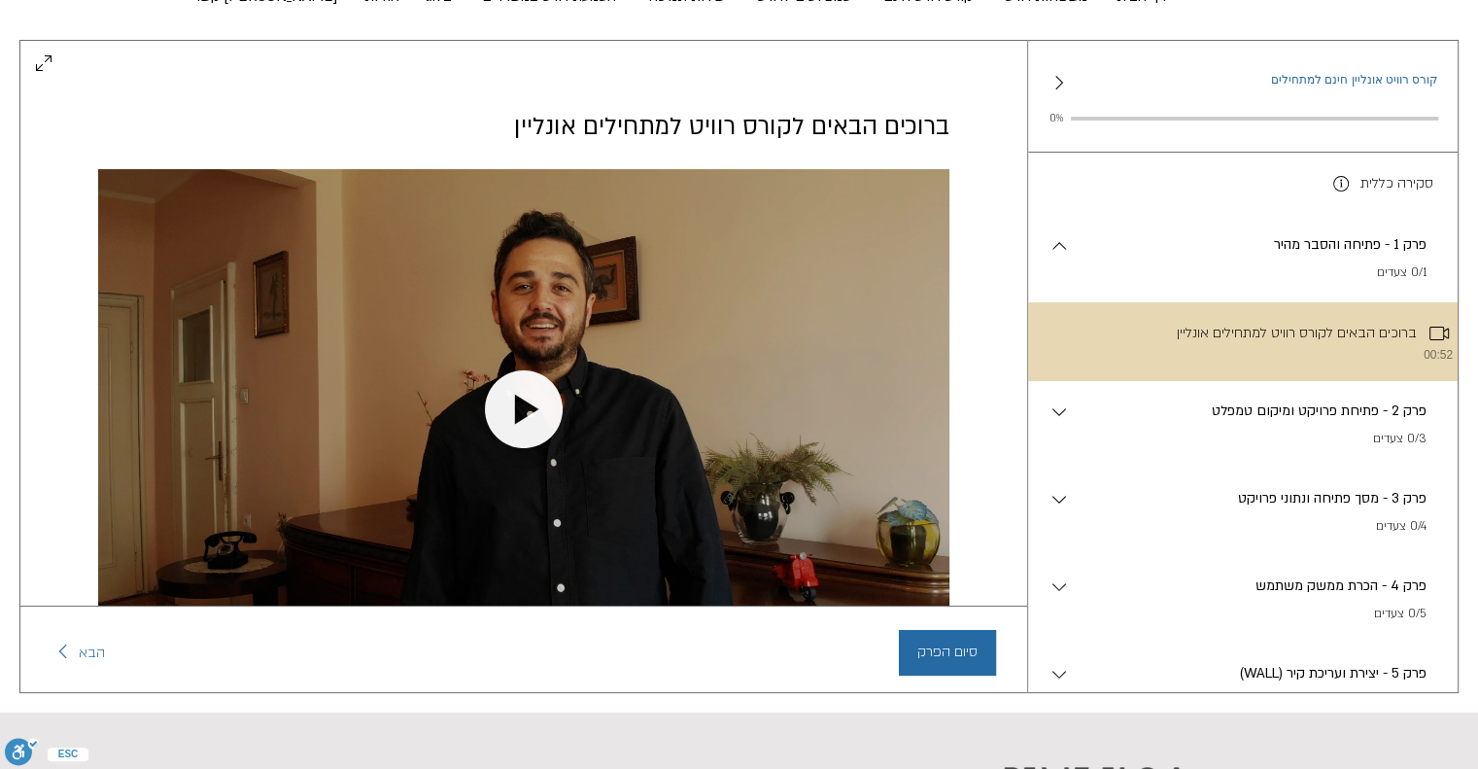
click at [1259, 333] on li "ברוכים הבאים לקורס רוויט למתחילים אונליין 00:52" at bounding box center [1243, 341] width 430 height 79
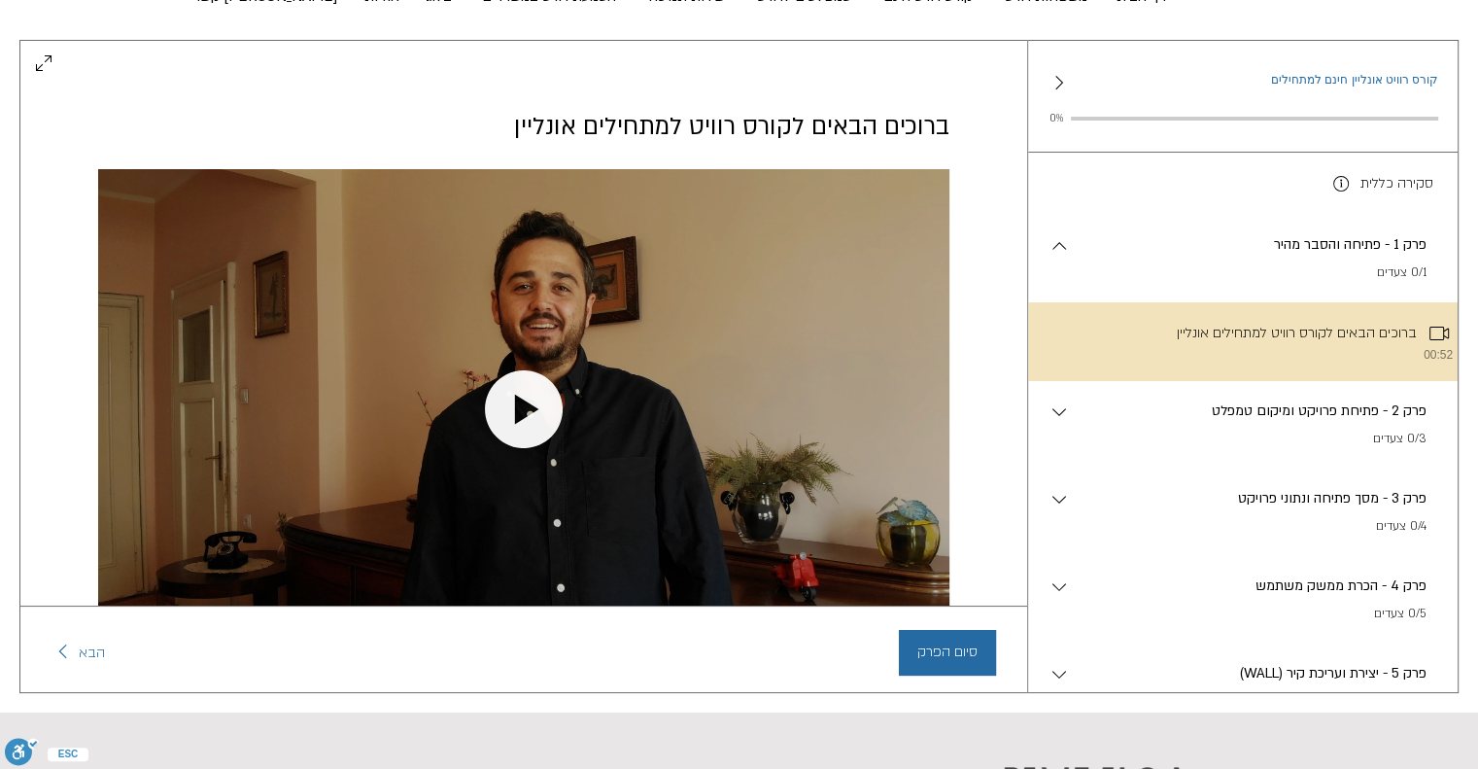
click at [631, 436] on div "main content" at bounding box center [523, 408] width 851 height 479
click at [512, 400] on icon "Play video" at bounding box center [524, 409] width 78 height 78
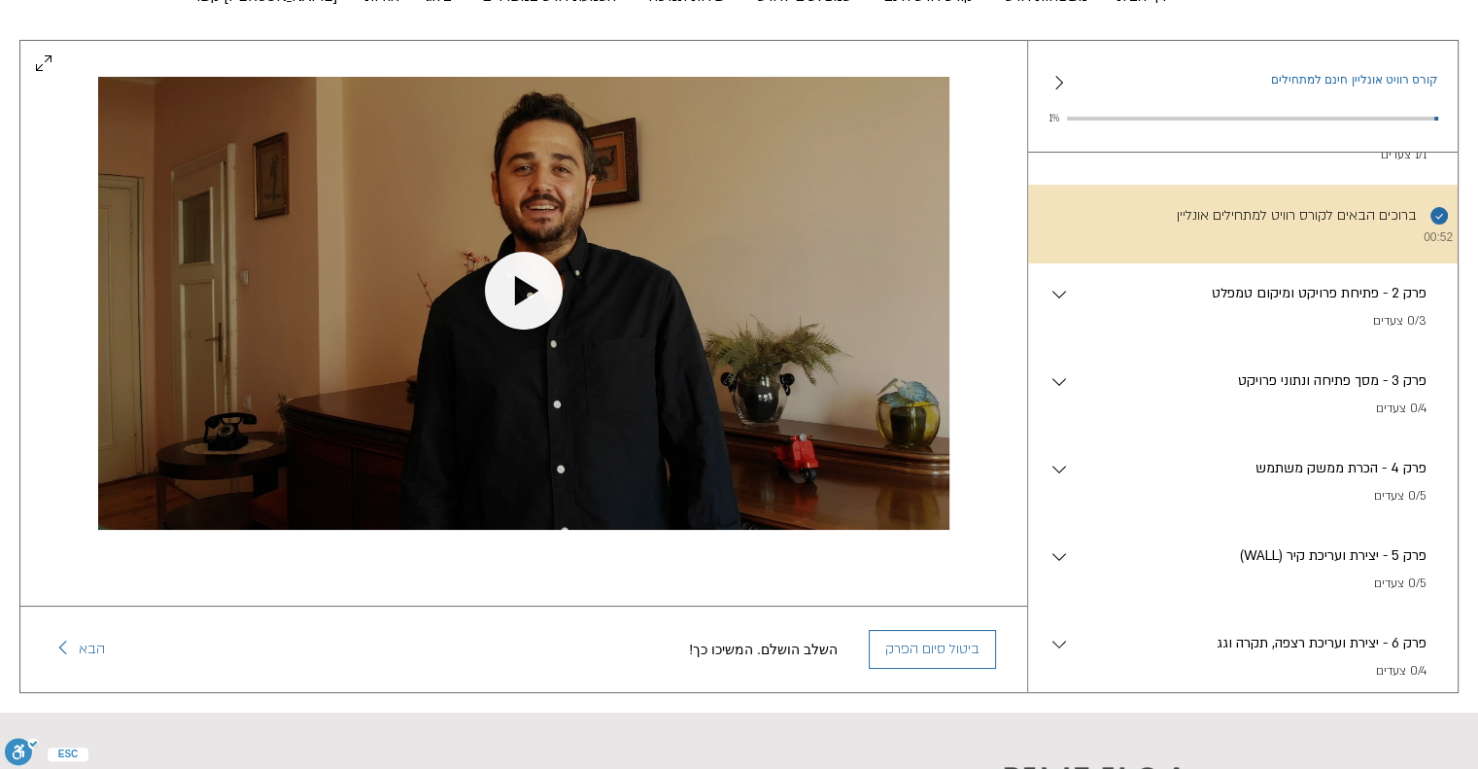
scroll to position [117, 0]
click at [1194, 319] on div "פרק 2 - פתיחת פרויקט ומיקום טמפלט . 0/3 צעדים" at bounding box center [1254, 308] width 367 height 49
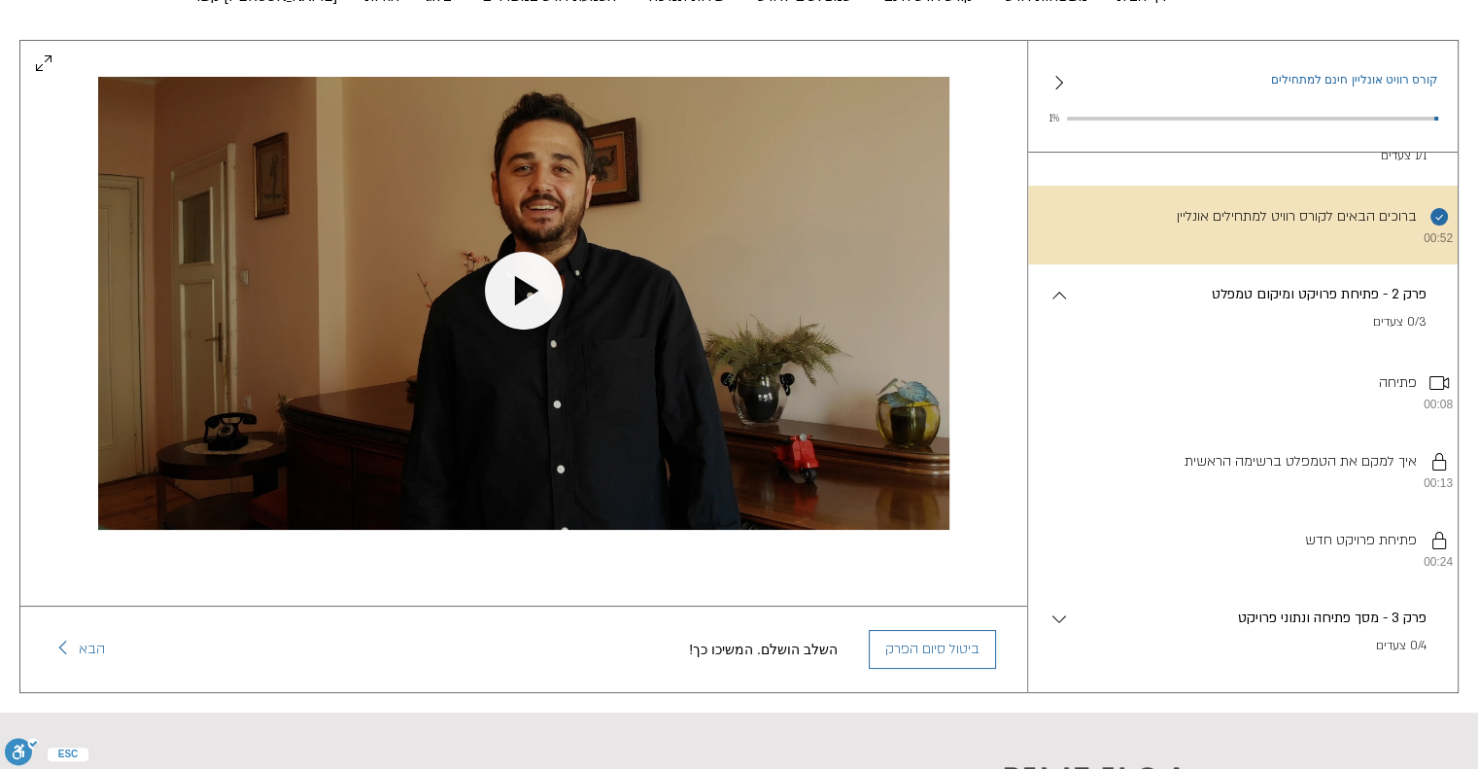
click at [1299, 305] on p "פרק 2 - פתיחת פרויקט ומיקום טמפלט" at bounding box center [1249, 294] width 356 height 21
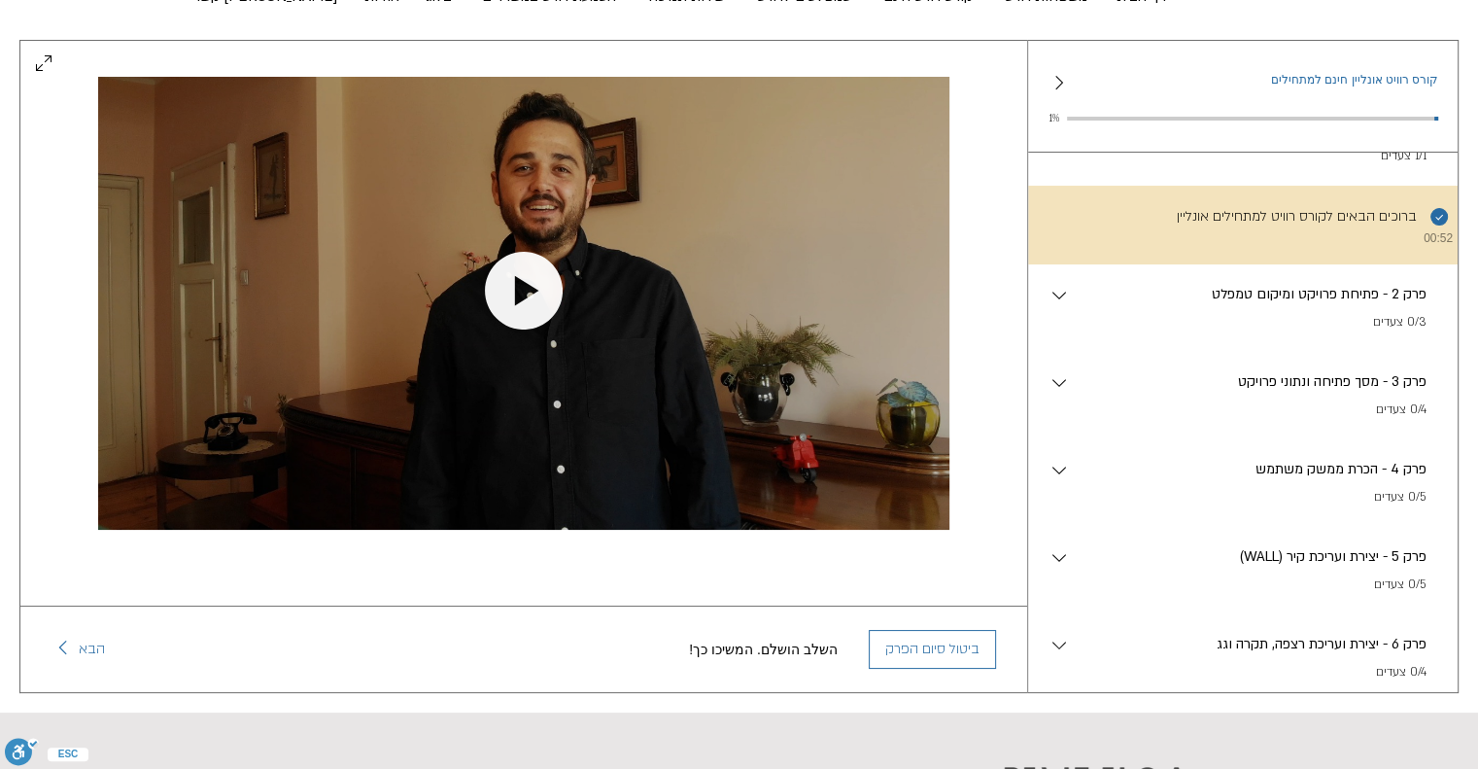
click at [1337, 303] on p "פרק 2 - פתיחת פרויקט ומיקום טמפלט" at bounding box center [1249, 294] width 356 height 21
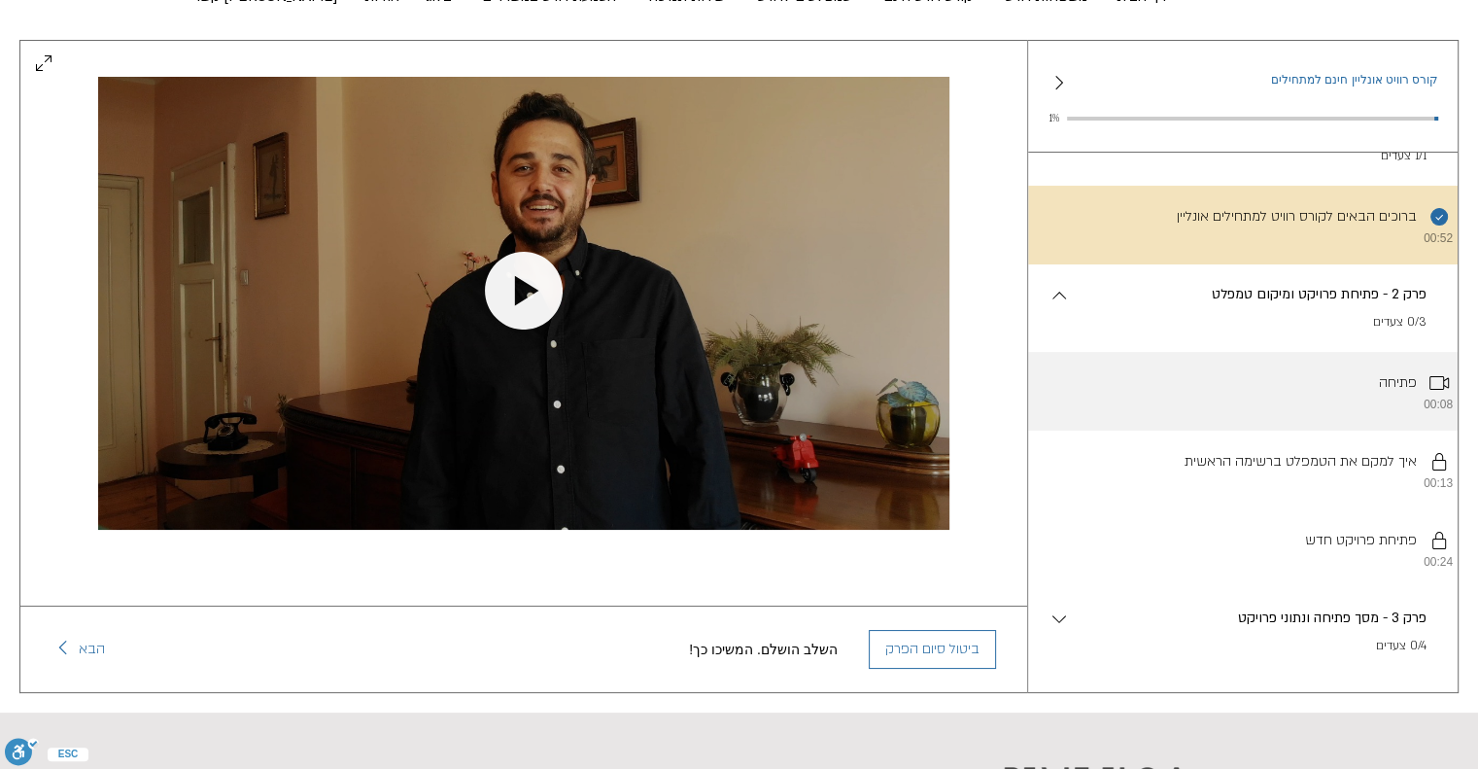
click at [1344, 397] on li "פתיחה 00:08" at bounding box center [1243, 391] width 430 height 79
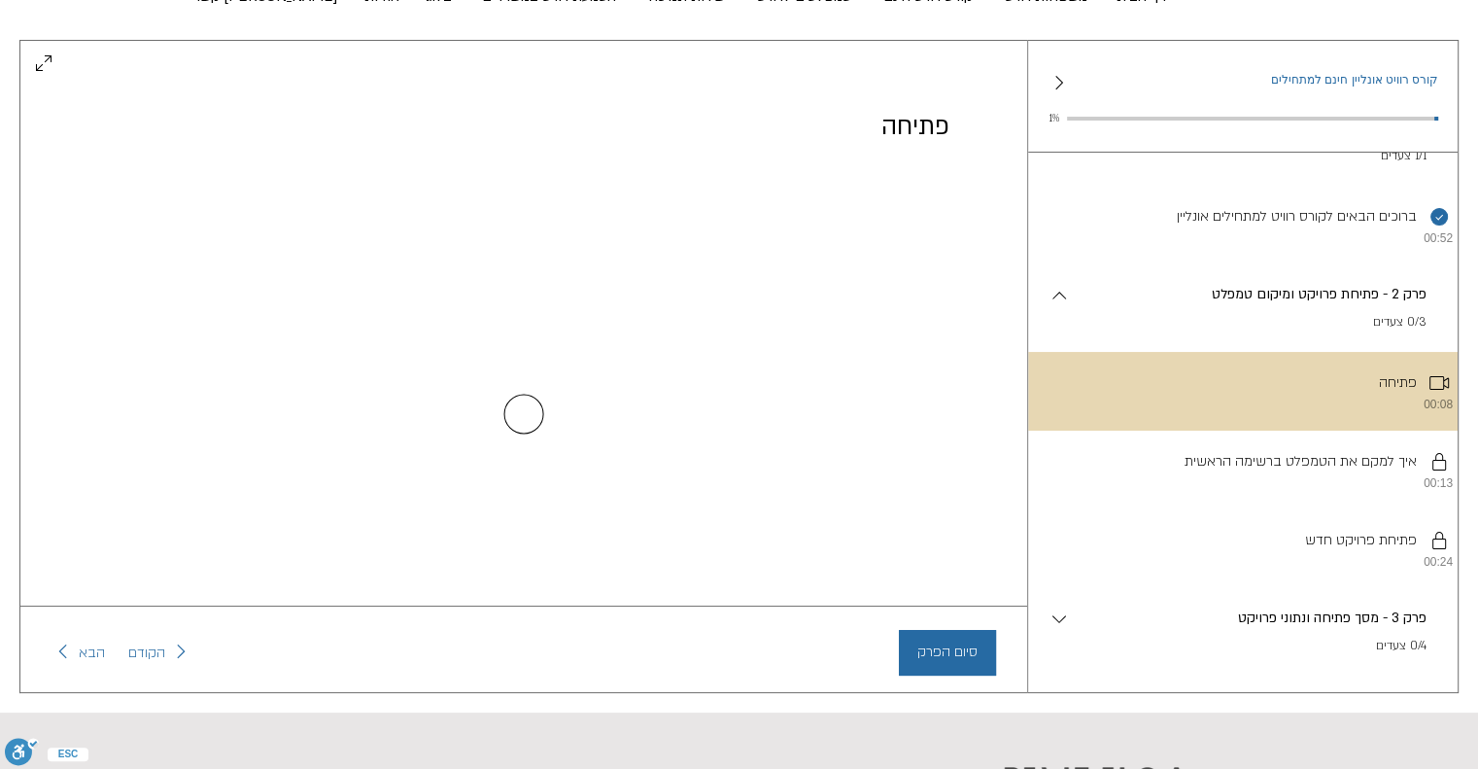
scroll to position [0, 0]
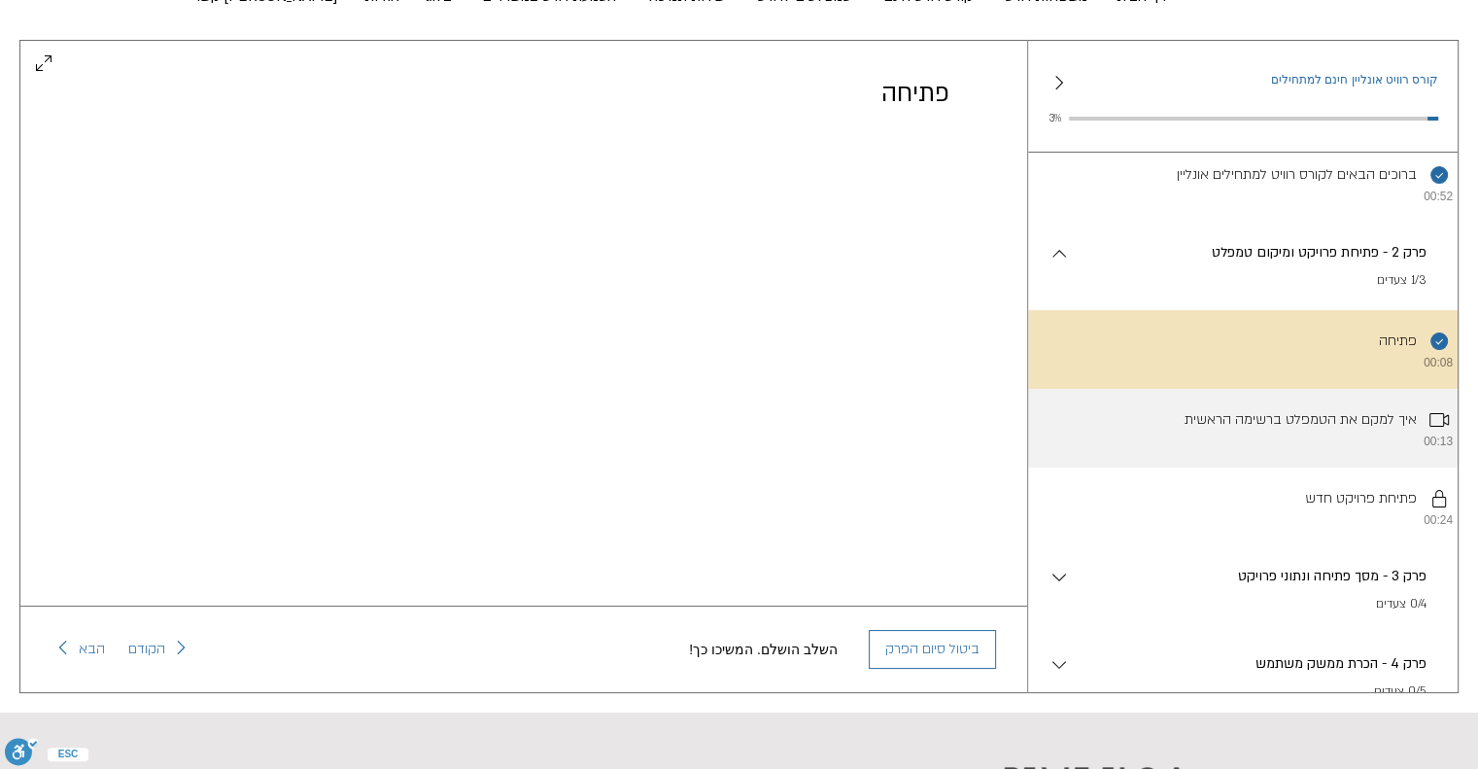
scroll to position [147, 0]
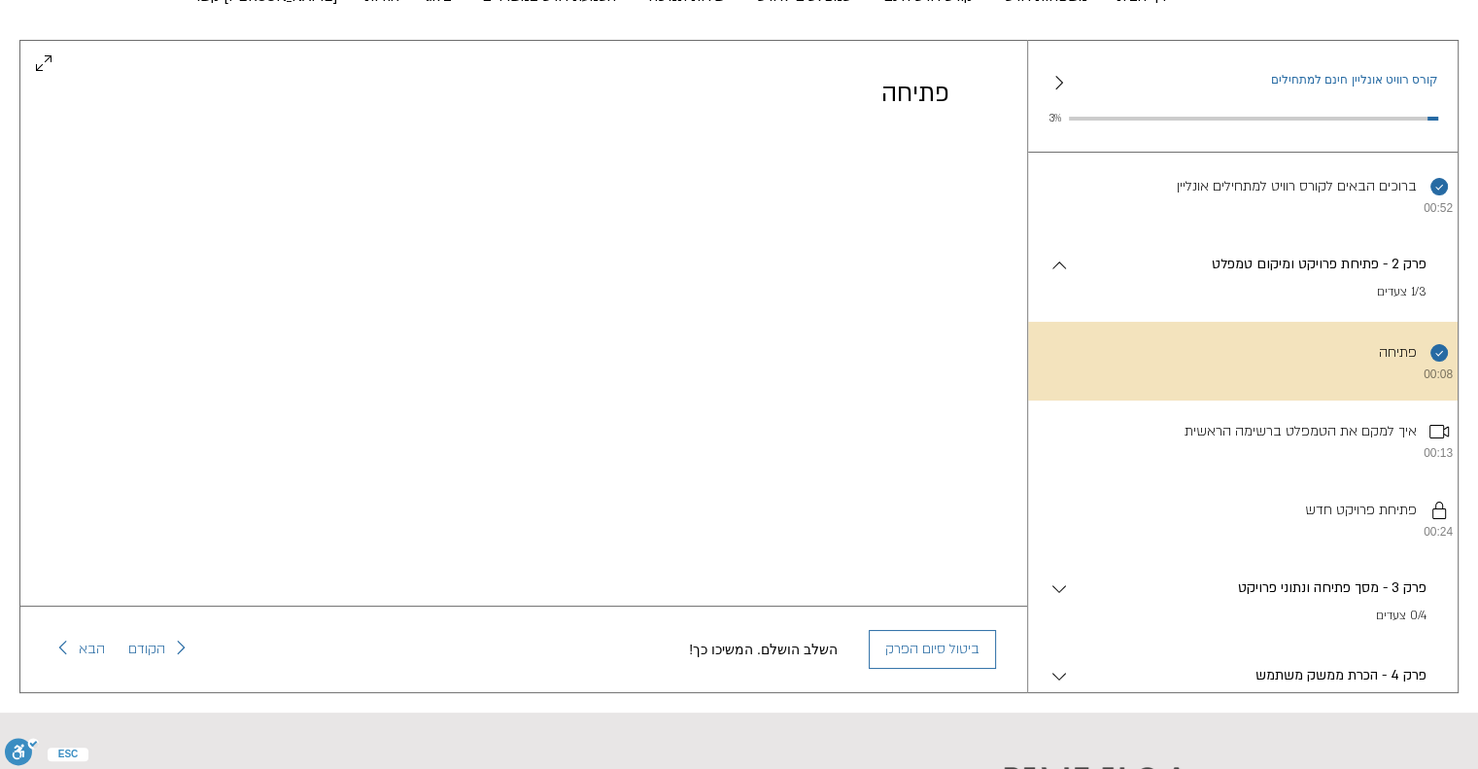
click at [1262, 275] on p "פרק 2 - פתיחת פרויקט ומיקום טמפלט" at bounding box center [1249, 264] width 356 height 21
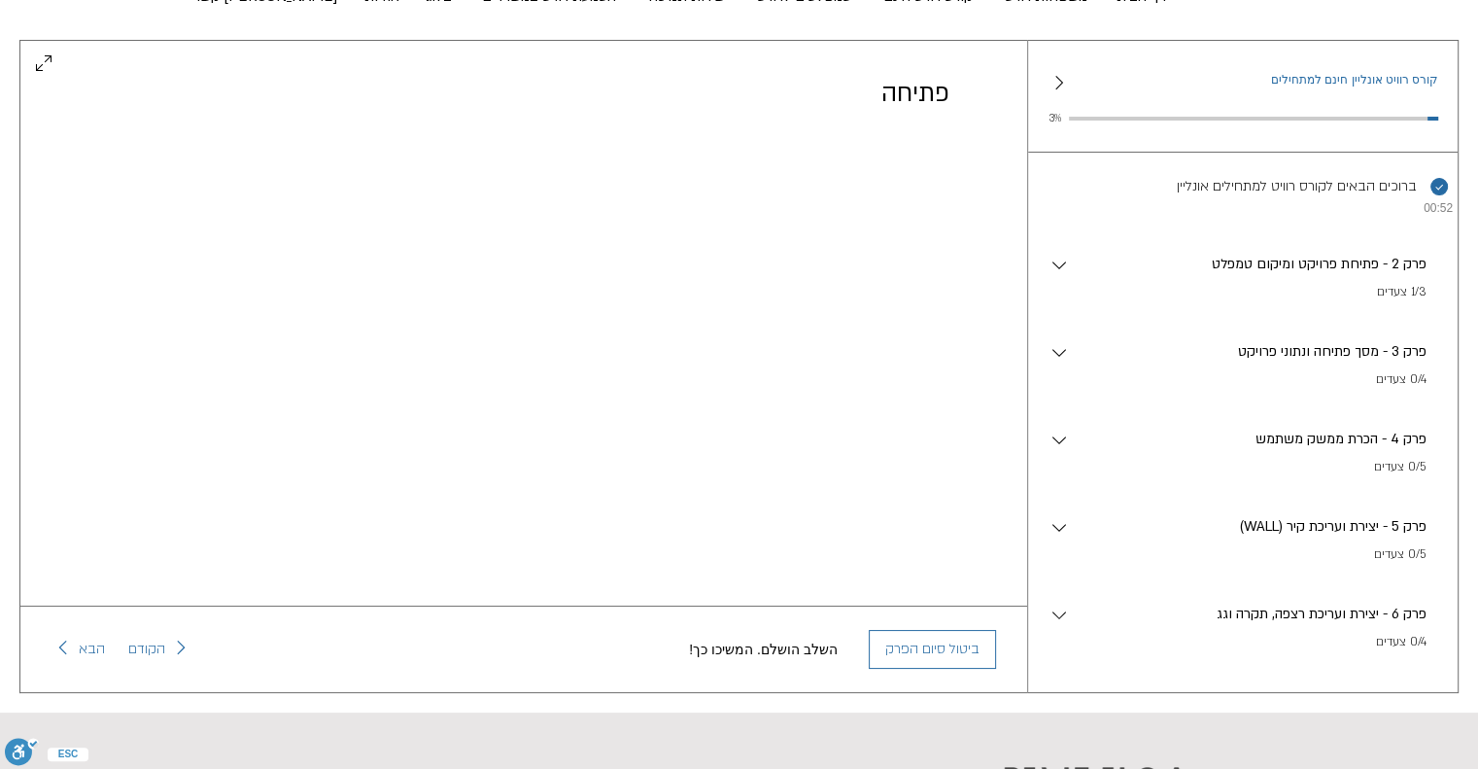
click at [1262, 275] on p "פרק 2 - פתיחת פרויקט ומיקום טמפלט" at bounding box center [1249, 264] width 356 height 21
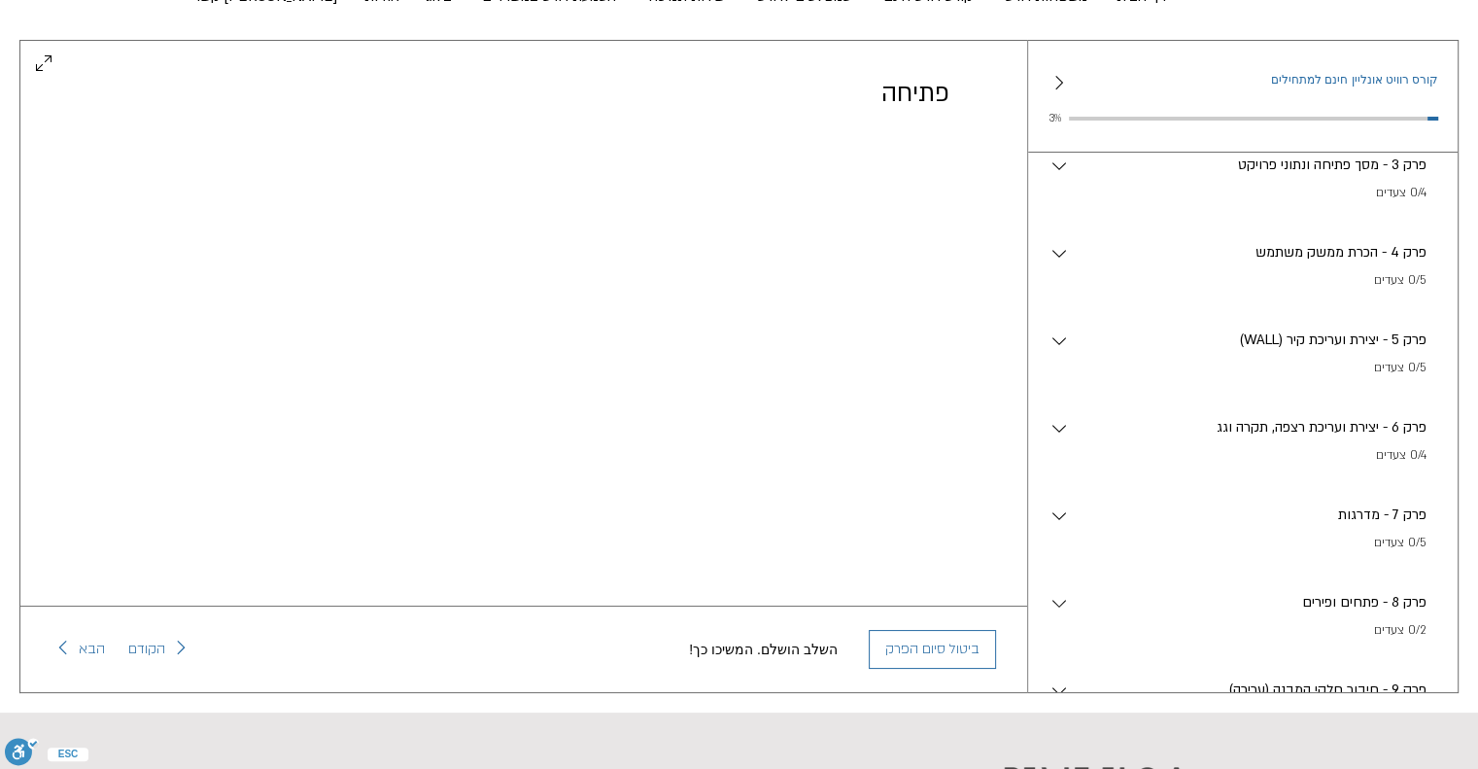
scroll to position [570, 0]
click at [1328, 437] on p "פרק 6 - יצירת ועריכת רצפה, תקרה וגג" at bounding box center [1249, 426] width 356 height 21
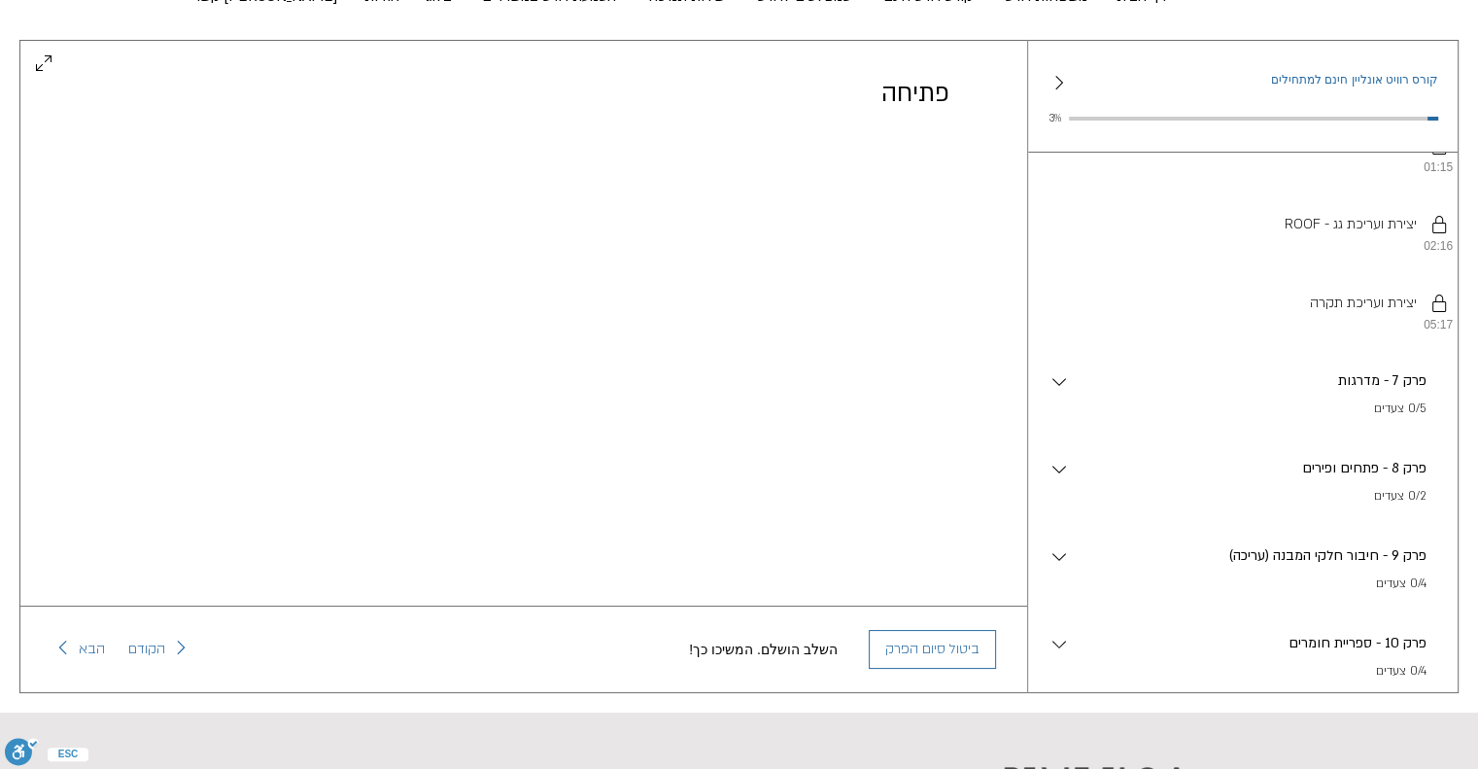
scroll to position [1017, 0]
click at [1309, 420] on p "0/5 צעדים" at bounding box center [1249, 409] width 356 height 19
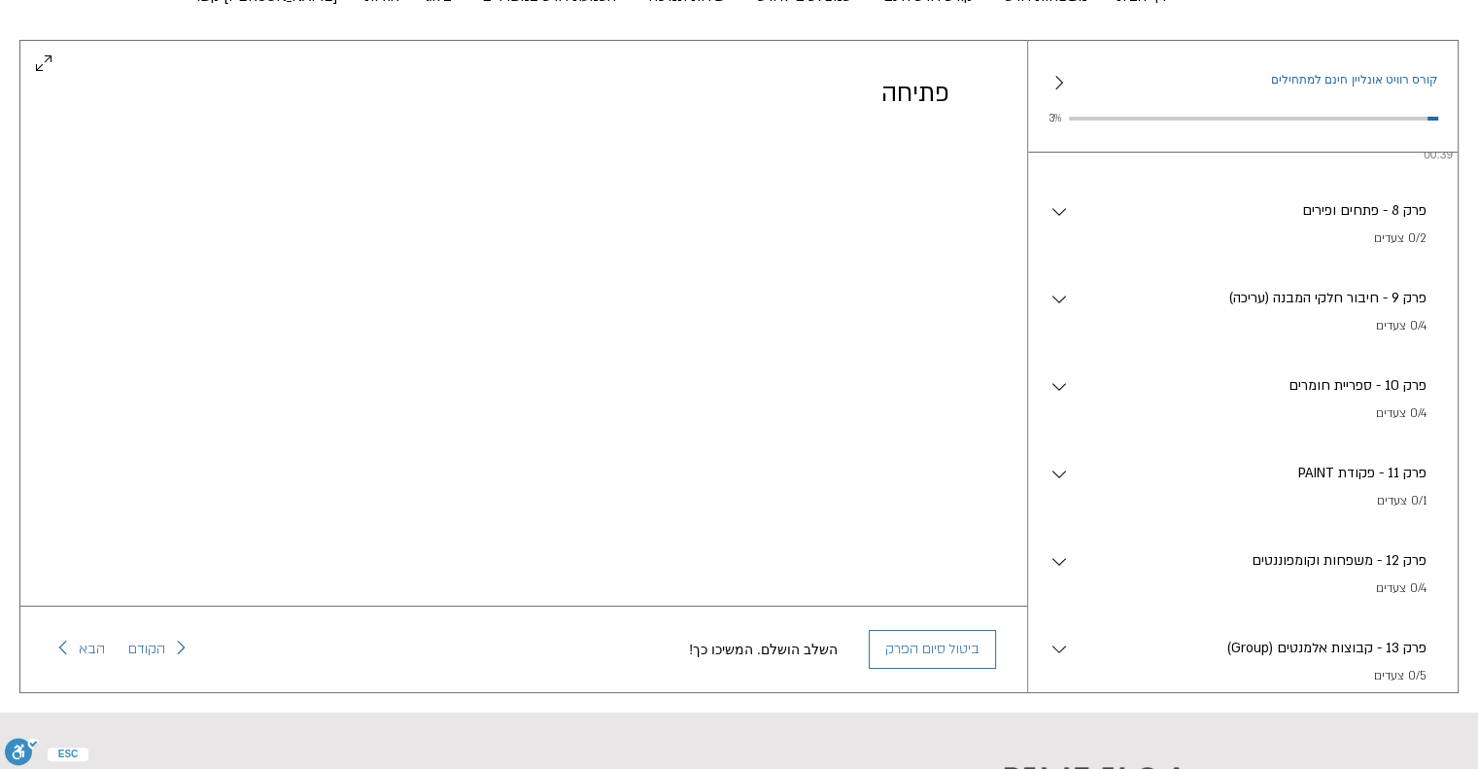
scroll to position [1693, 0]
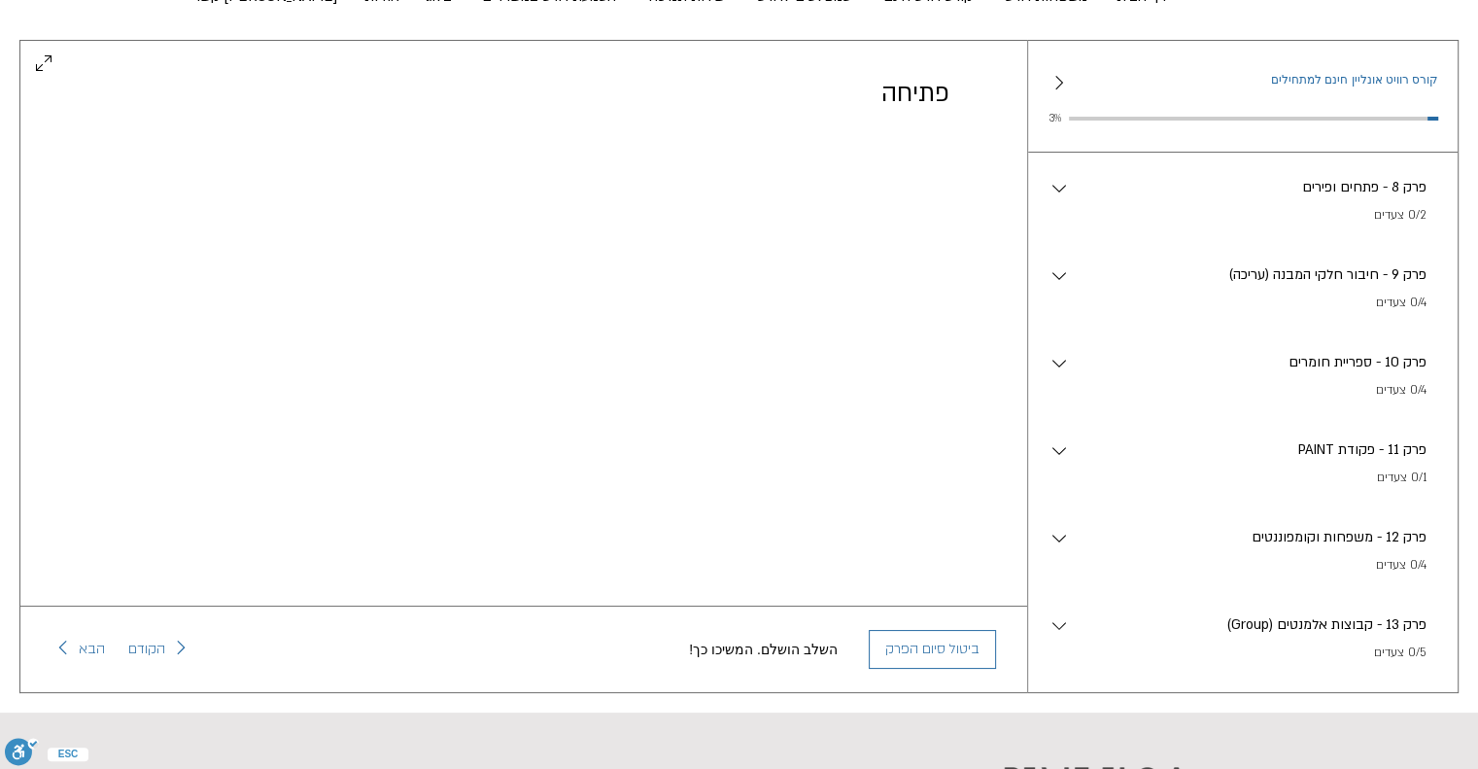
click at [1309, 400] on p "0/4 צעדים" at bounding box center [1249, 390] width 356 height 19
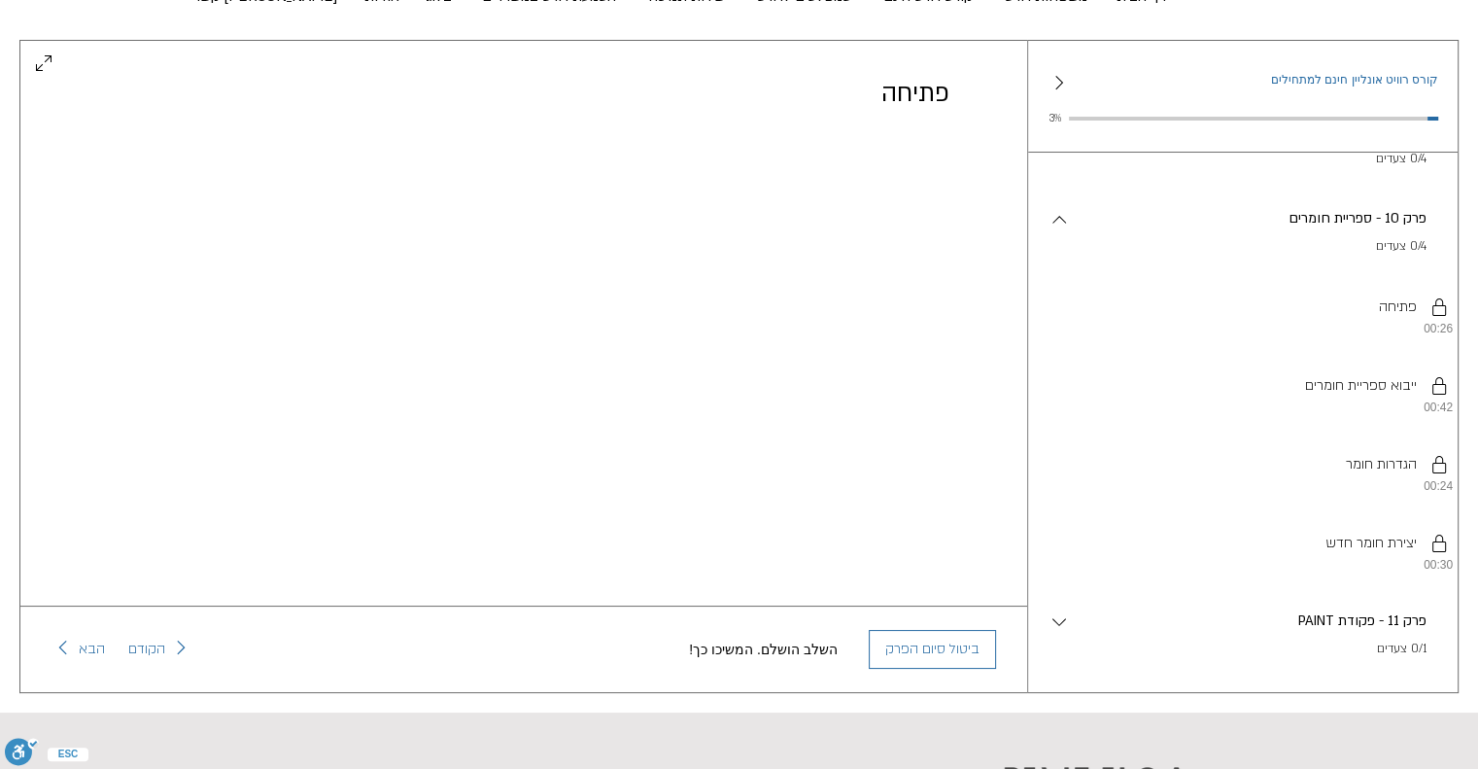
scroll to position [2185, 0]
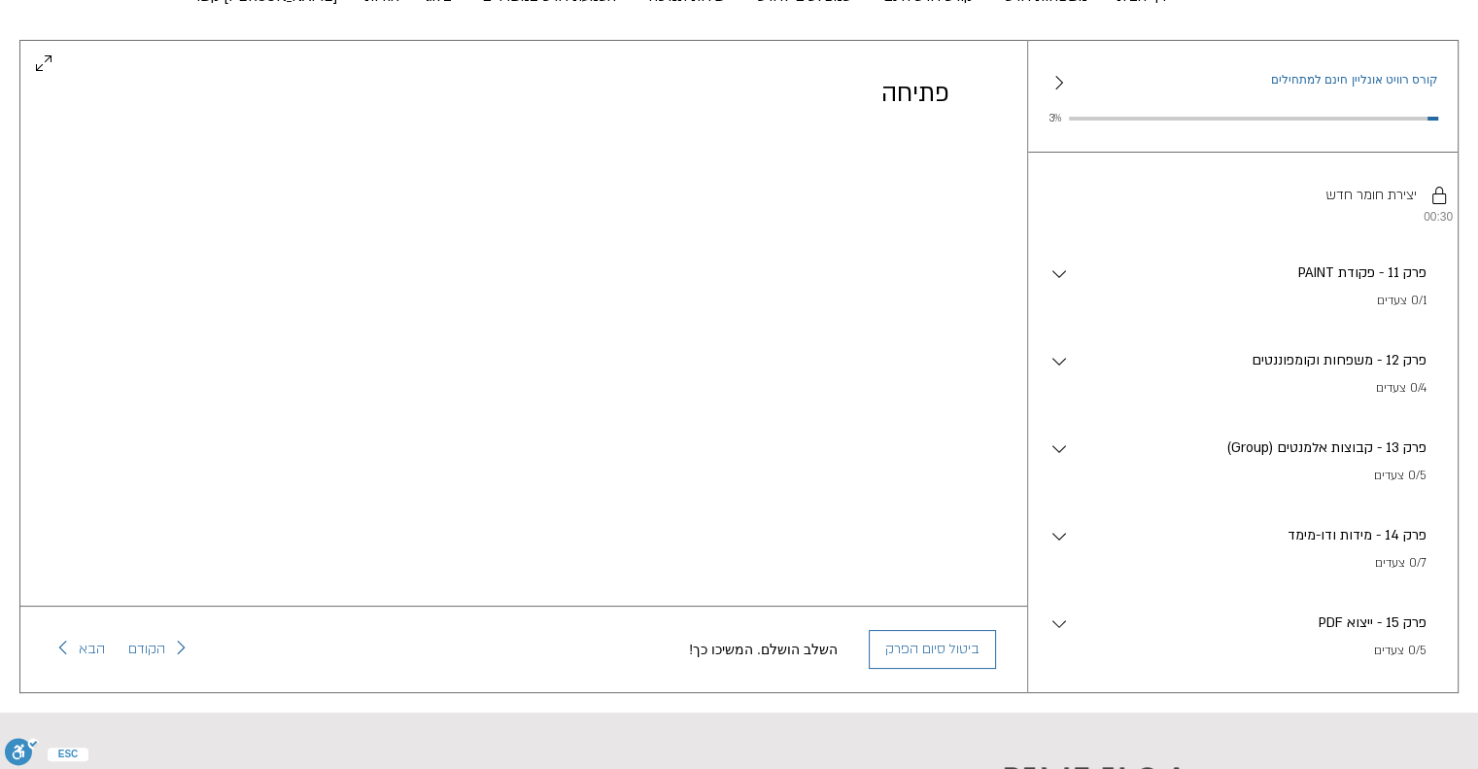
click at [1304, 311] on p "0/1 צעדים" at bounding box center [1249, 301] width 356 height 19
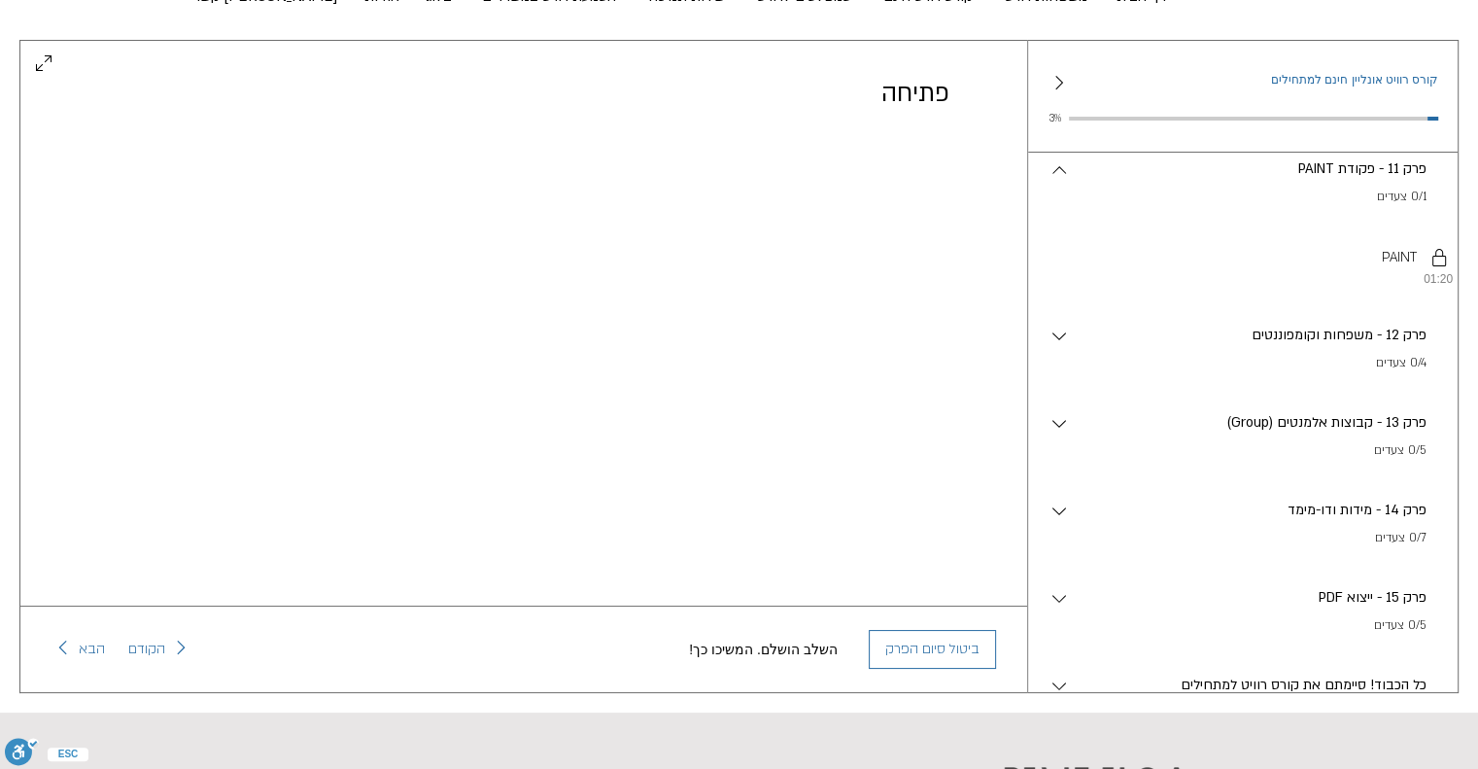
scroll to position [2290, 0]
click at [1299, 372] on p "0/4 צעדים" at bounding box center [1249, 362] width 356 height 19
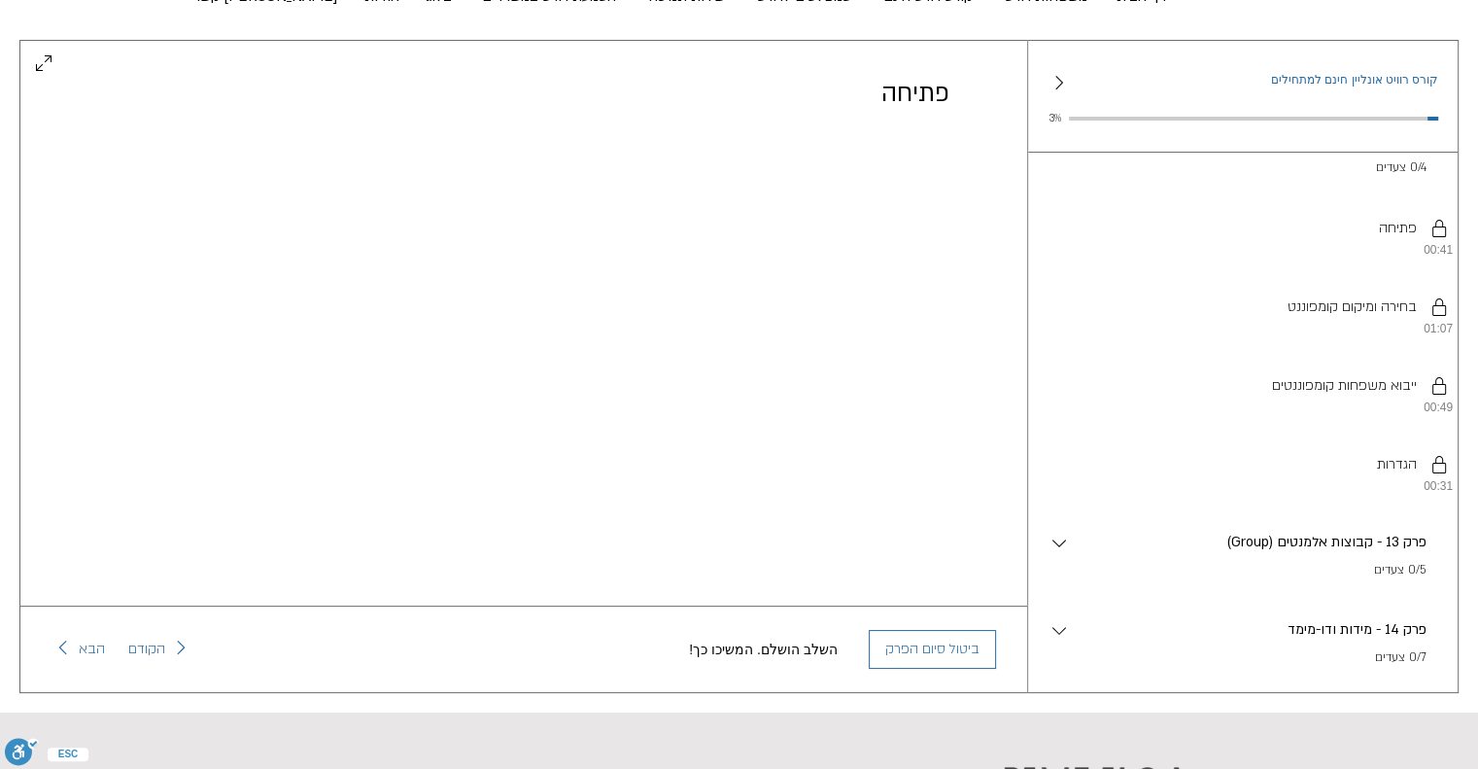
scroll to position [2485, 0]
click at [1299, 354] on li "יש להשלים את השלבים לפי הסדר. בחירה ומיקום קומפוננט 01:07" at bounding box center [1243, 314] width 430 height 79
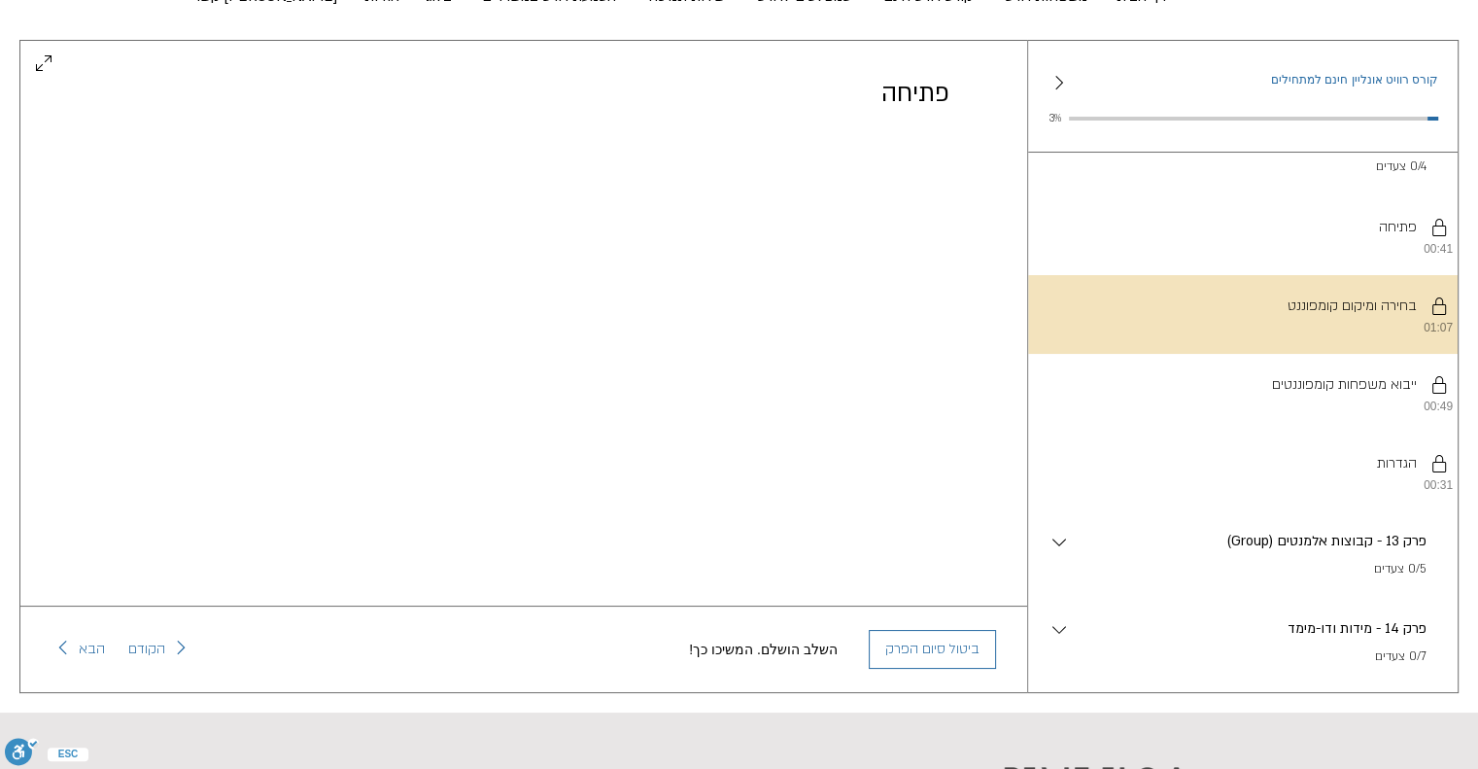
scroll to position [0, 0]
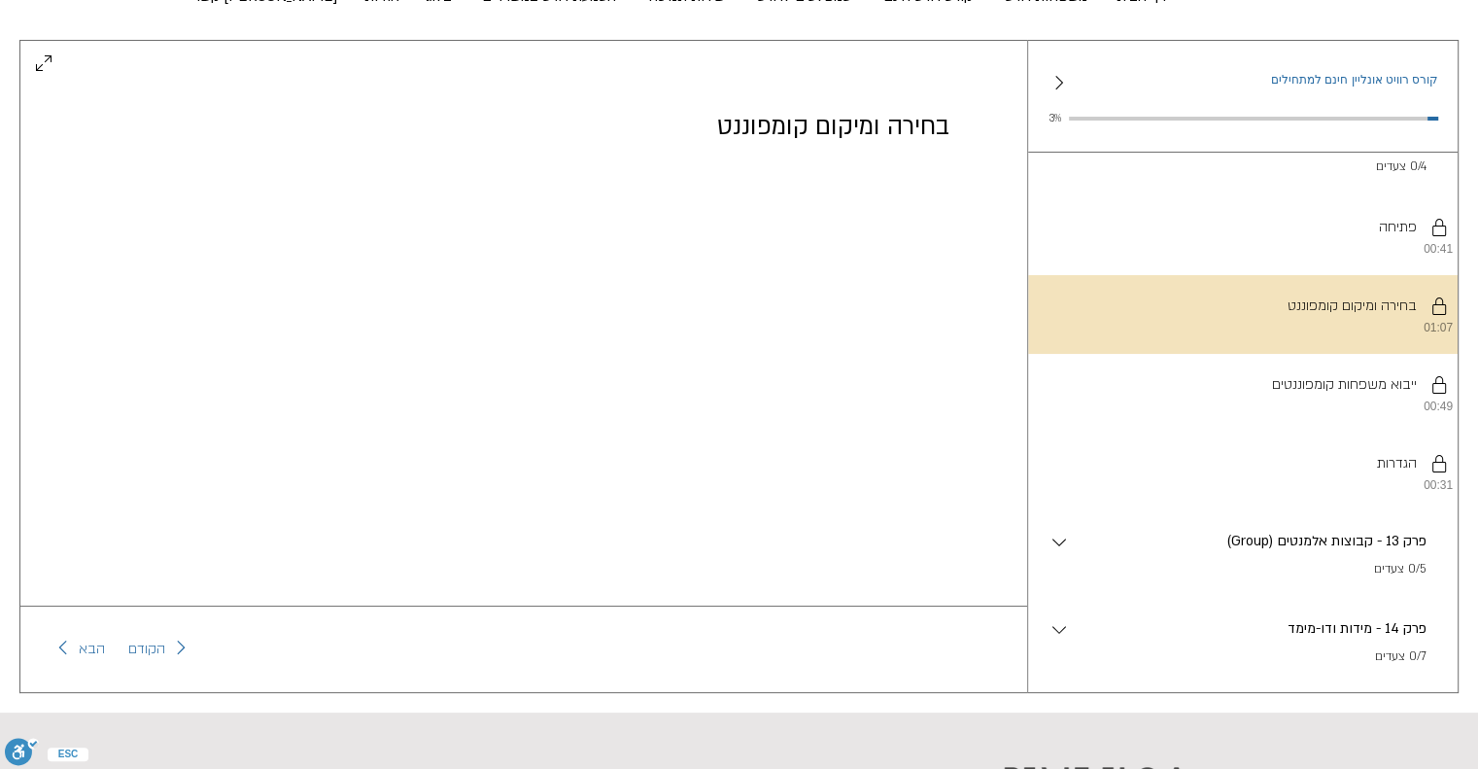
click at [1312, 552] on p "(Group) פרק 13 - קבוצות אלמנטים" at bounding box center [1249, 541] width 356 height 21
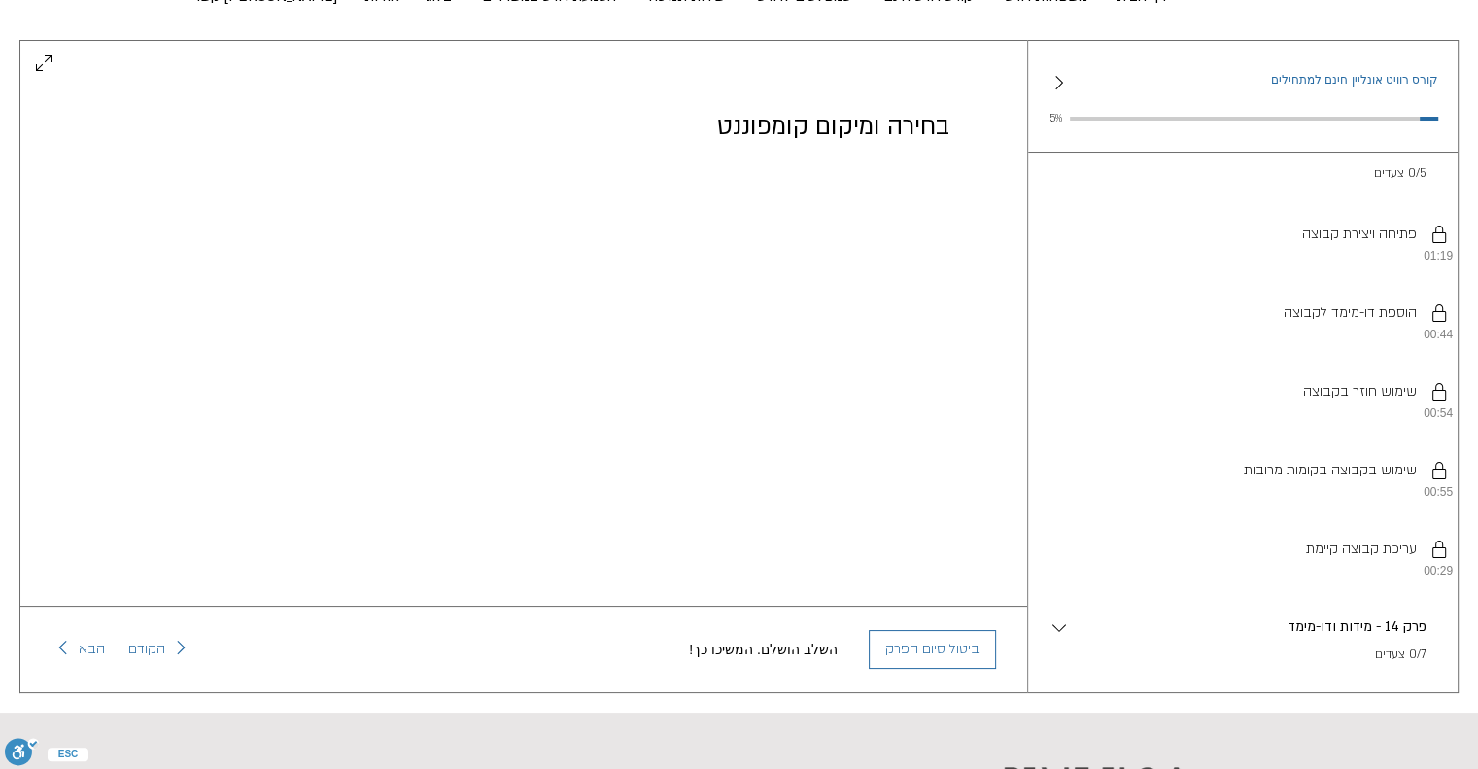
scroll to position [3139, 0]
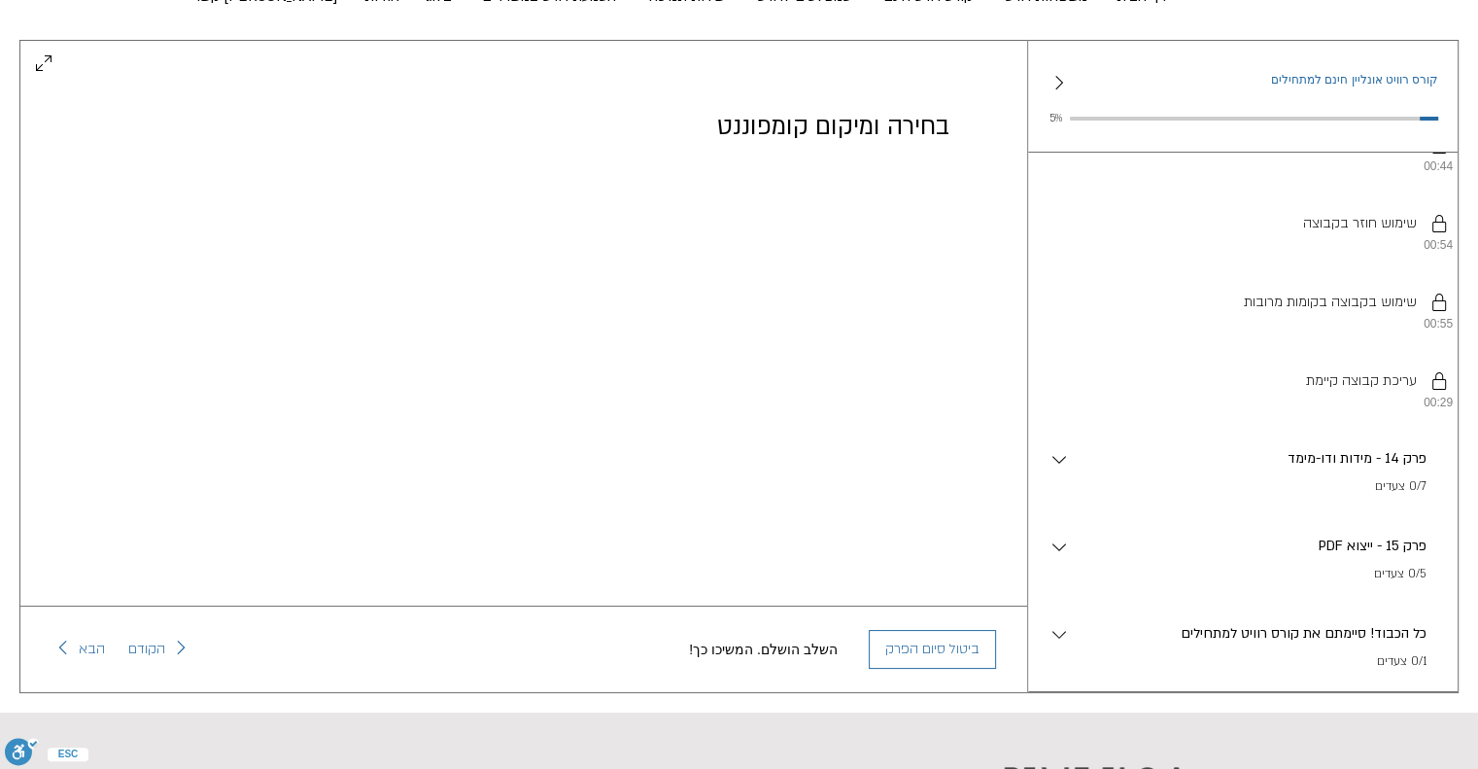
click at [1255, 490] on p "0/7 צעדים" at bounding box center [1249, 486] width 356 height 19
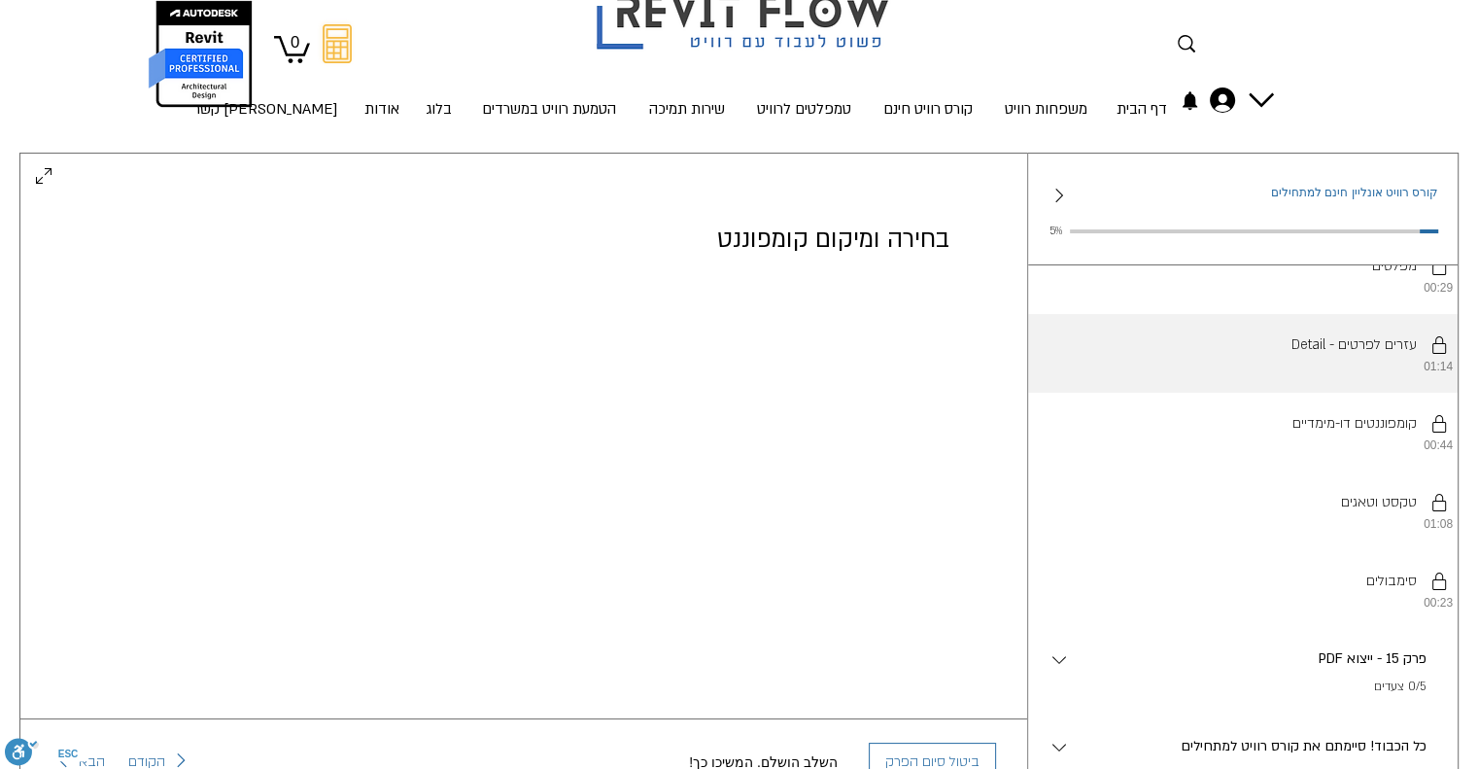
scroll to position [0, 0]
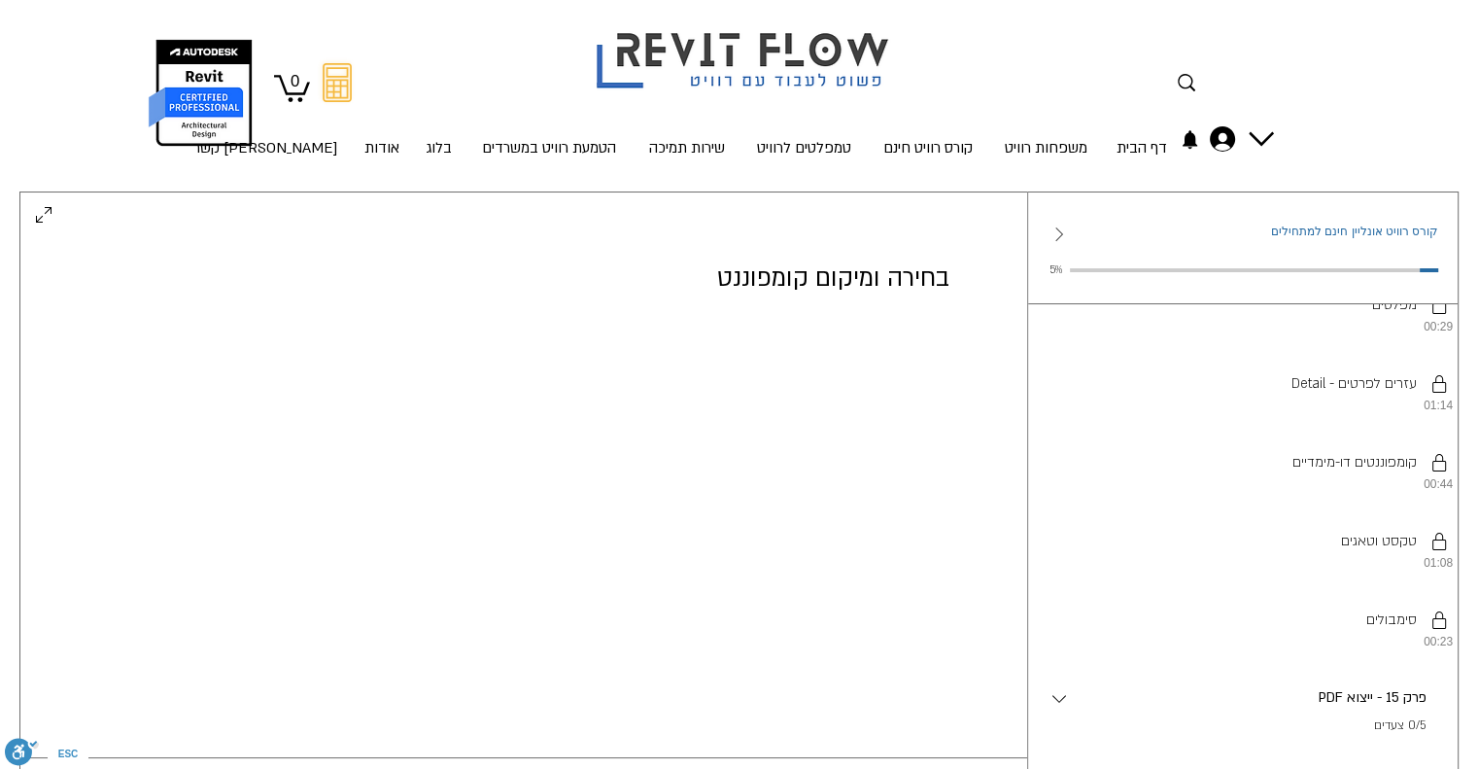
click at [1053, 229] on icon "Collapse sidebar" at bounding box center [1059, 234] width 23 height 23
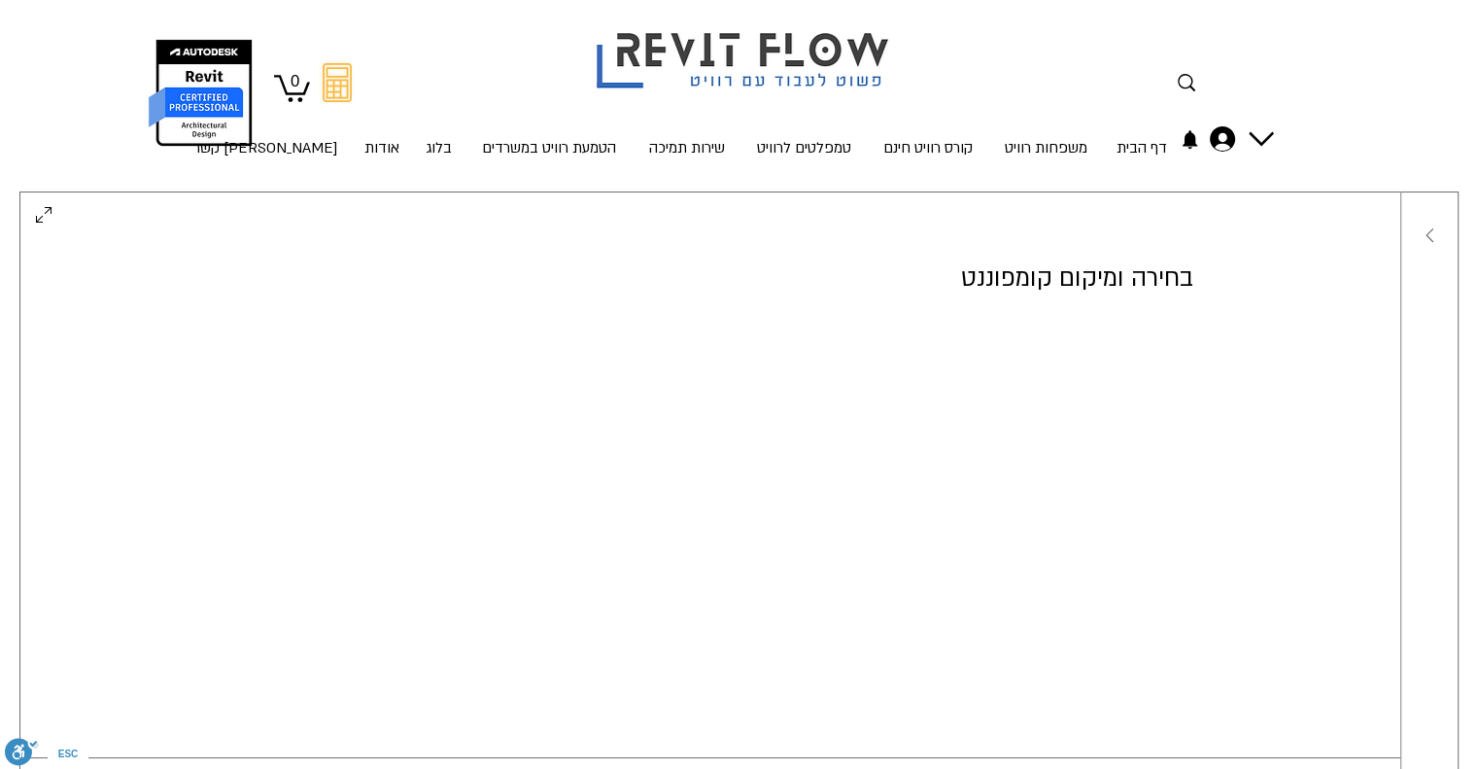
click at [1437, 234] on icon "Expand sidebar" at bounding box center [1429, 235] width 23 height 23
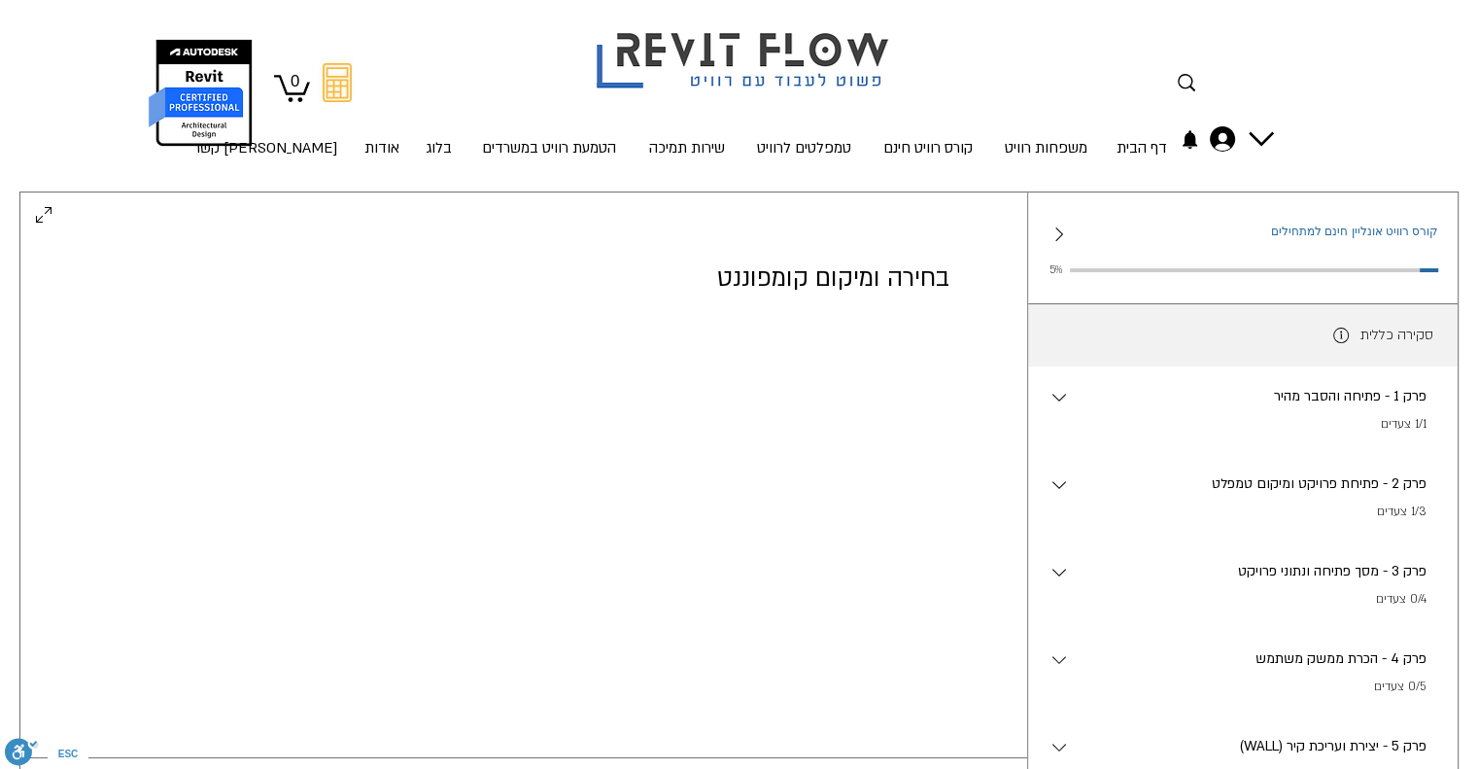
click at [1330, 339] on li "סקירה כללית" at bounding box center [1243, 335] width 430 height 62
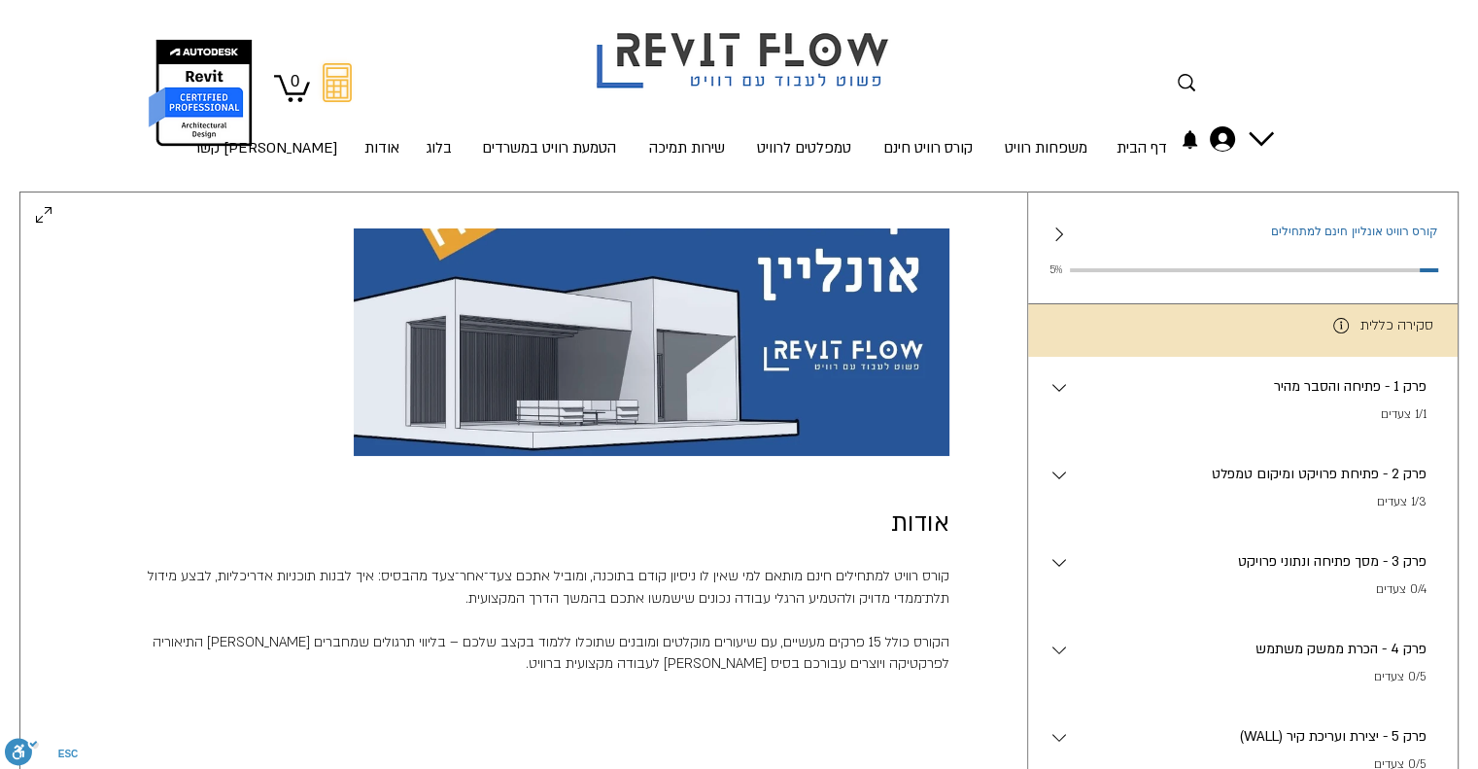
scroll to position [7, 0]
click at [1118, 397] on p "פרק 1 - פתיחה והסבר מהיר" at bounding box center [1249, 389] width 356 height 21
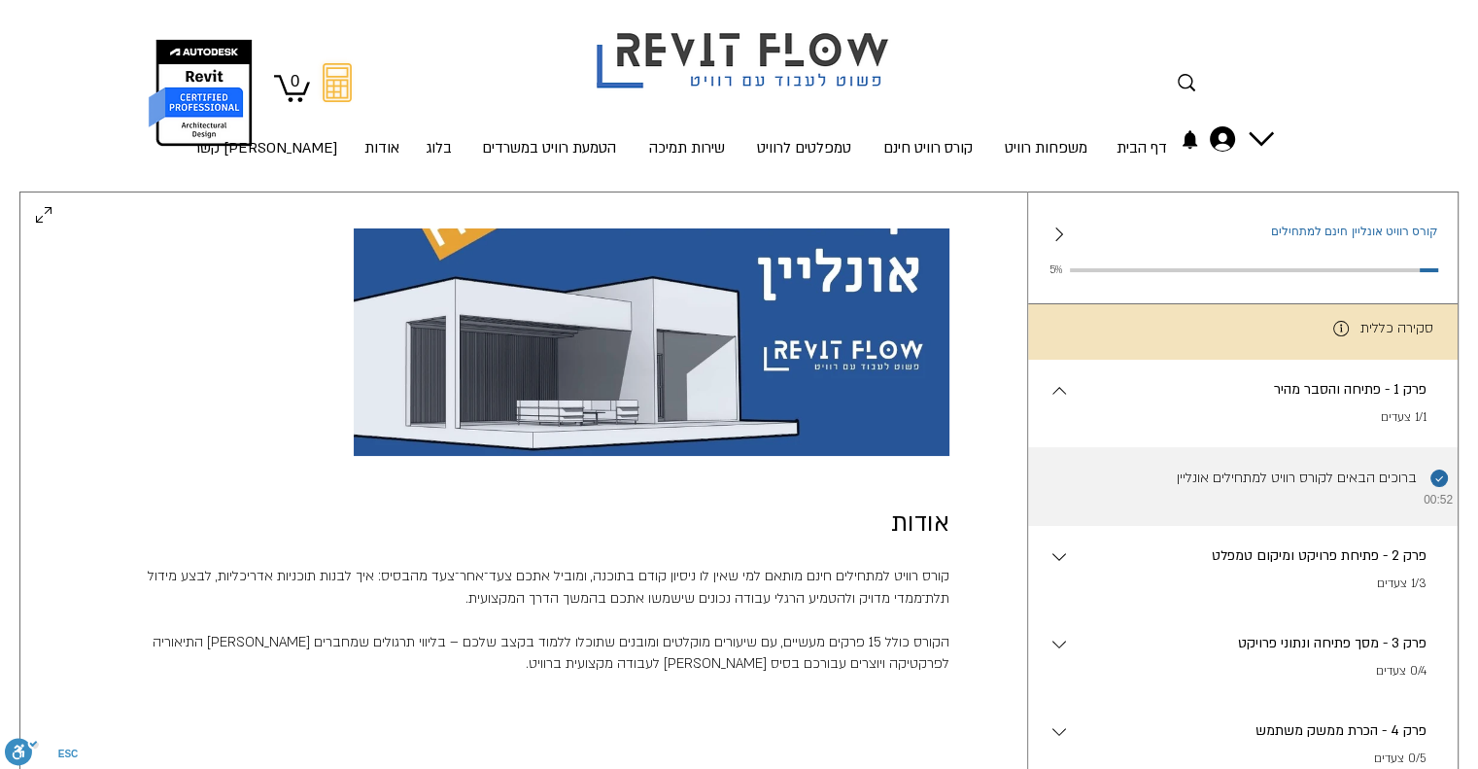
click at [1186, 491] on li "השלמת את השלב הזה. ברוכים הבאים לקורס רוויט למתחילים אונליין 00:52" at bounding box center [1243, 486] width 430 height 79
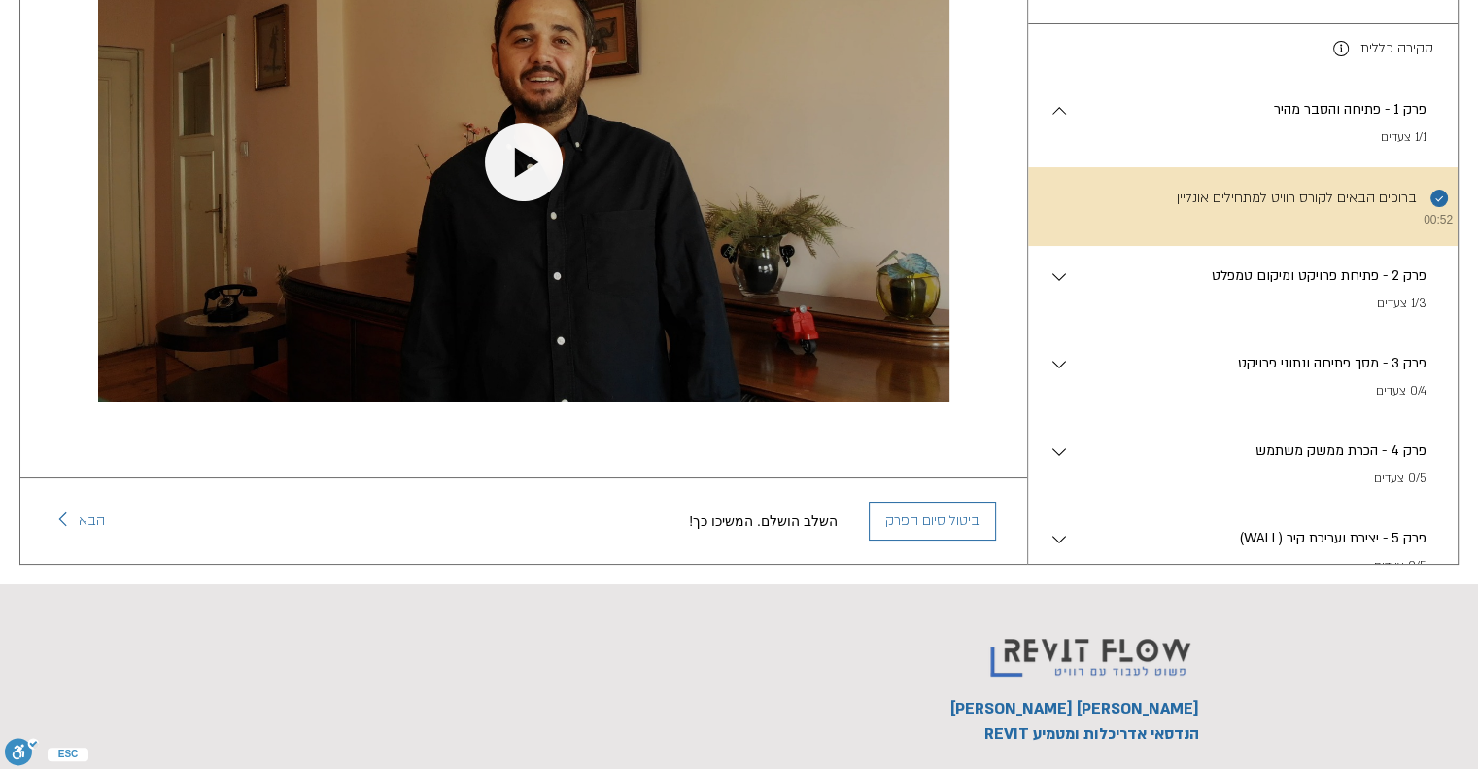
scroll to position [282, 0]
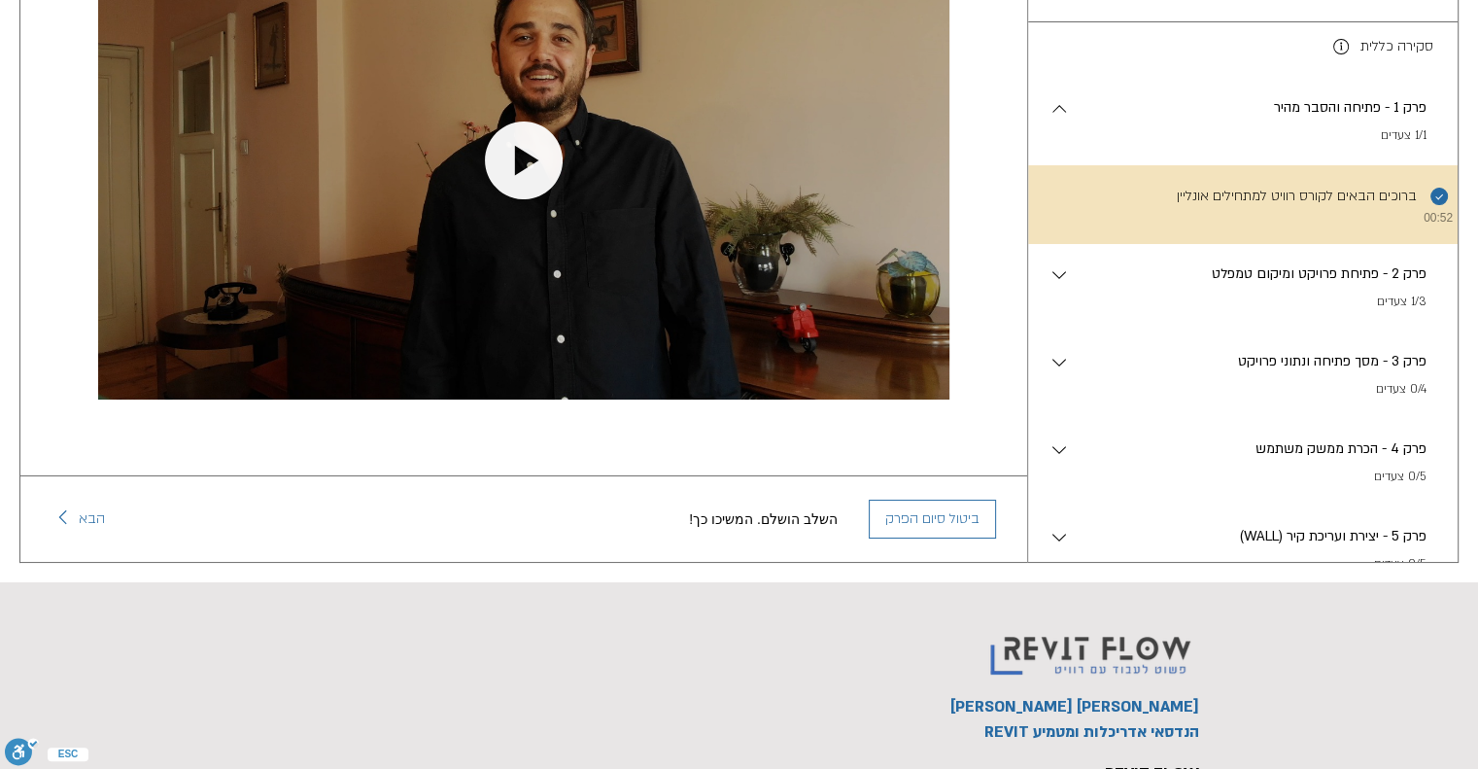
click at [1109, 285] on p "פרק 2 - פתיחת פרויקט ומיקום טמפלט" at bounding box center [1249, 273] width 356 height 21
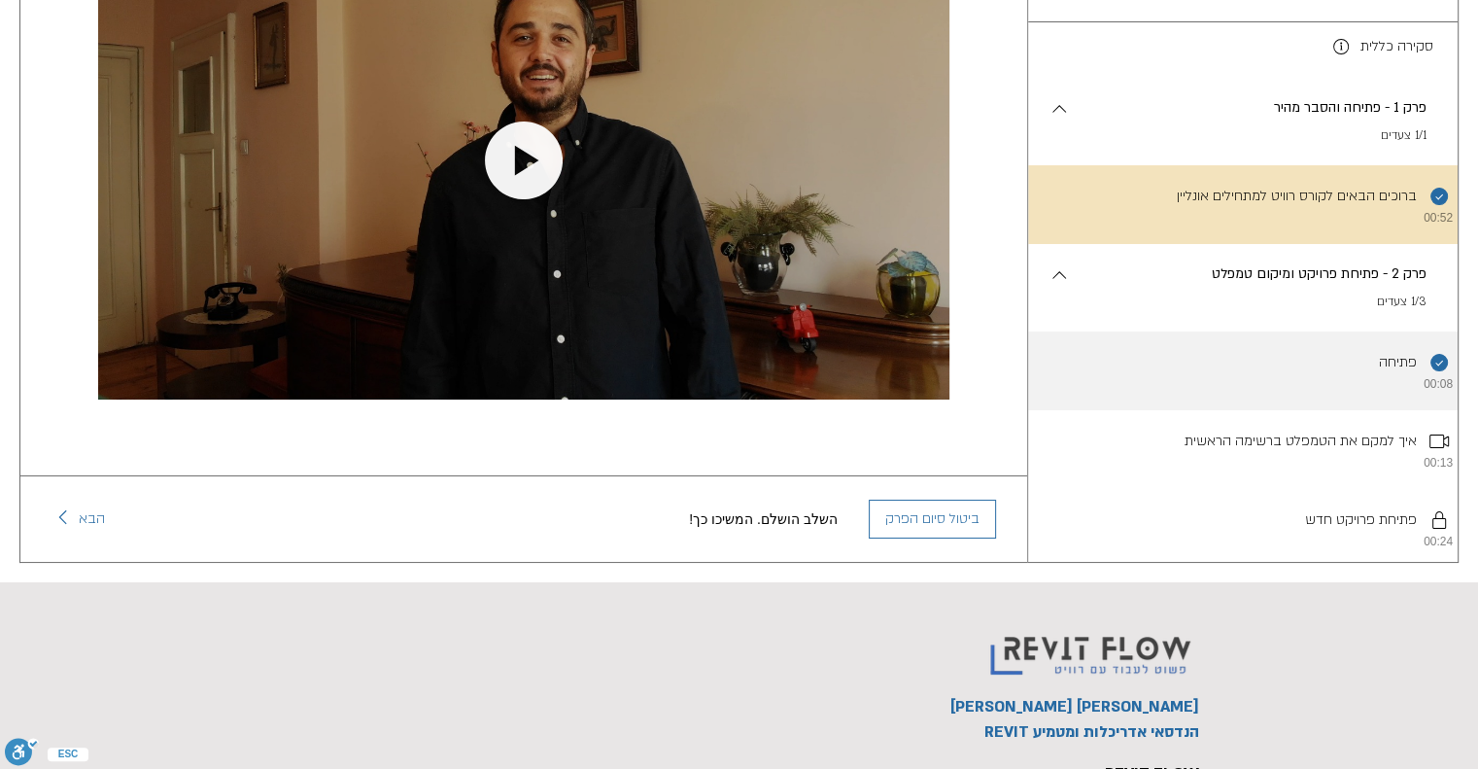
click at [1269, 408] on li "השלמת את השלב הזה. פתיחה 00:08" at bounding box center [1243, 370] width 430 height 79
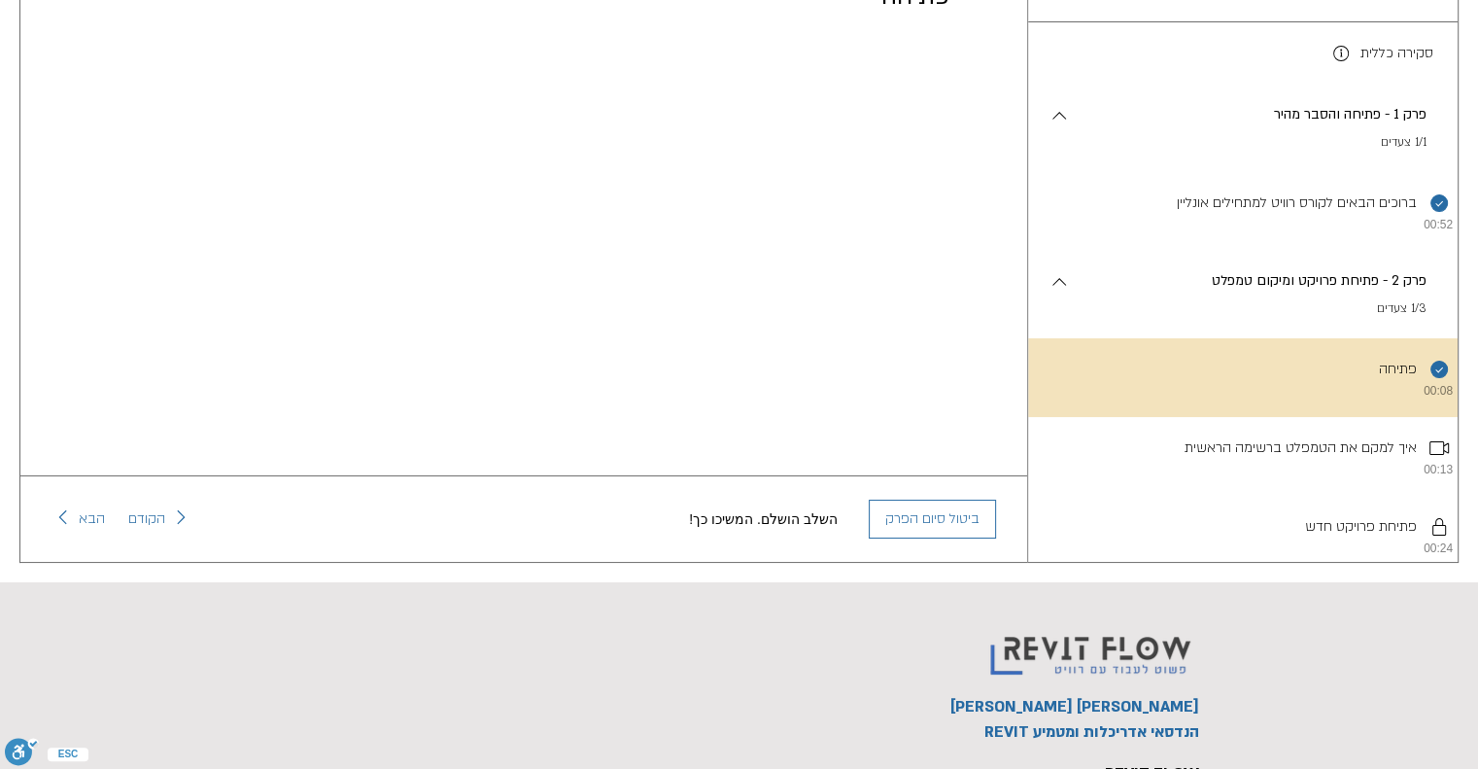
click at [1257, 108] on div "פרק 1 - פתיחה והסבר מהיר . 1/1 צעדים" at bounding box center [1243, 128] width 430 height 87
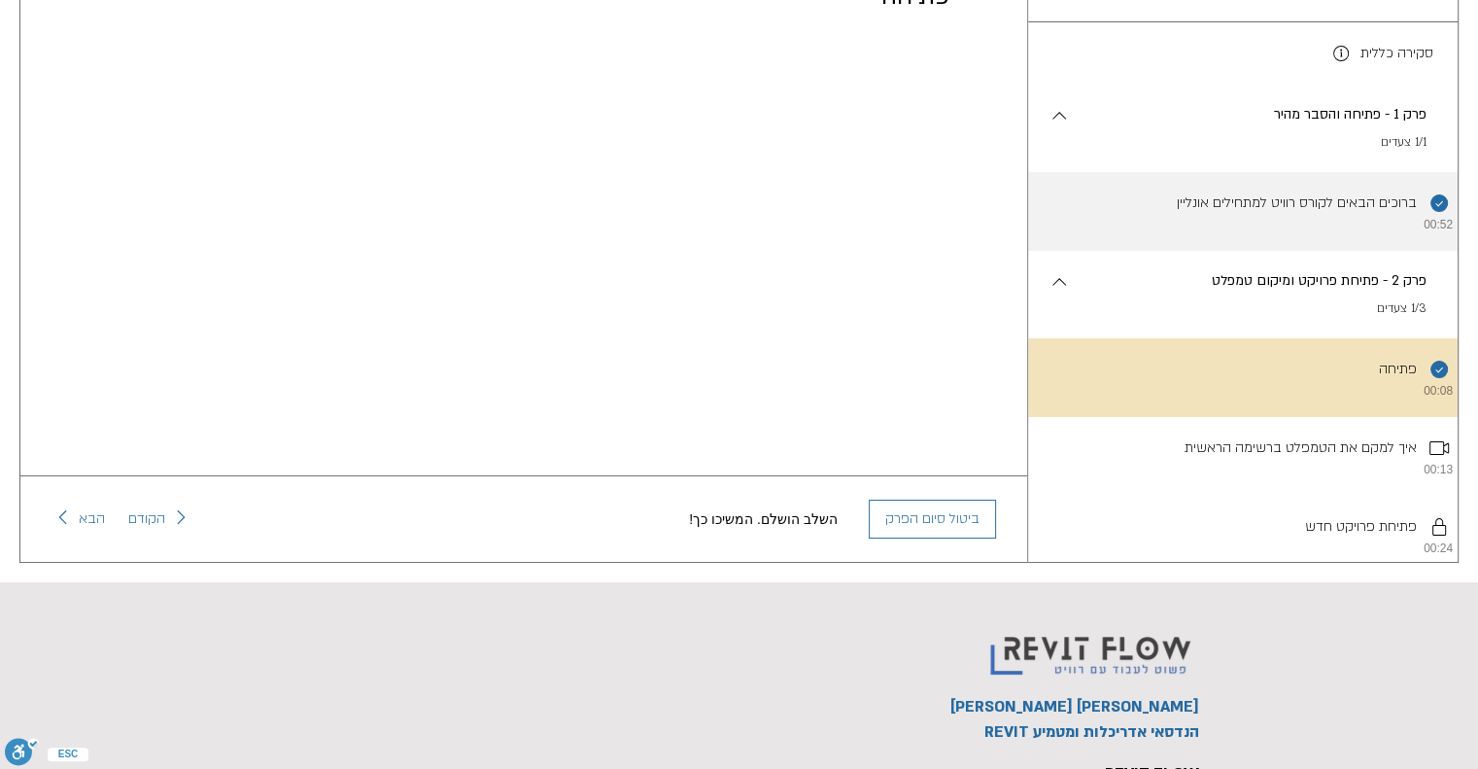
drag, startPoint x: 1263, startPoint y: 141, endPoint x: 1252, endPoint y: 188, distance: 48.1
click at [1252, 188] on section "פרק 1 - פתיחה והסבר מהיר . 1/1 צעדים השלמת את השלב הזה. ברוכים הבאים לקורס רווי…" at bounding box center [1243, 168] width 430 height 166
click at [1252, 188] on li "השלמת את השלב הזה. ברוכים הבאים לקורס רוויט למתחילים אונליין 00:52" at bounding box center [1243, 211] width 430 height 79
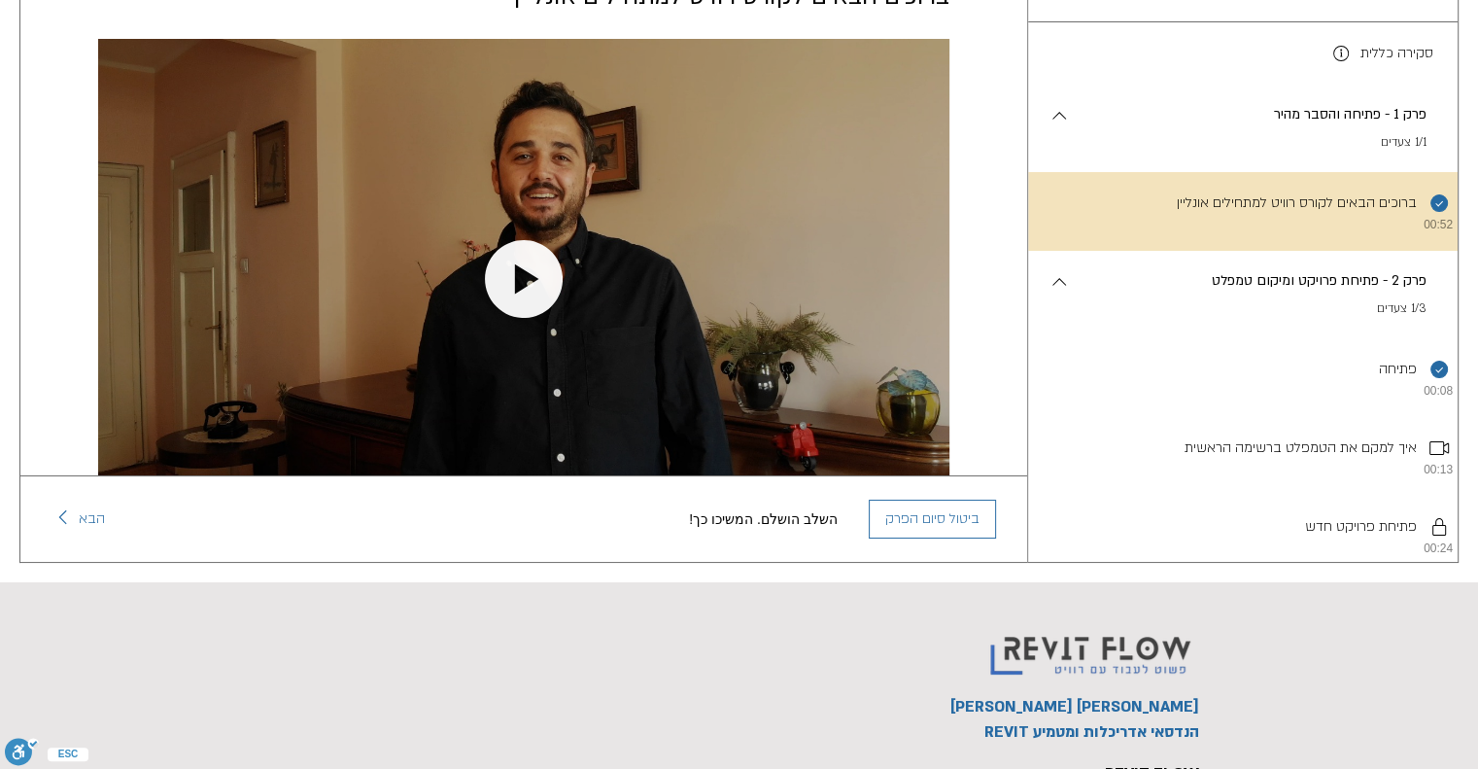
click at [564, 202] on div "main content" at bounding box center [523, 278] width 851 height 479
click at [521, 266] on icon "Play video" at bounding box center [524, 279] width 78 height 78
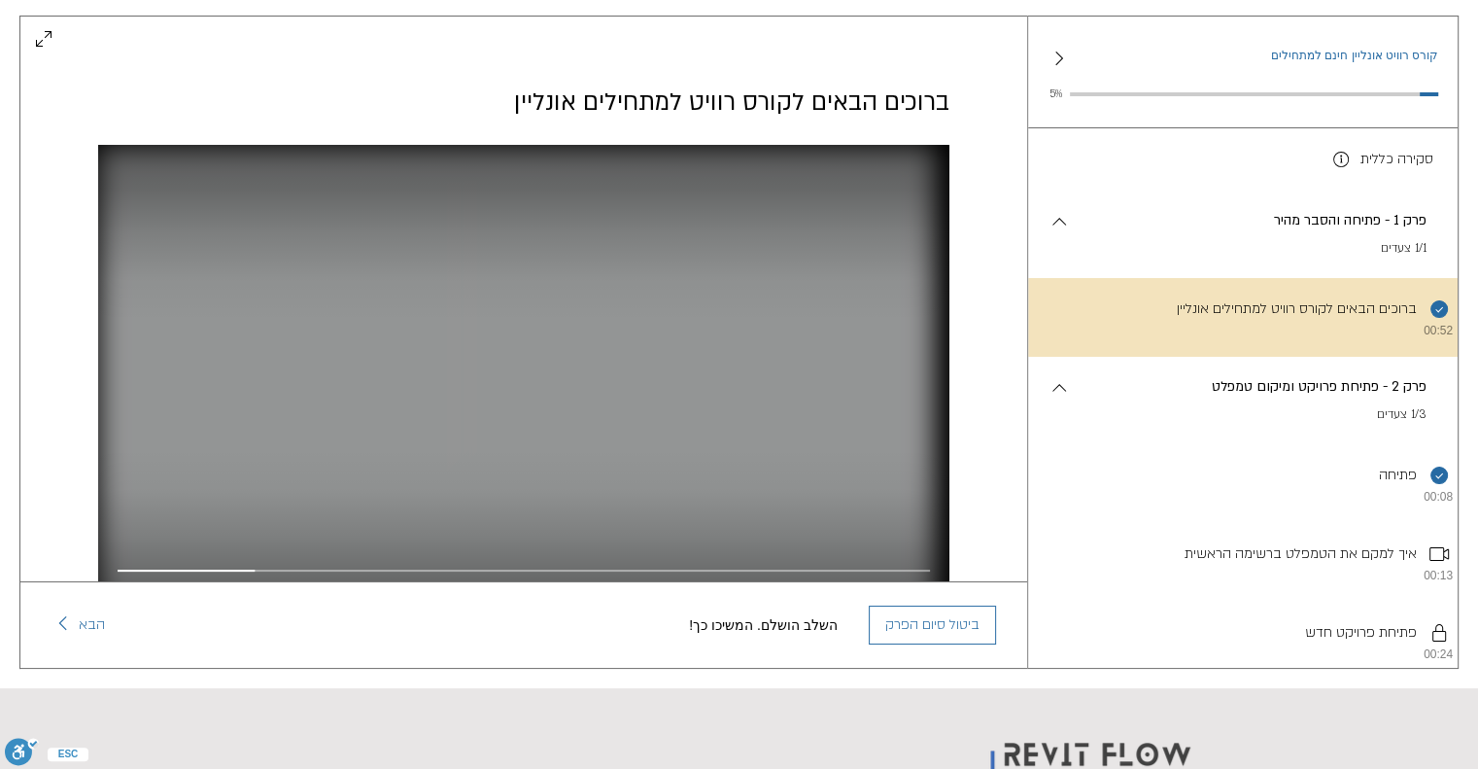
scroll to position [163, 0]
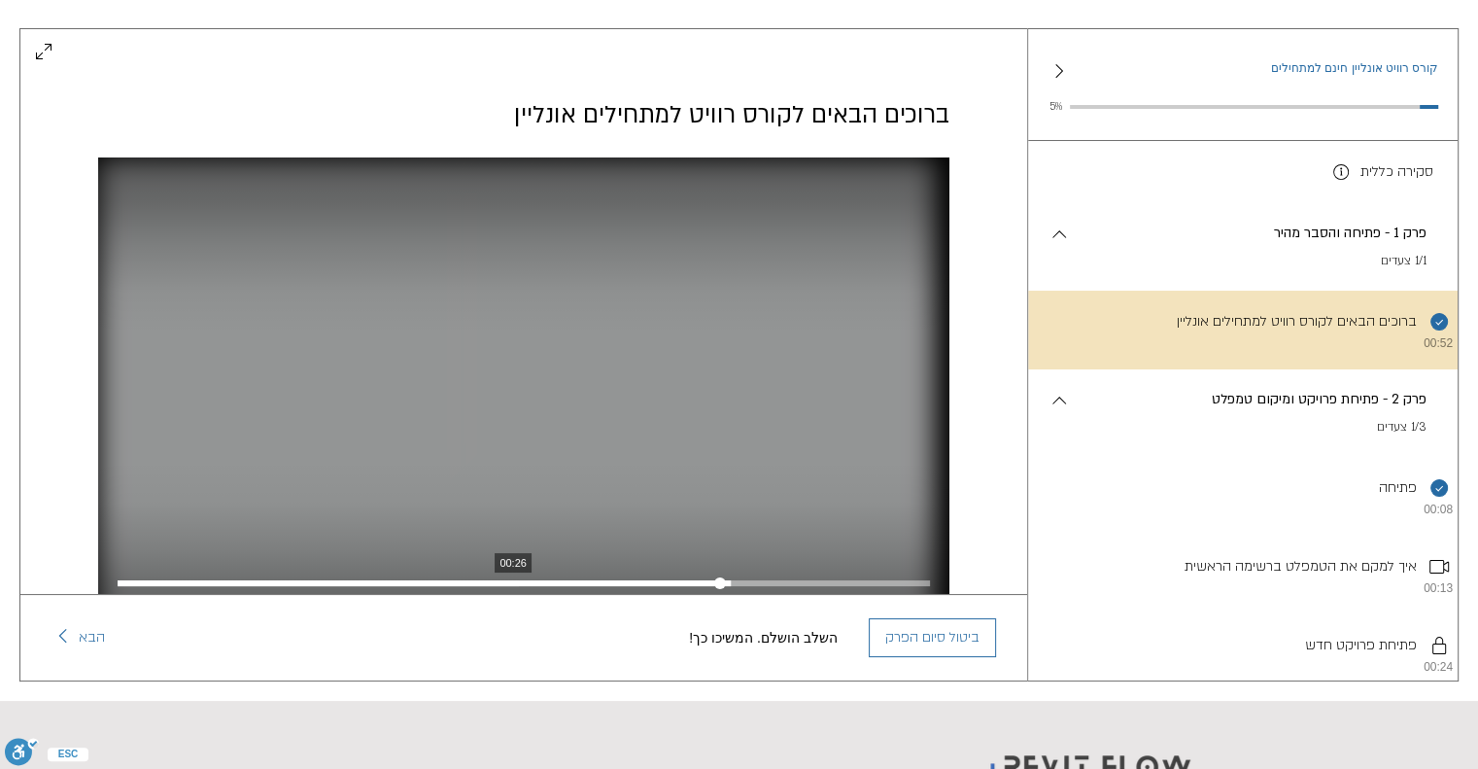
click at [511, 580] on div "main content" at bounding box center [524, 583] width 812 height 6
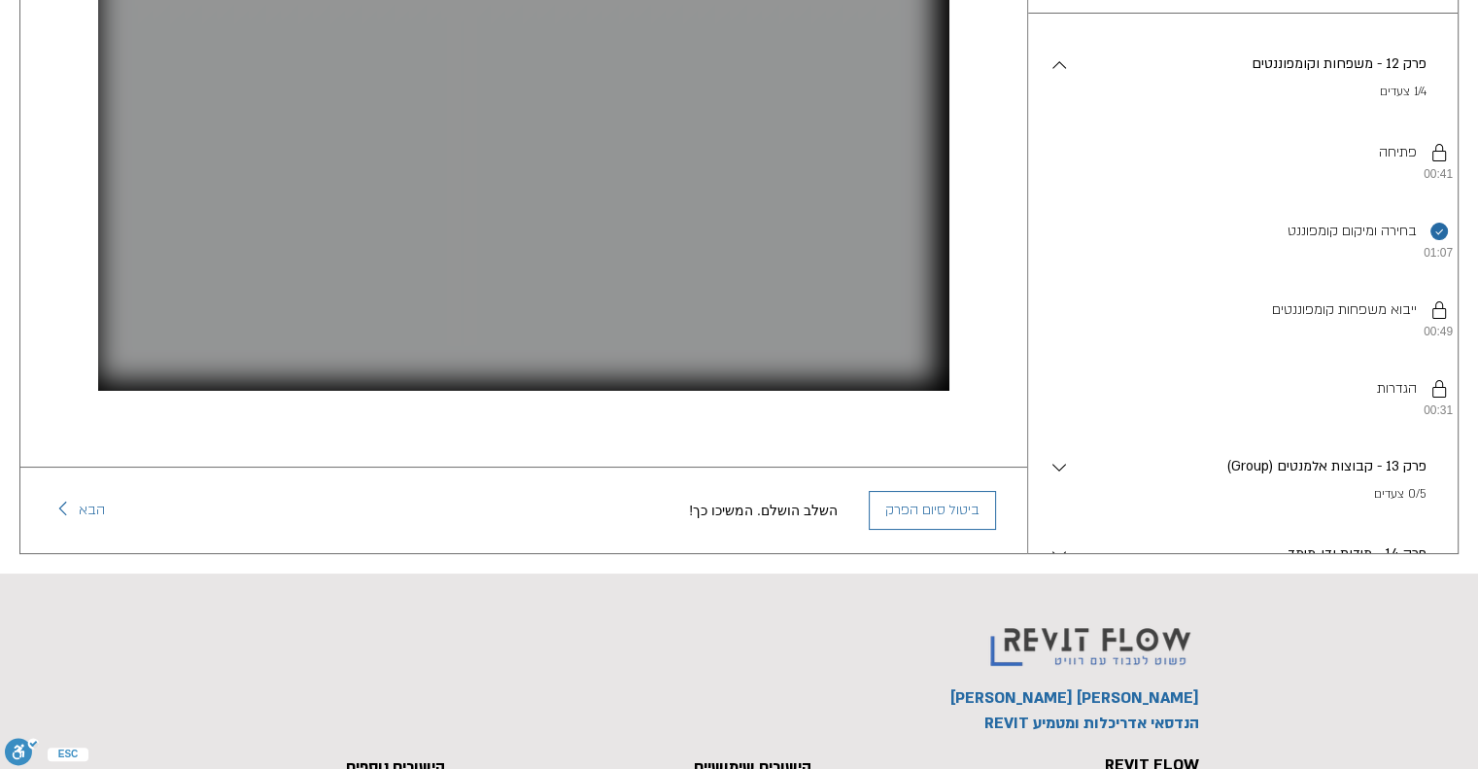
scroll to position [1345, 0]
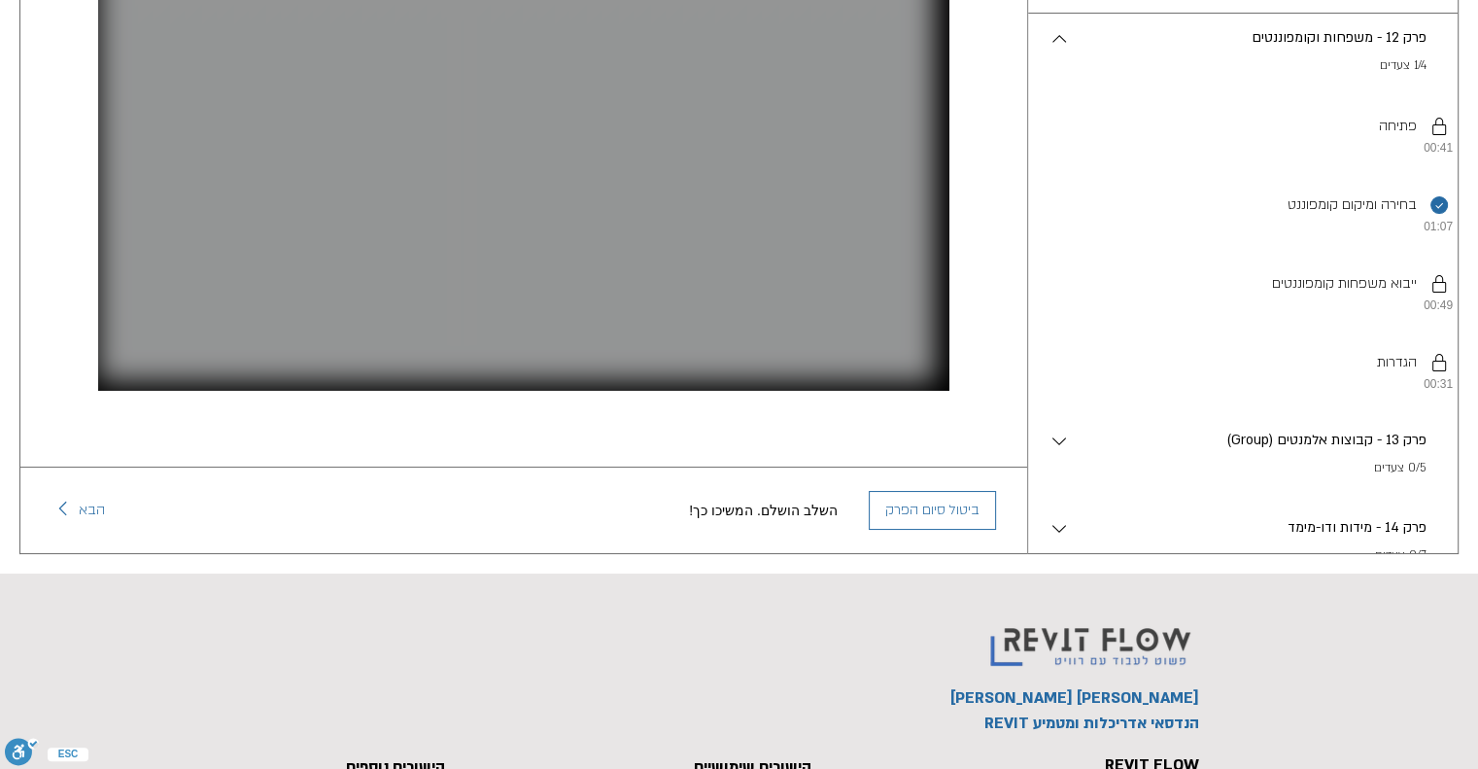
click at [1048, 52] on div "פרק 12 - משפחות וקומפוננטים . 1/4 צעדים" at bounding box center [1243, 51] width 430 height 87
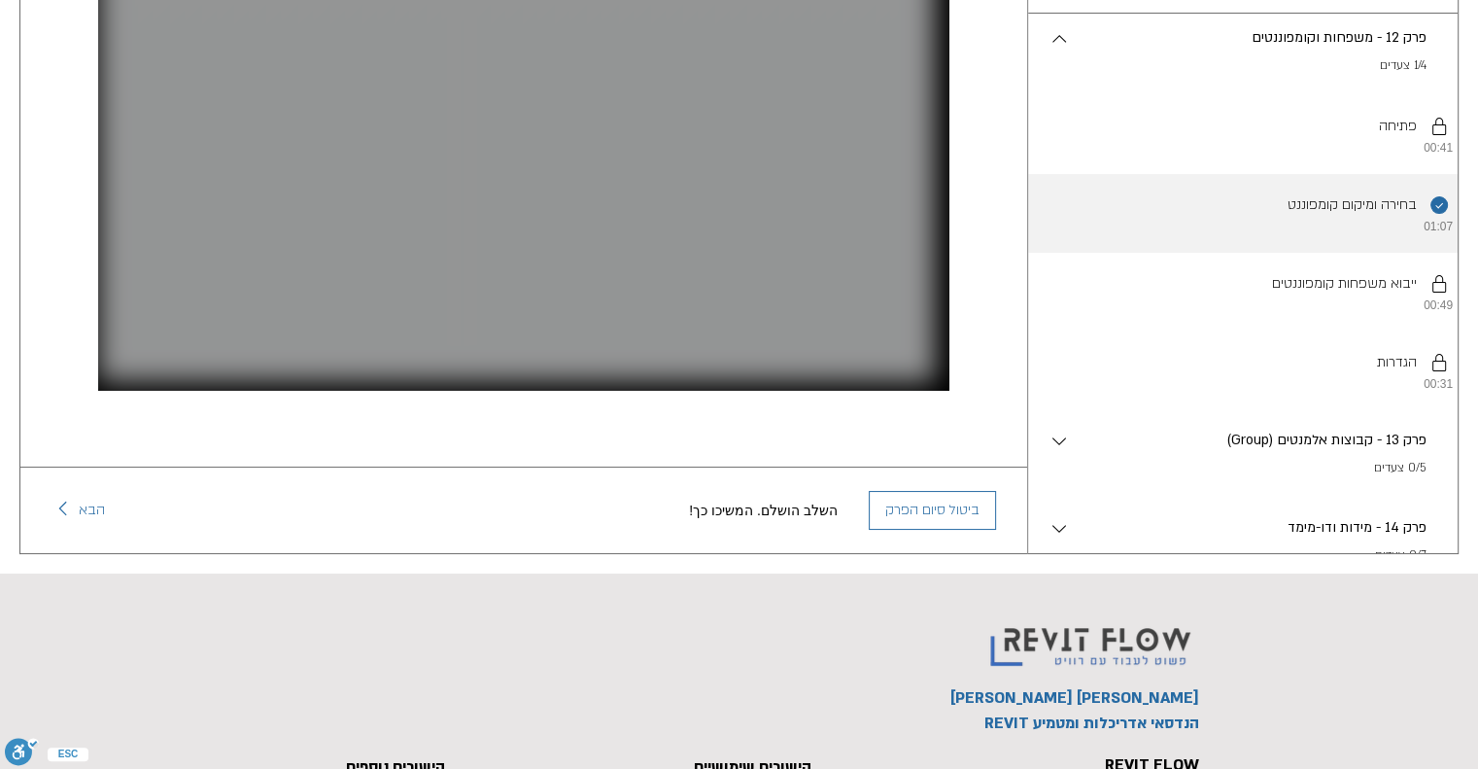
click at [1438, 231] on li "השלמת את השלב הזה. בחירה ומיקום קומפוננט 01:07" at bounding box center [1243, 213] width 430 height 79
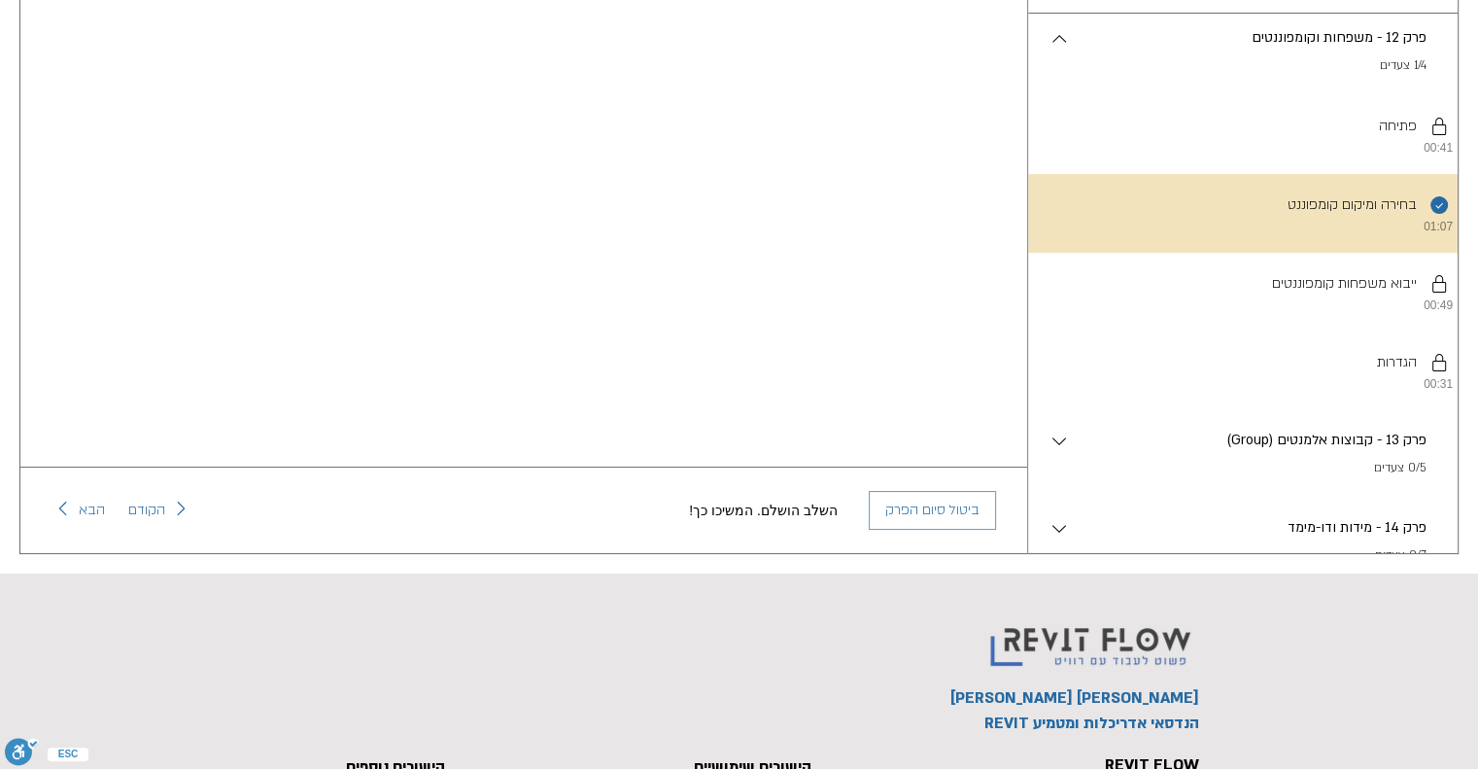
click at [934, 502] on span "ביטול סיום הפרק" at bounding box center [932, 510] width 94 height 16
click at [1062, 76] on button "פרק 12 - משפחות וקומפוננטים . 0/4 צעדים" at bounding box center [1243, 51] width 391 height 49
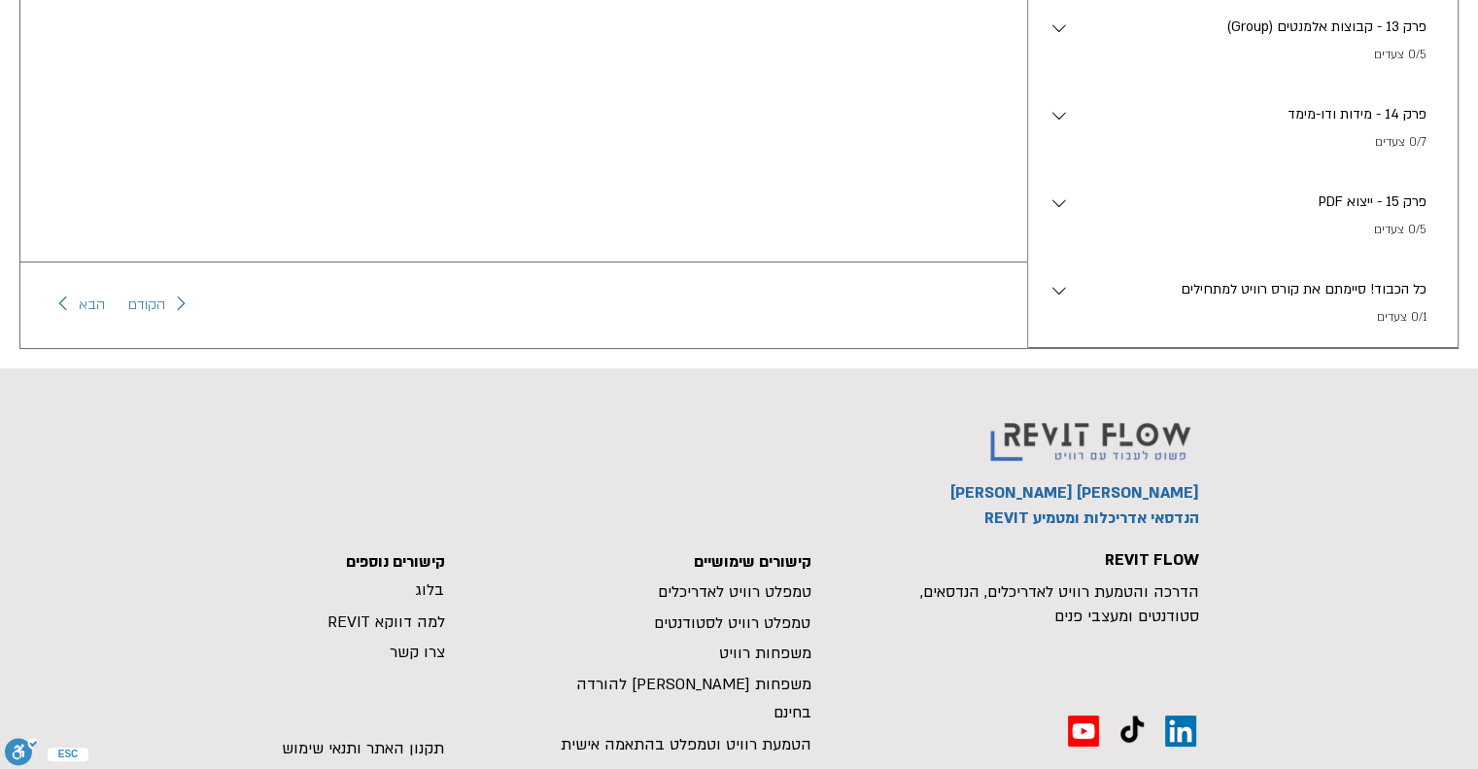
scroll to position [1265, 0]
click at [1145, 195] on p "PDF פרק 15 - ייצוא" at bounding box center [1249, 201] width 356 height 21
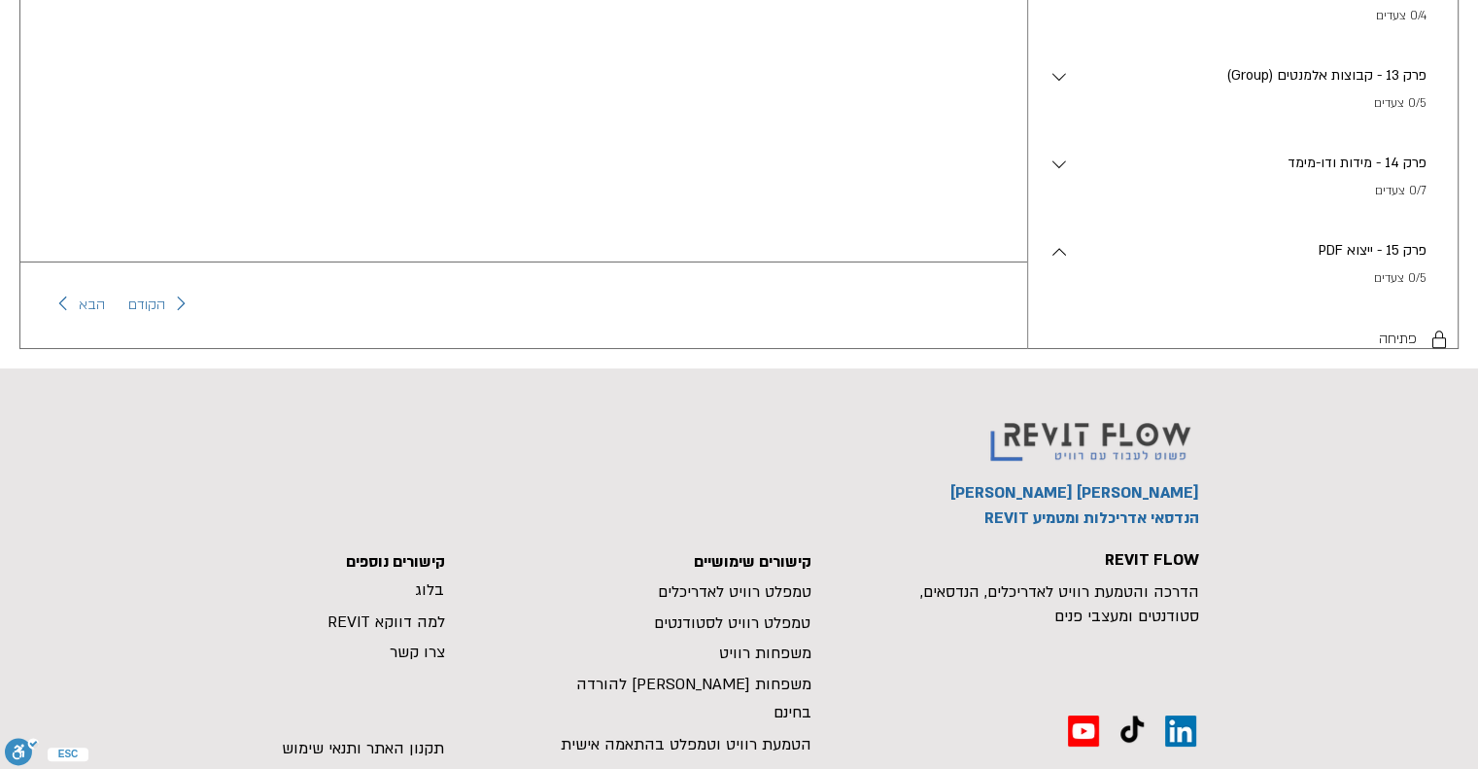
scroll to position [1186, 0]
click at [1090, 293] on div "PDF פרק 15 - ייצוא . 0/5 צעדים" at bounding box center [1254, 268] width 367 height 49
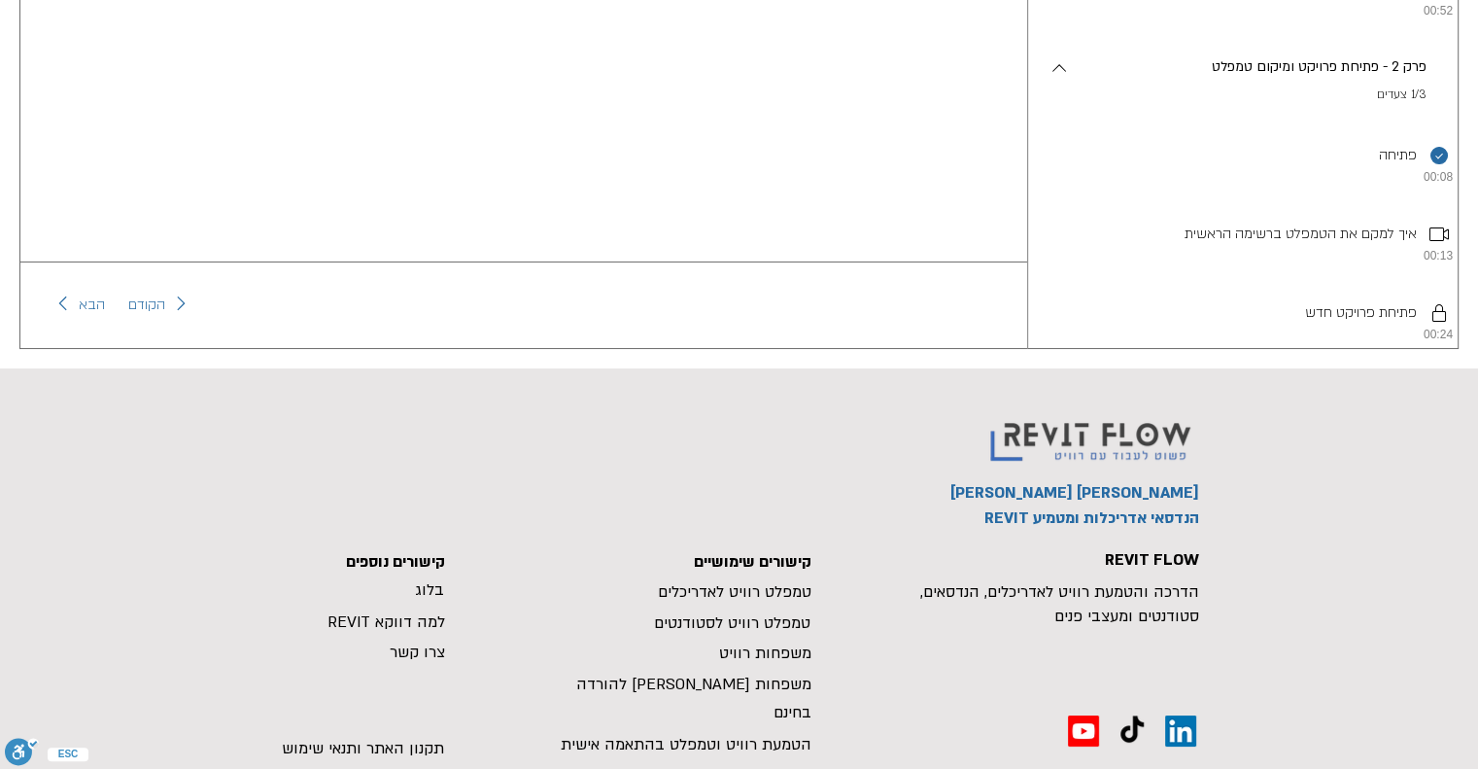
scroll to position [0, 0]
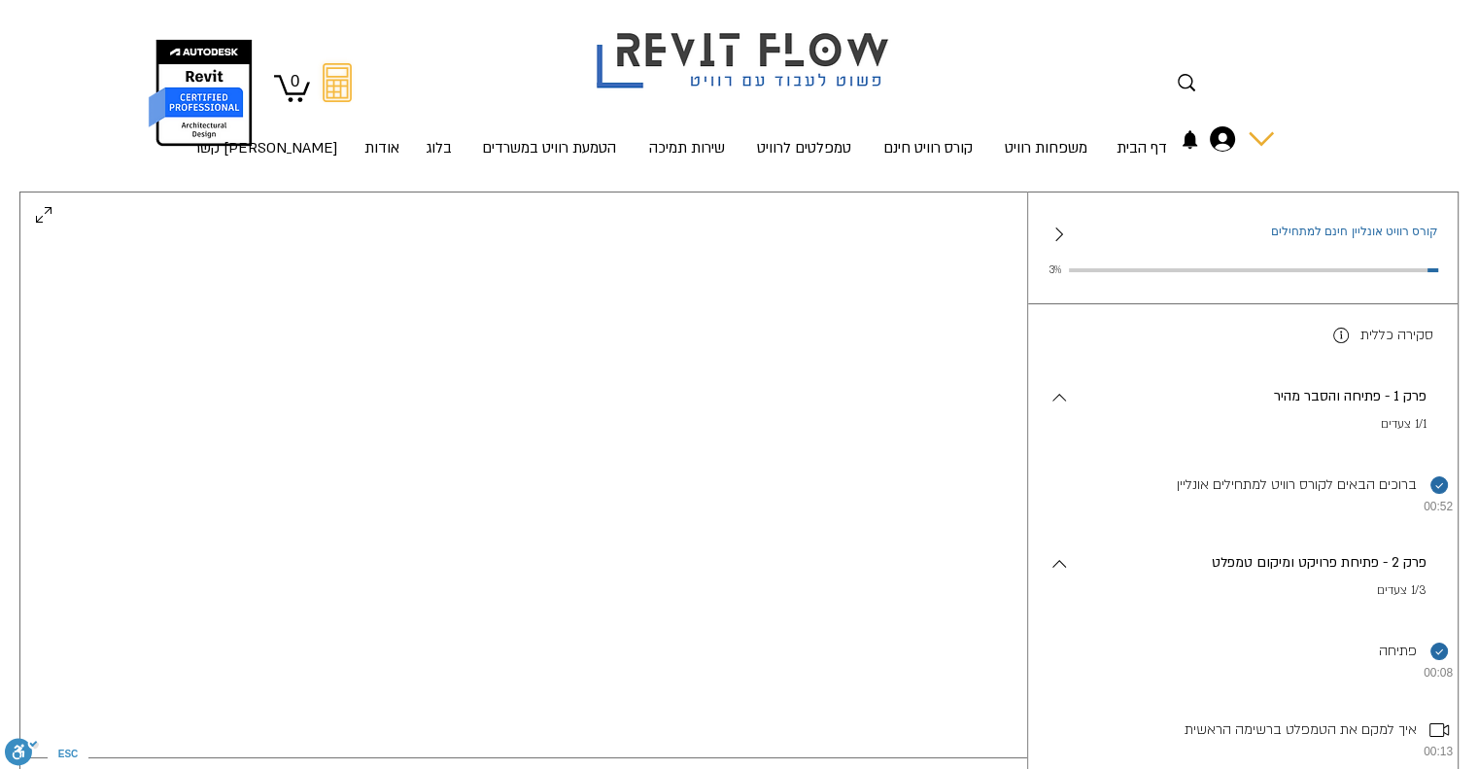
click at [1215, 145] on icon "החשבון של דפנה וידר" at bounding box center [1222, 138] width 25 height 25
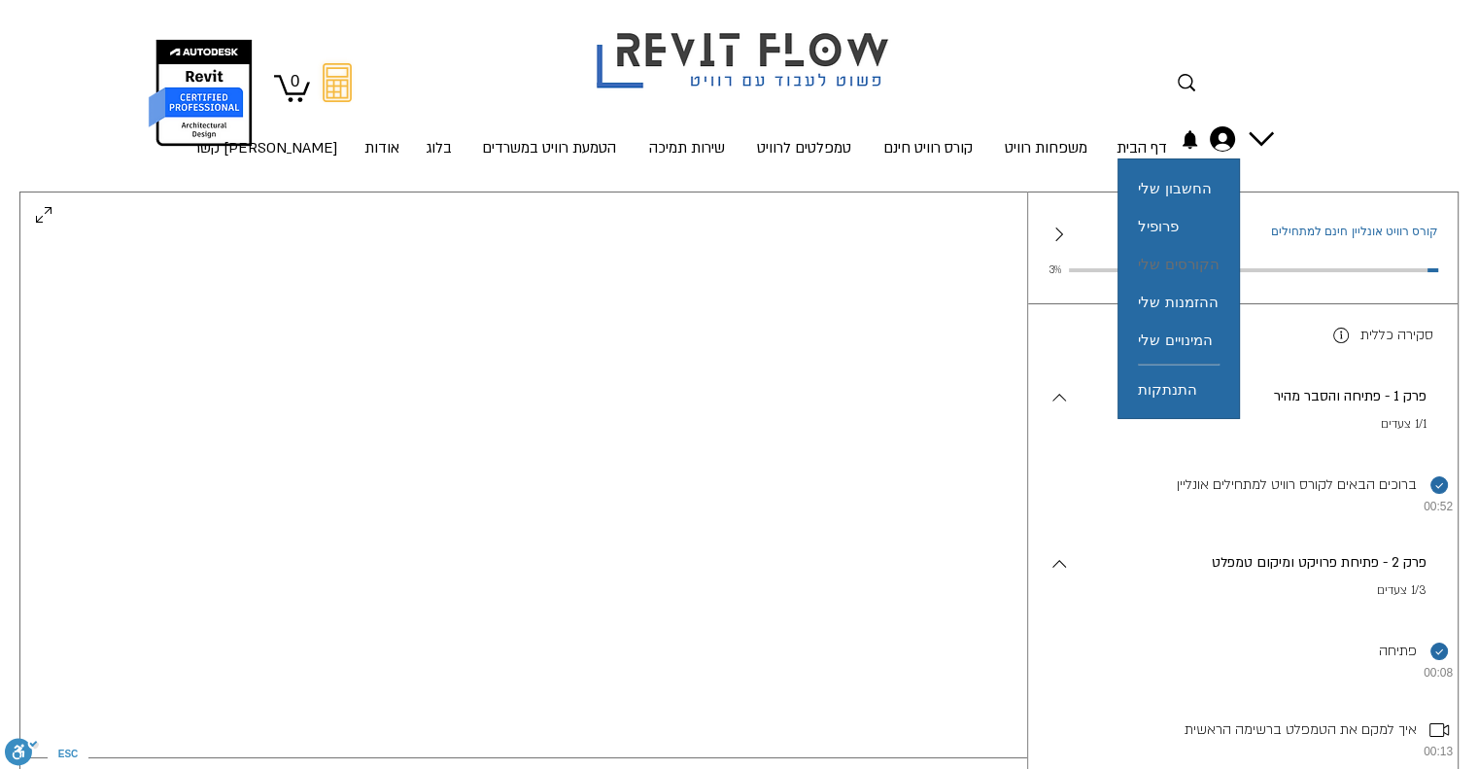
click at [1173, 262] on span "הקורסים שלי" at bounding box center [1178, 264] width 81 height 38
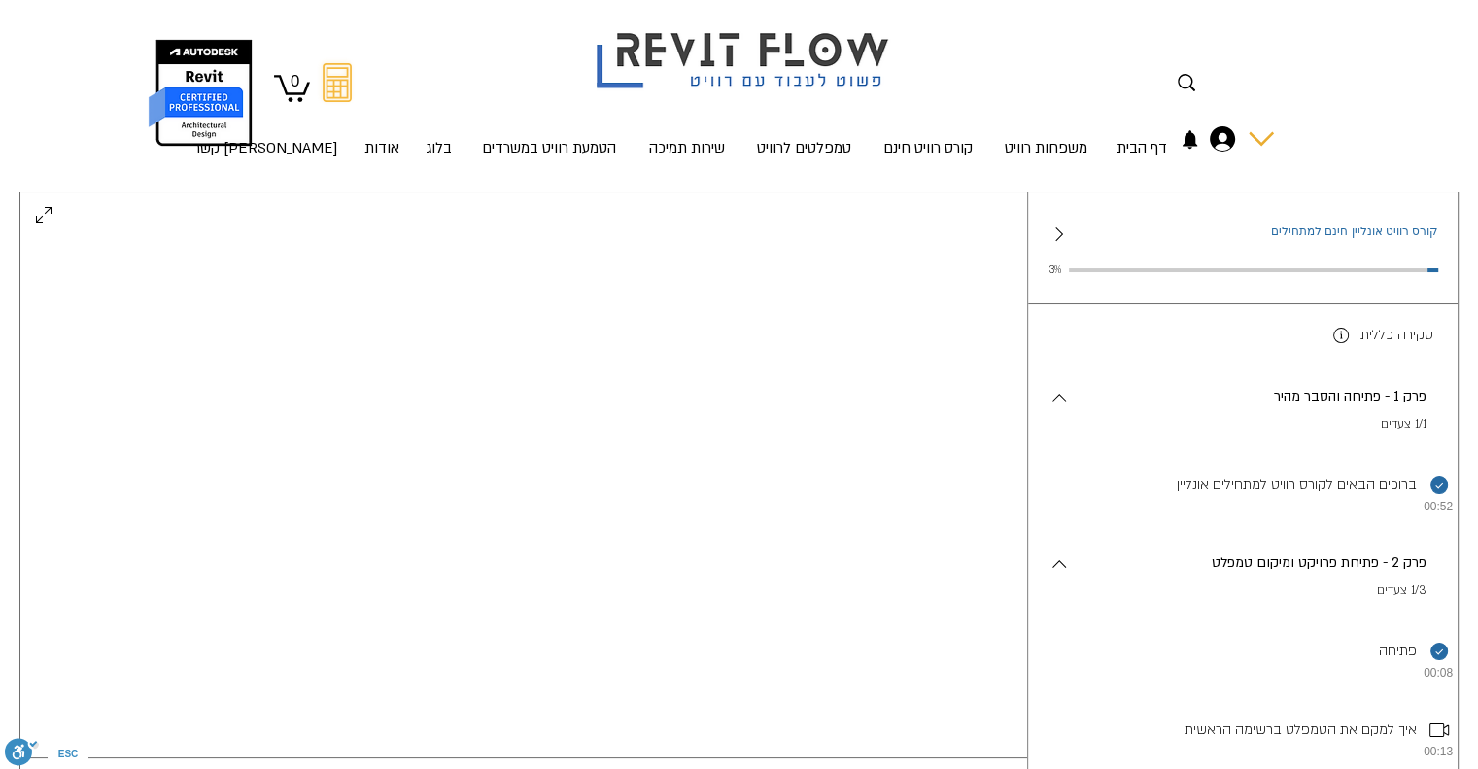
click at [1221, 152] on div "[PERSON_NAME]" at bounding box center [1228, 139] width 51 height 37
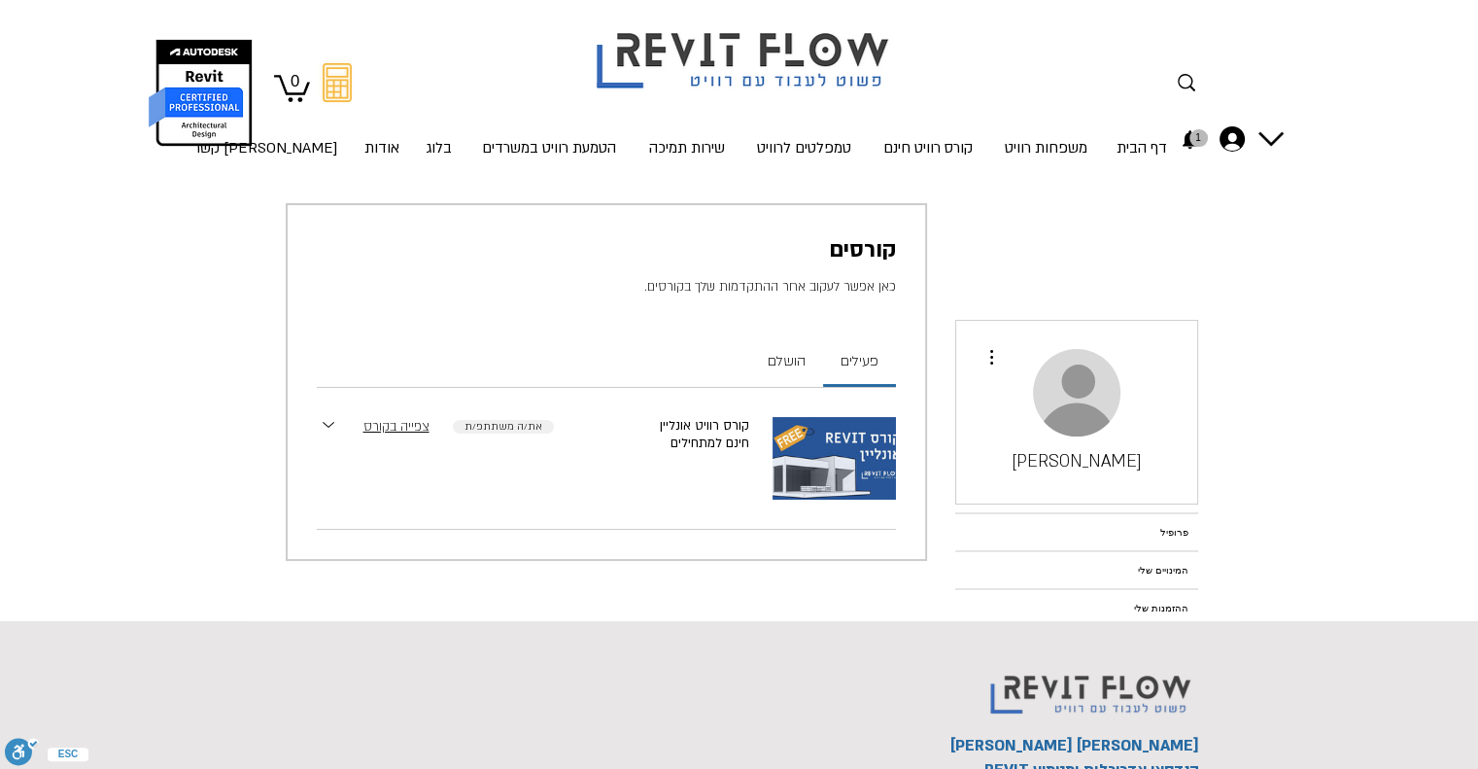
click at [329, 422] on icon "Expand section" at bounding box center [329, 425] width 16 height 16
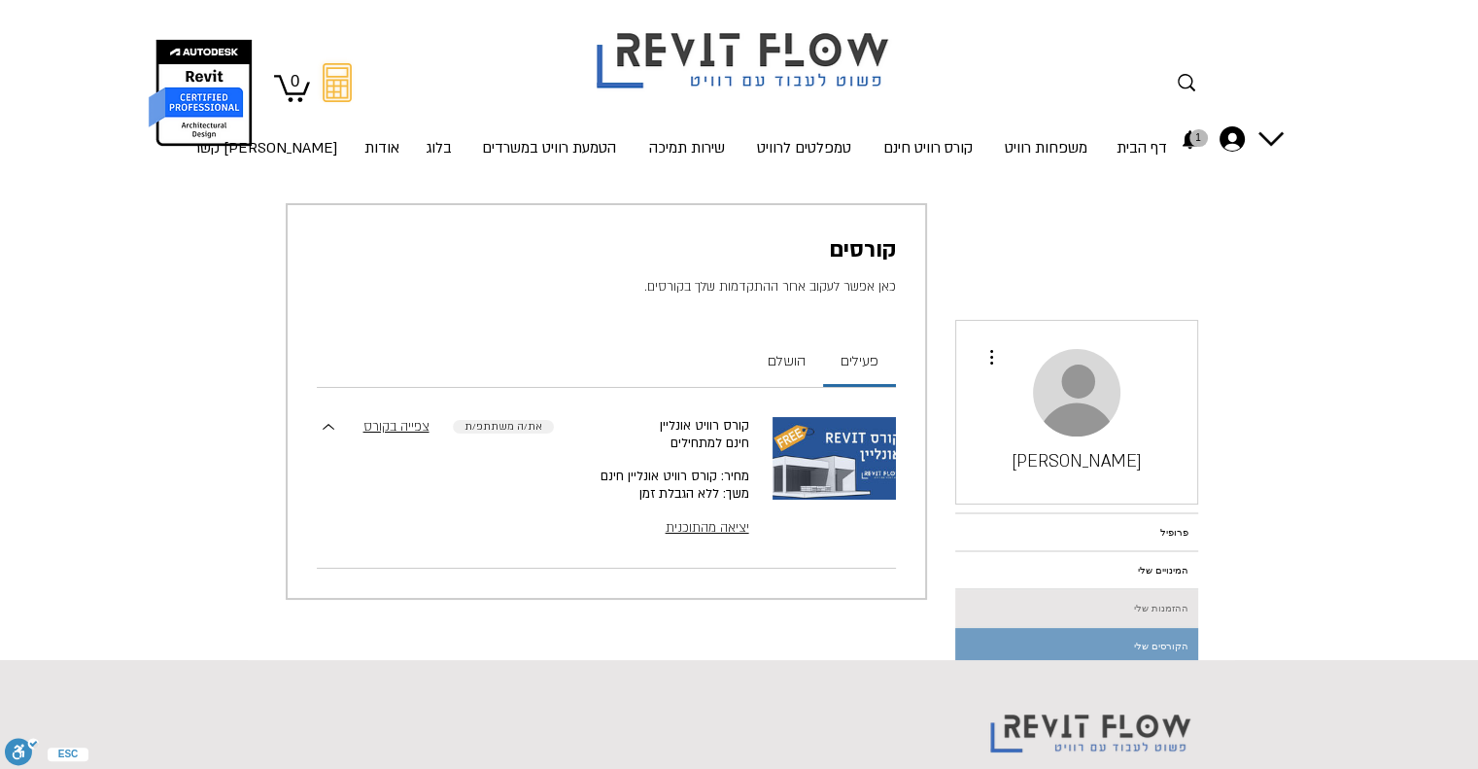
click at [1106, 604] on link "ההזמנות שלי" at bounding box center [1076, 608] width 243 height 36
click at [1144, 602] on link "ההזמנות שלי" at bounding box center [1076, 608] width 243 height 36
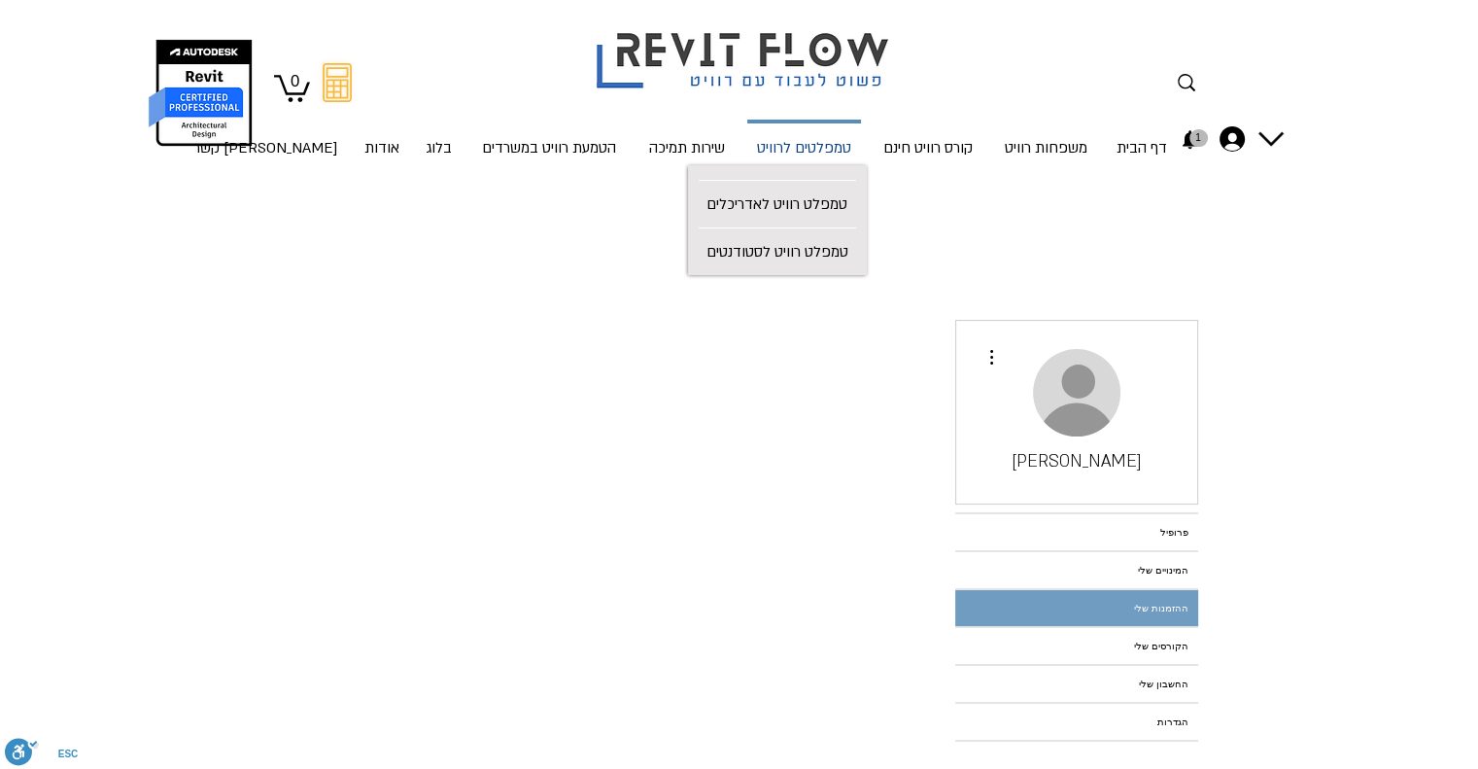
click at [802, 150] on p "טמפלטים לרוויט" at bounding box center [804, 149] width 110 height 52
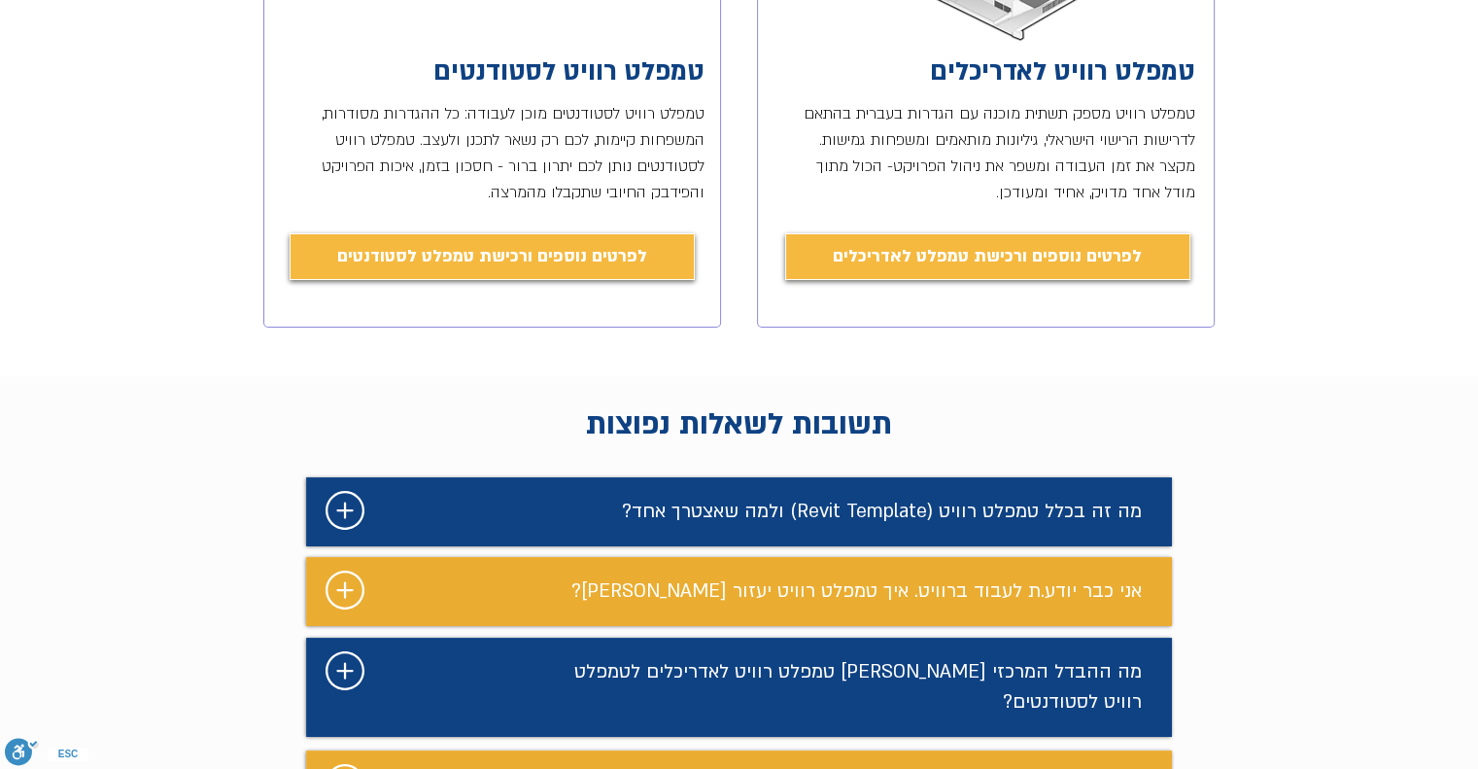
scroll to position [756, 0]
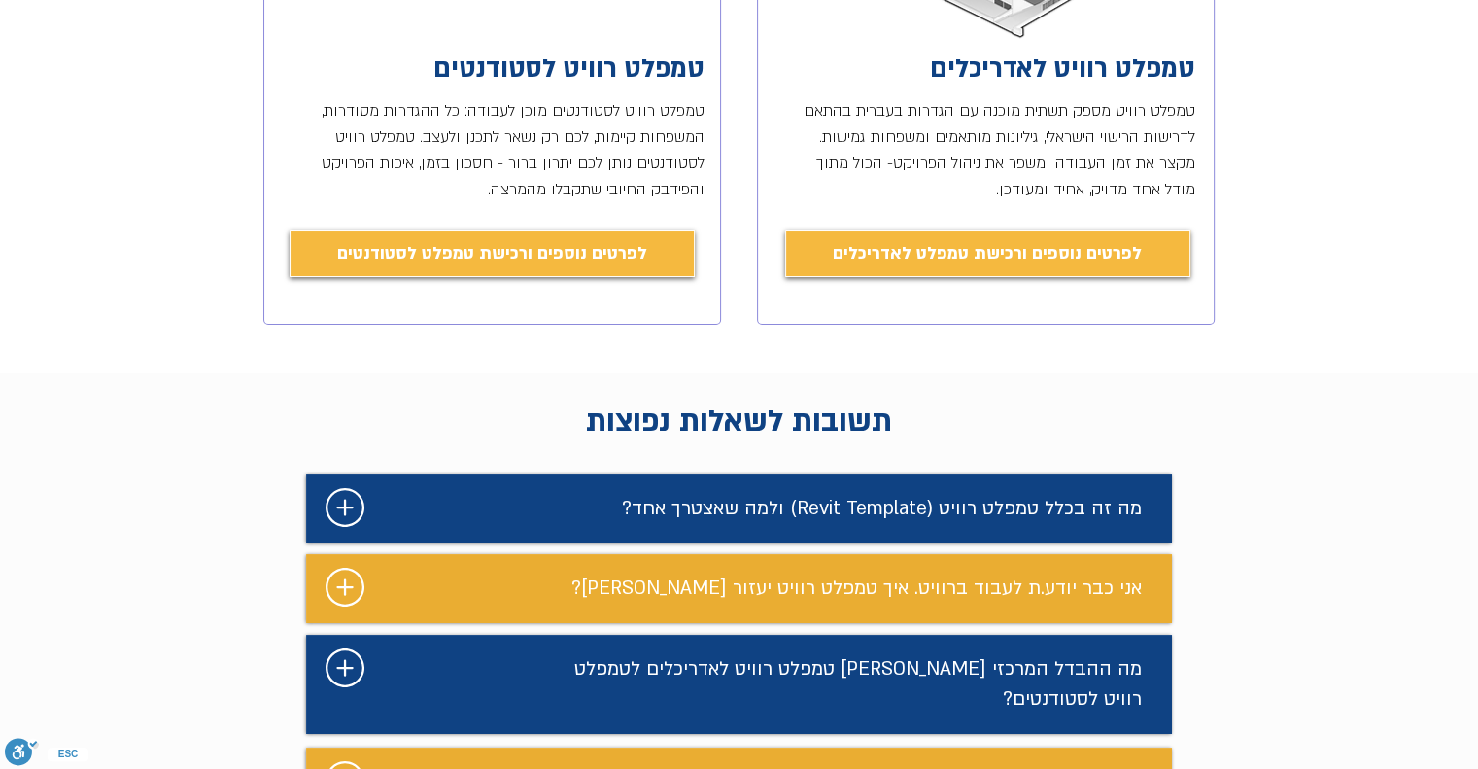
click at [711, 526] on div "מצגת" at bounding box center [739, 508] width 866 height 69
click at [709, 509] on span "מה זה בכלל טמפלט רוויט (Revit Template) ולמה שאצטרך אחד?" at bounding box center [882, 508] width 520 height 25
click at [352, 500] on icon "#comp-mcvvzxuu svg [data-color="1"] {fill: #FFFFFF;}" at bounding box center [345, 507] width 39 height 39
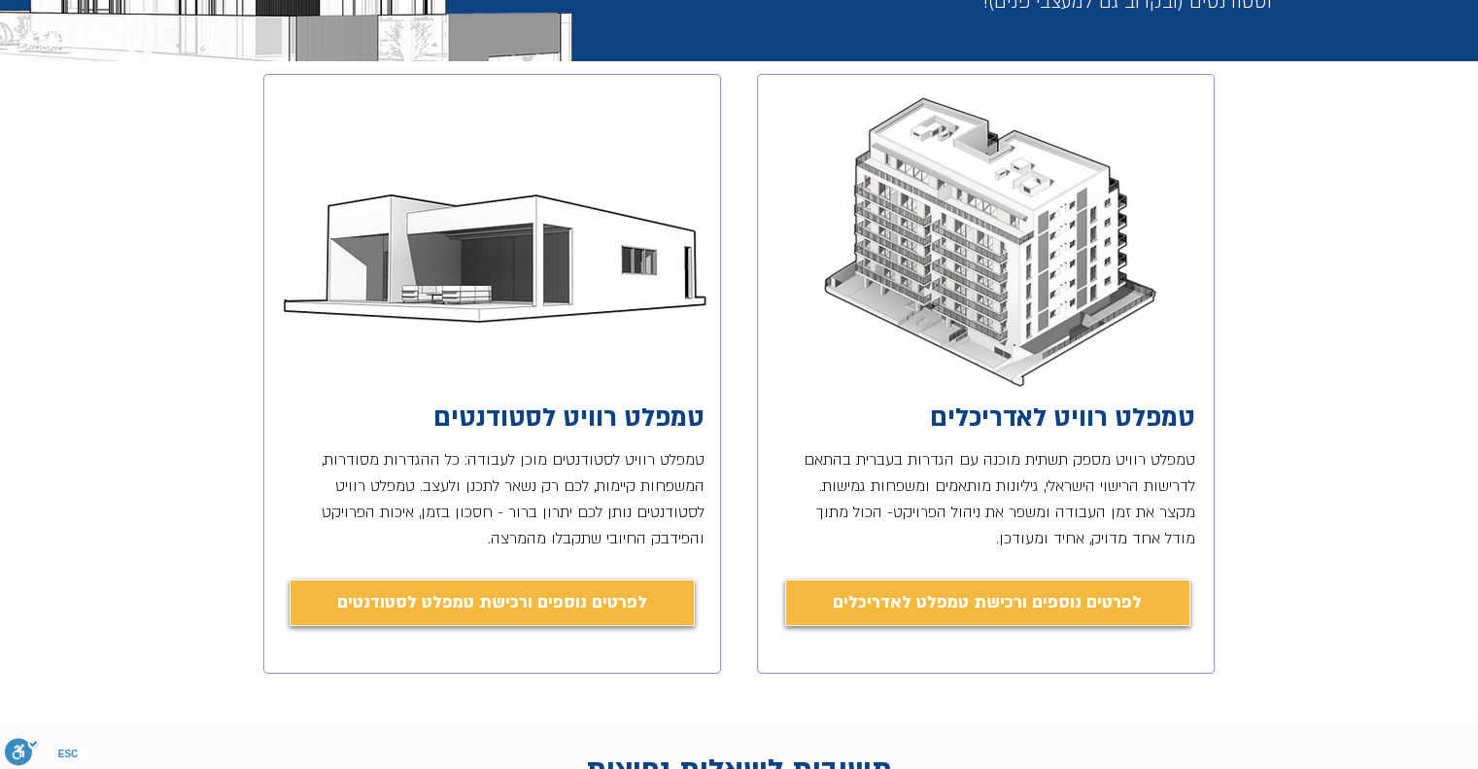
scroll to position [418, 0]
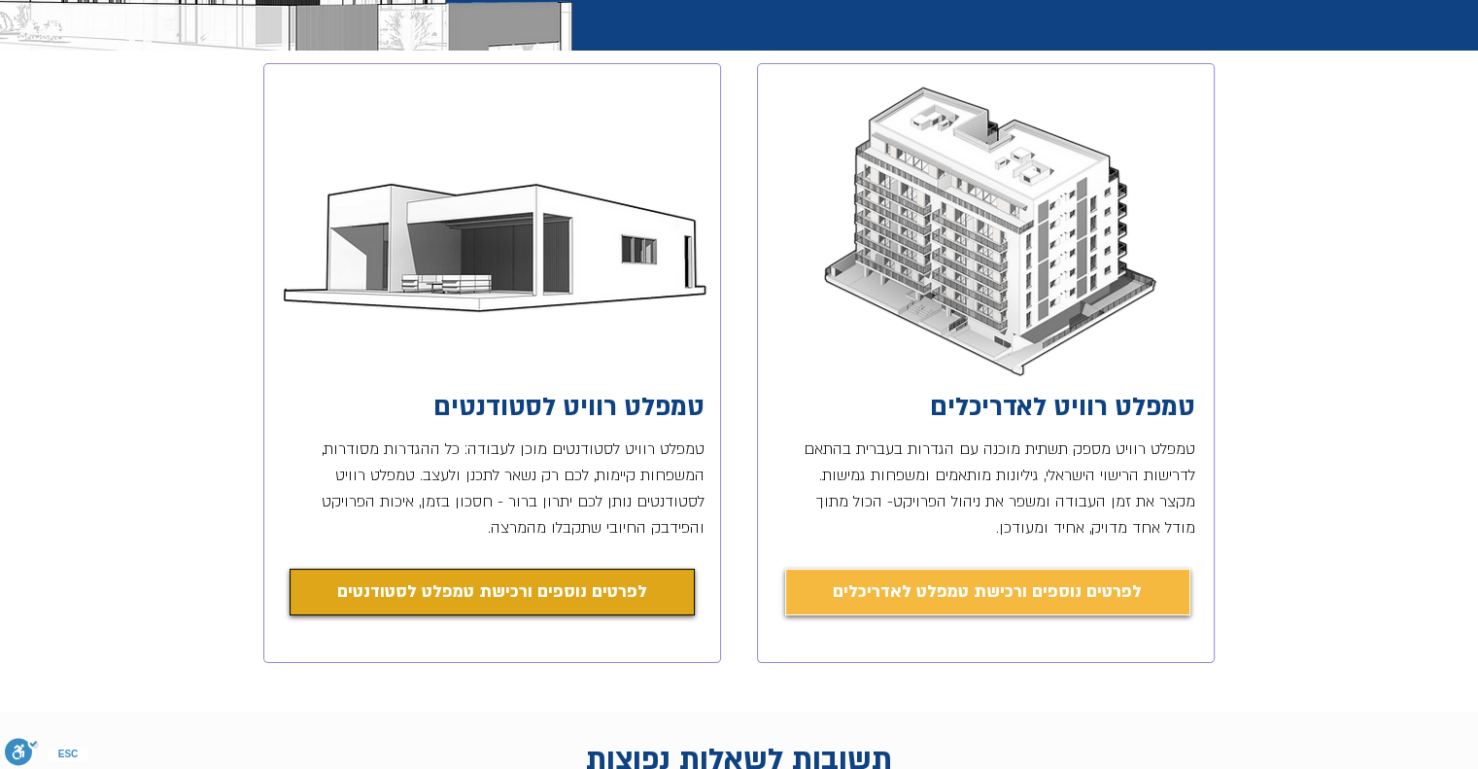
click at [599, 581] on span "לפרטים נוספים ורכישת טמפלט לסטודנטים" at bounding box center [492, 591] width 310 height 27
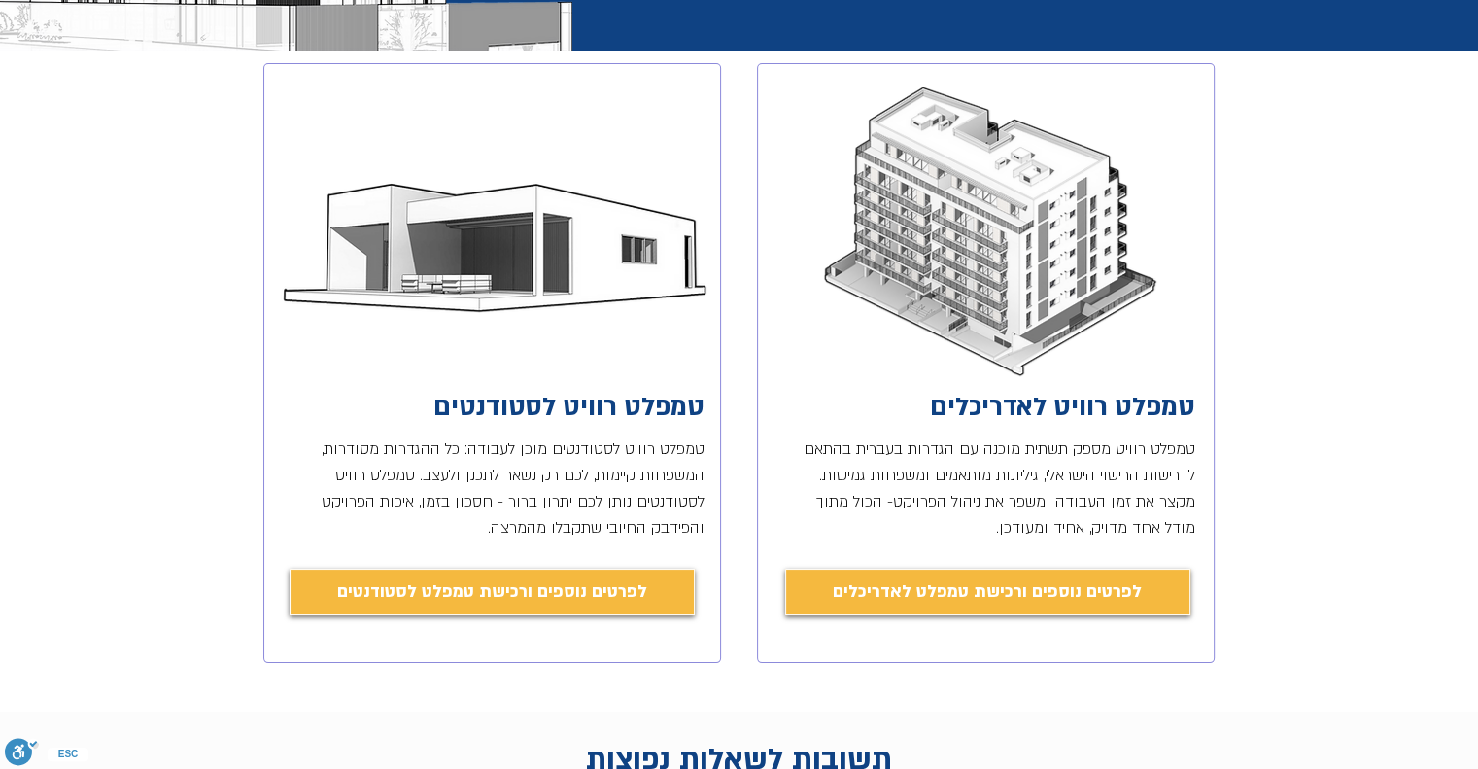
click at [610, 545] on div "main content" at bounding box center [492, 363] width 458 height 600
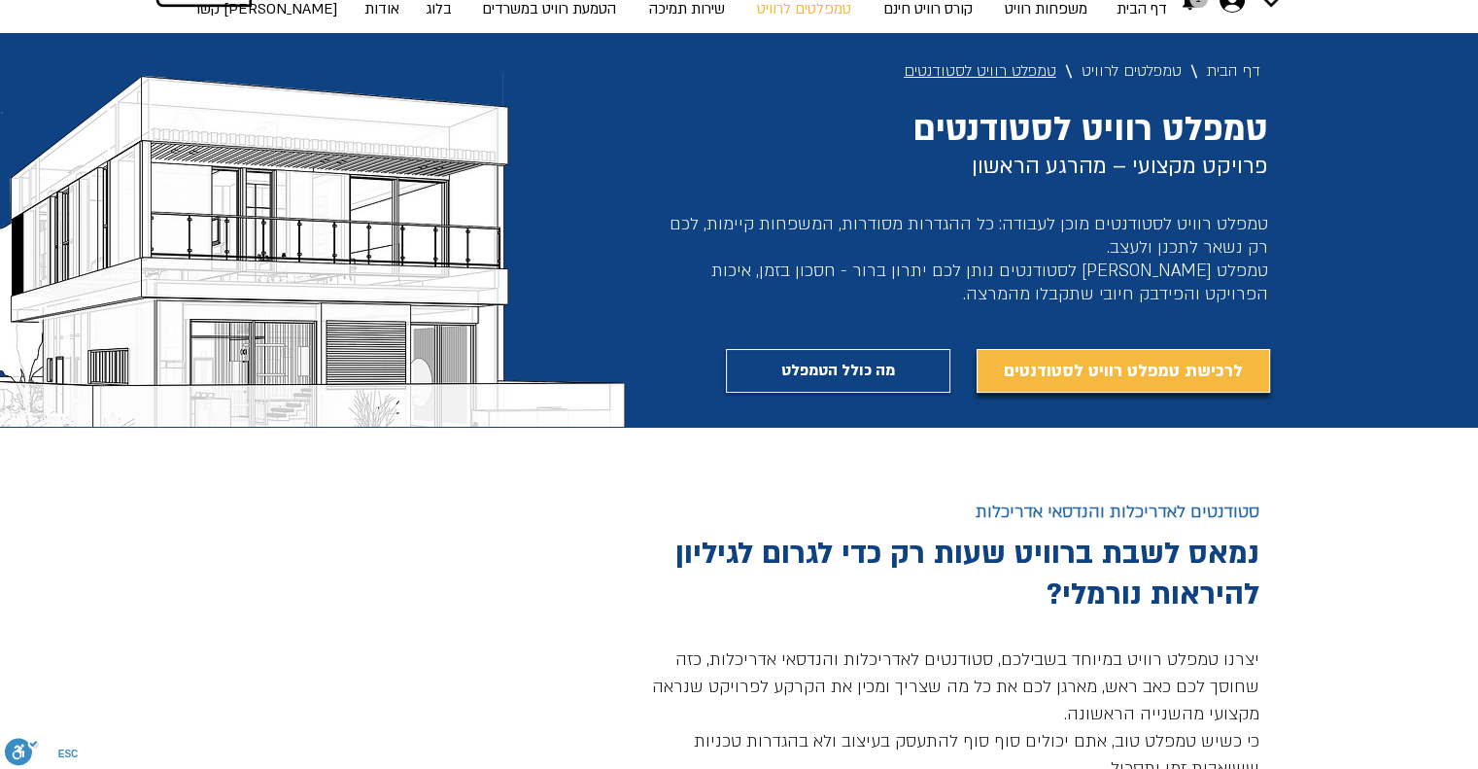
scroll to position [138, 0]
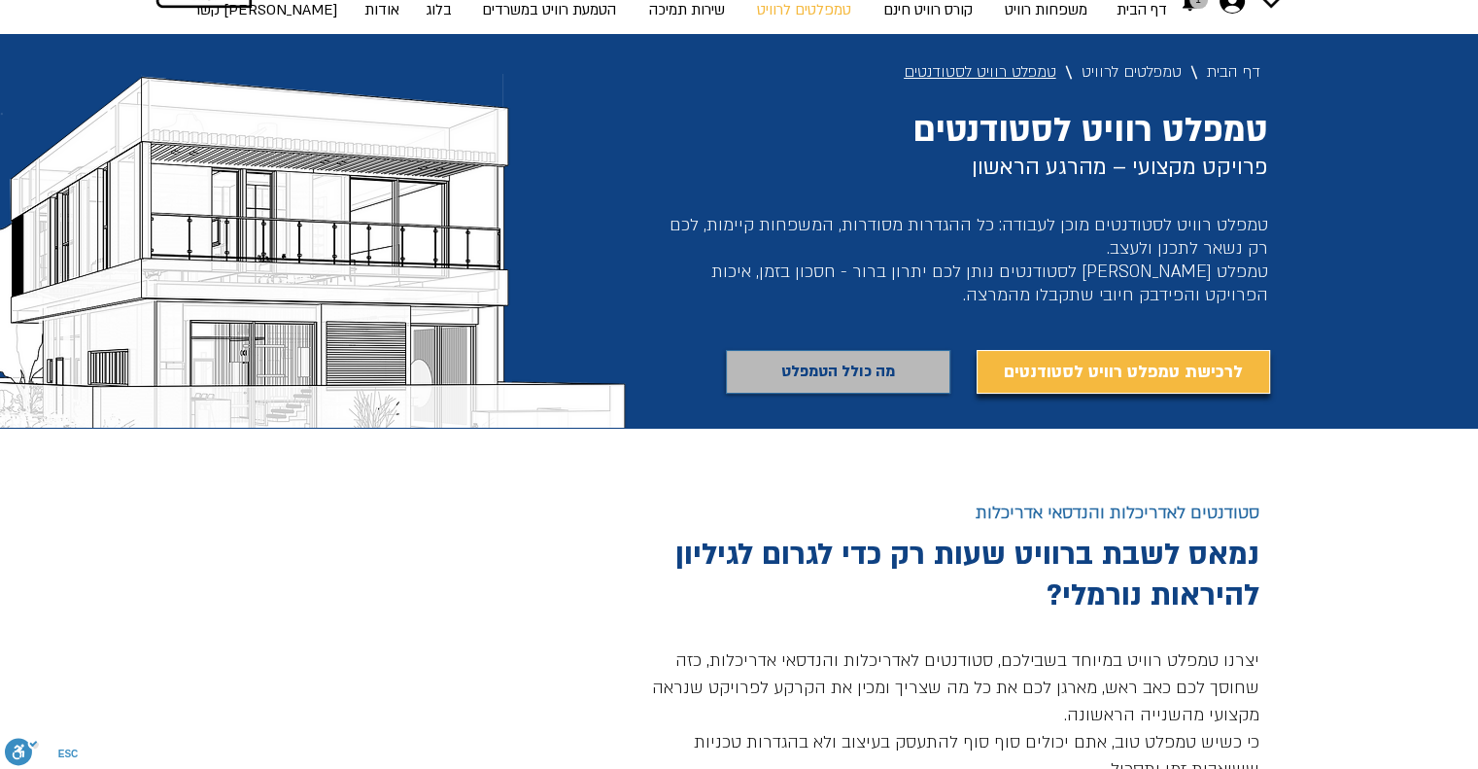
click at [933, 380] on link "מה כולל הטמפלט" at bounding box center [838, 372] width 224 height 44
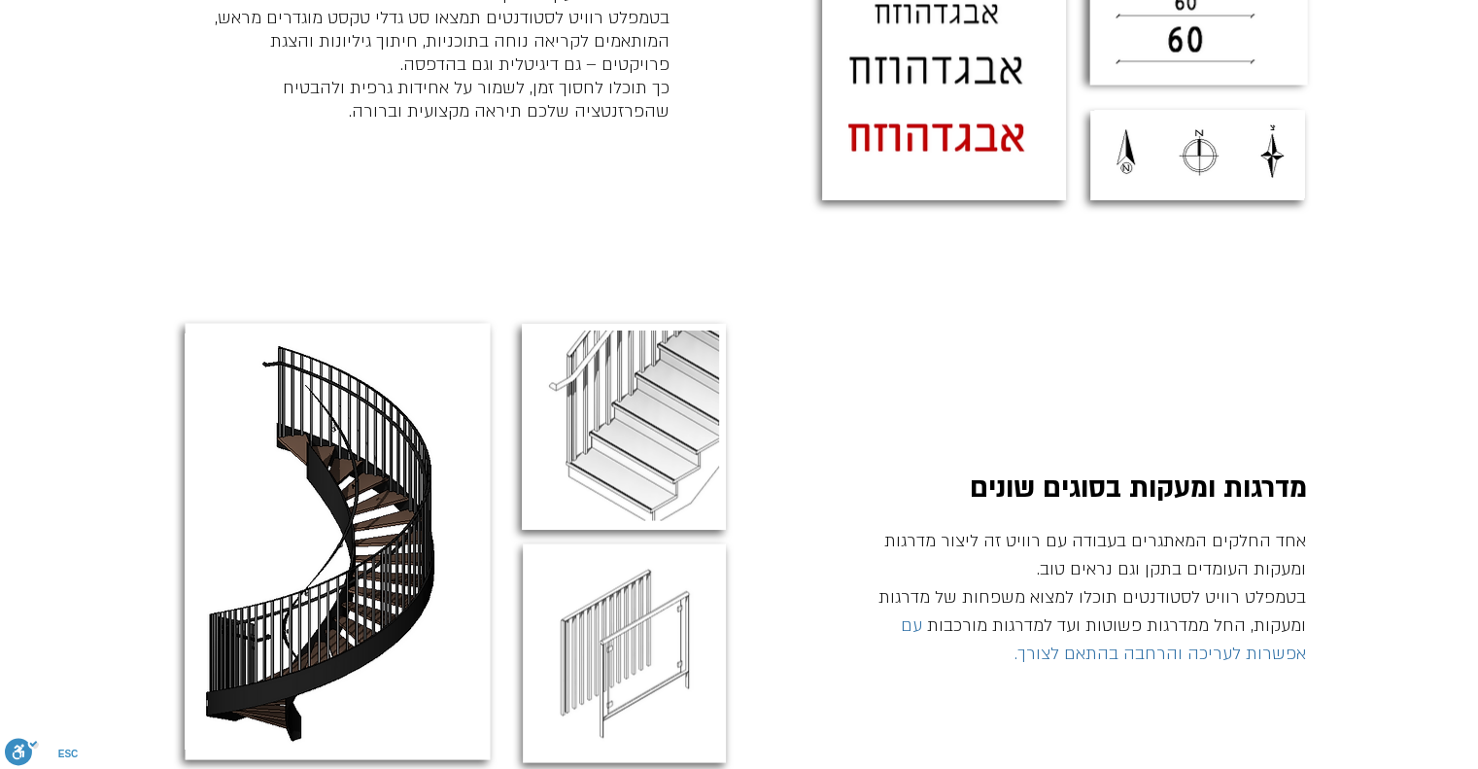
scroll to position [3566, 0]
click at [267, 78] on p "כך תוכלו לחסוך זמן, לשמור על אחידות גרפית ולהבטיח שהפרזנטציה שלכם תיראה מקצועית…" at bounding box center [439, 101] width 462 height 47
